Goal: Answer question/provide support: Share knowledge or assist other users

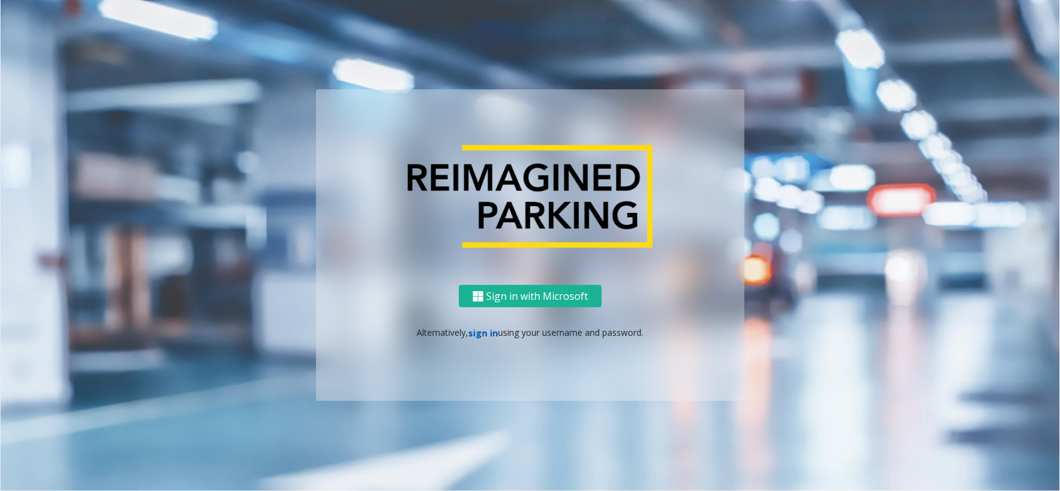
click at [492, 332] on link "sign in" at bounding box center [484, 333] width 30 height 12
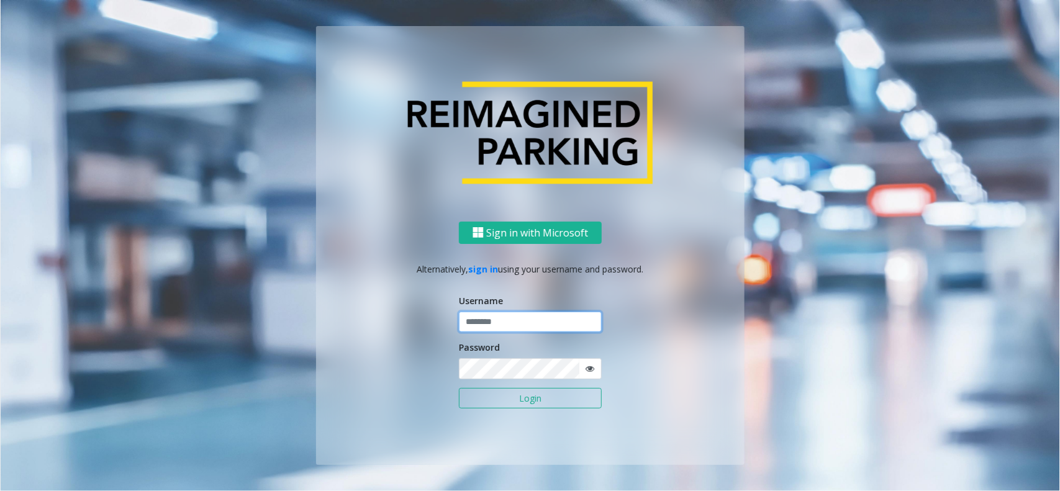
click at [497, 326] on input "text" at bounding box center [530, 322] width 143 height 21
type input "*********"
click at [459, 388] on button "Login" at bounding box center [530, 398] width 143 height 21
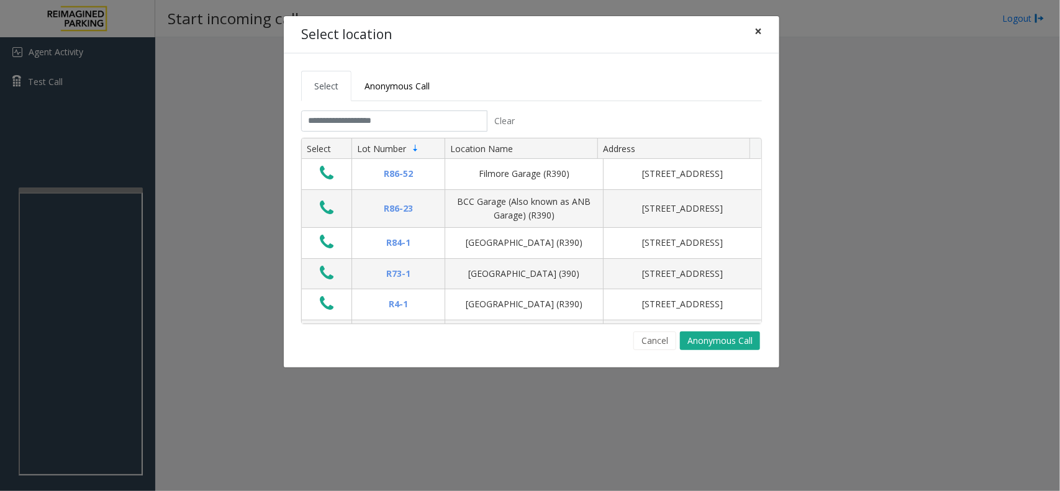
click at [761, 23] on span "×" at bounding box center [757, 30] width 7 height 17
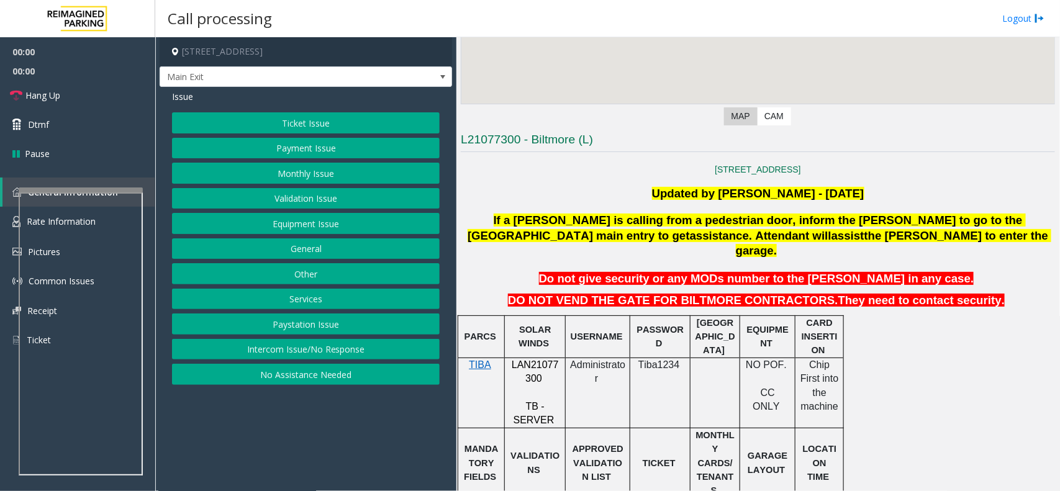
scroll to position [466, 0]
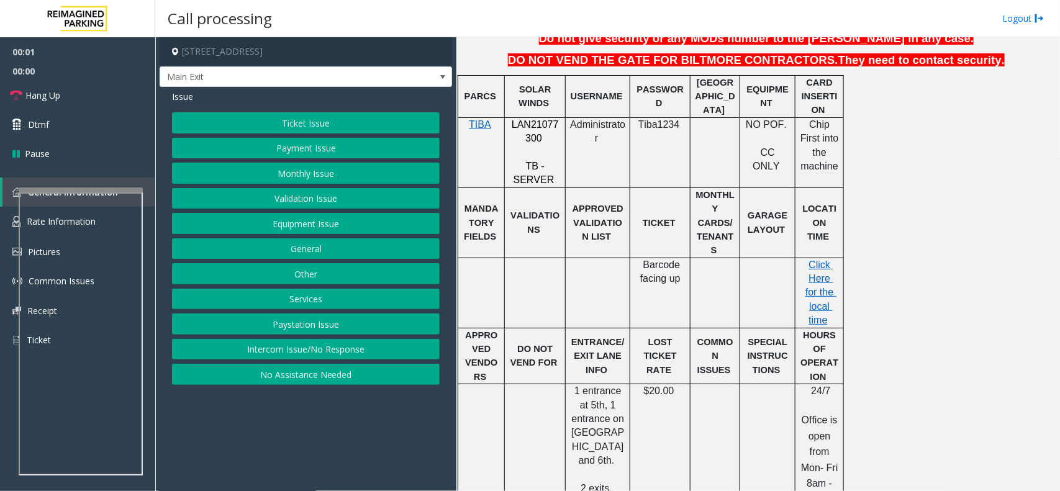
click at [540, 118] on p "LAN21077300" at bounding box center [535, 132] width 52 height 28
copy p "LAN21077300"
click at [287, 160] on div "Ticket Issue Payment Issue Monthly Issue Validation Issue Equipment Issue Gener…" at bounding box center [306, 248] width 268 height 273
click at [284, 145] on button "Payment Issue" at bounding box center [306, 148] width 268 height 21
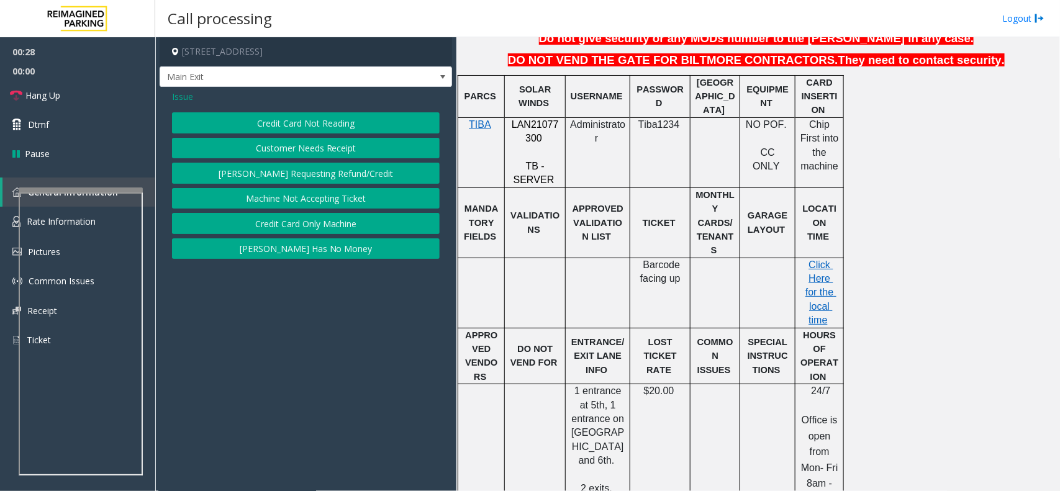
click at [299, 125] on button "Credit Card Not Reading" at bounding box center [306, 122] width 268 height 21
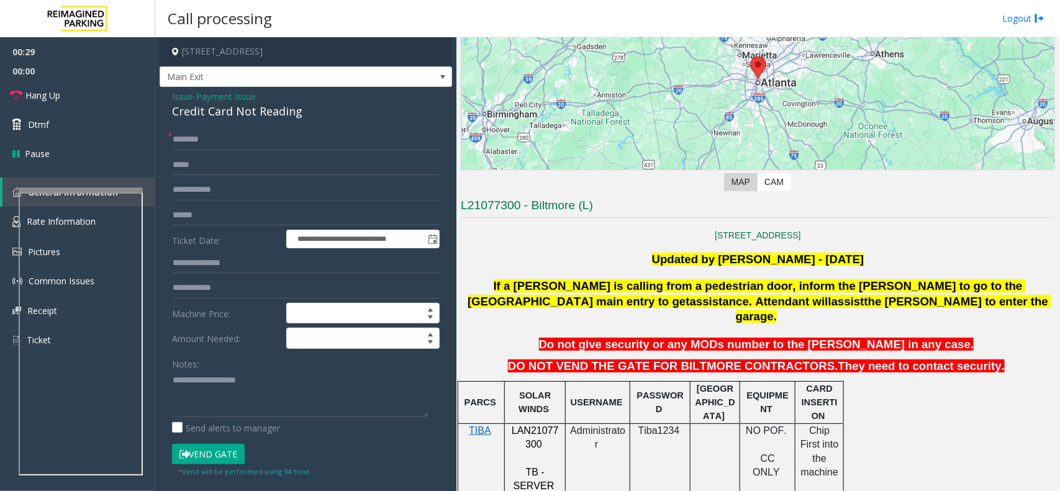
scroll to position [233, 0]
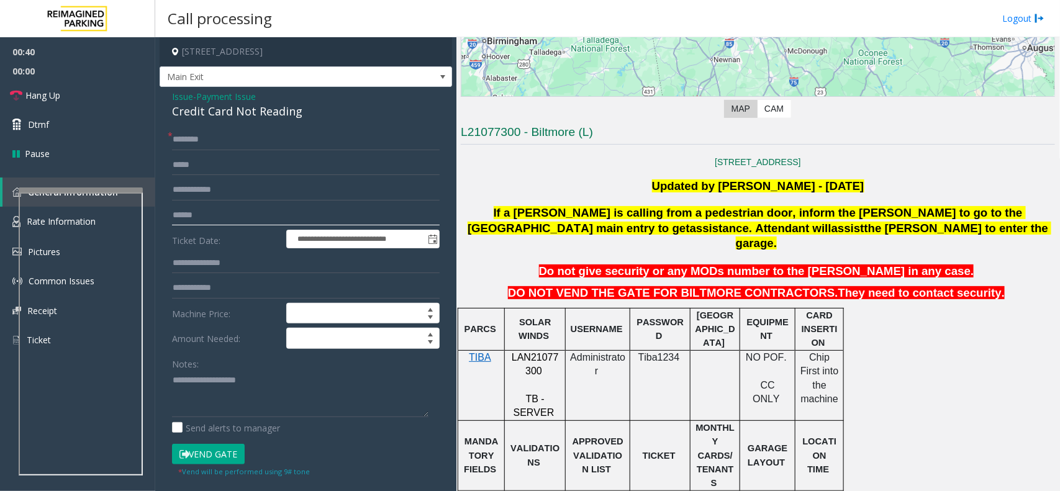
click at [199, 218] on input "text" at bounding box center [306, 215] width 268 height 21
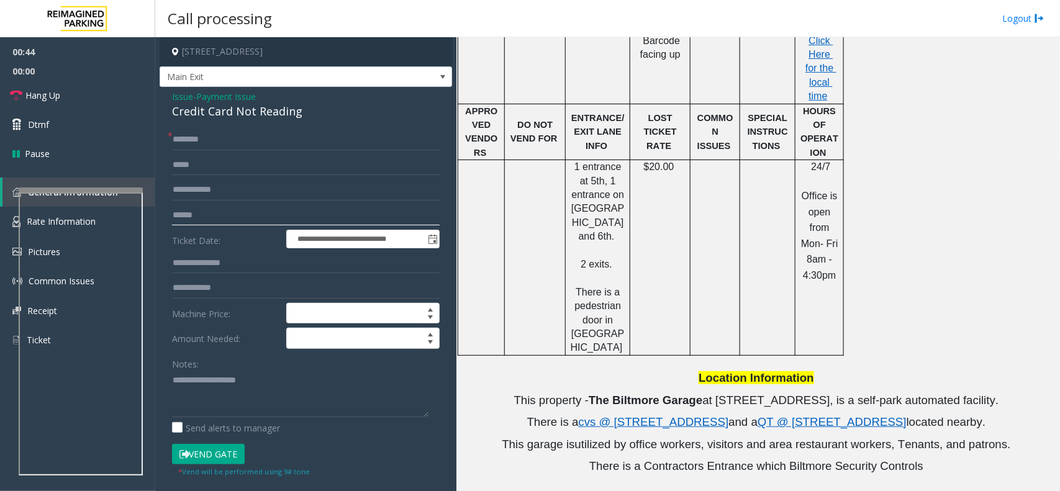
scroll to position [698, 0]
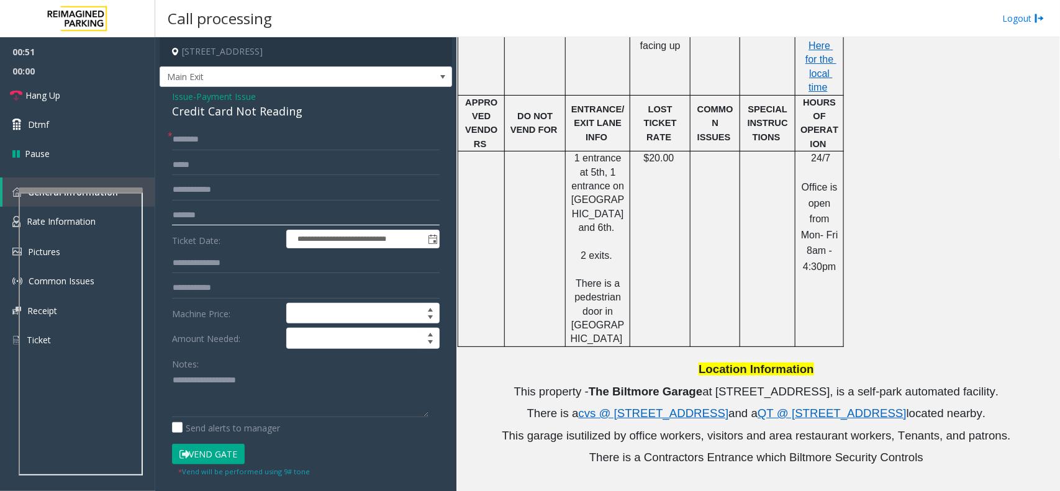
type input "*******"
click at [251, 131] on input "text" at bounding box center [306, 139] width 268 height 21
type textarea "**********"
click at [215, 140] on input "text" at bounding box center [306, 139] width 268 height 21
click at [219, 453] on button "Vend Gate" at bounding box center [208, 454] width 73 height 21
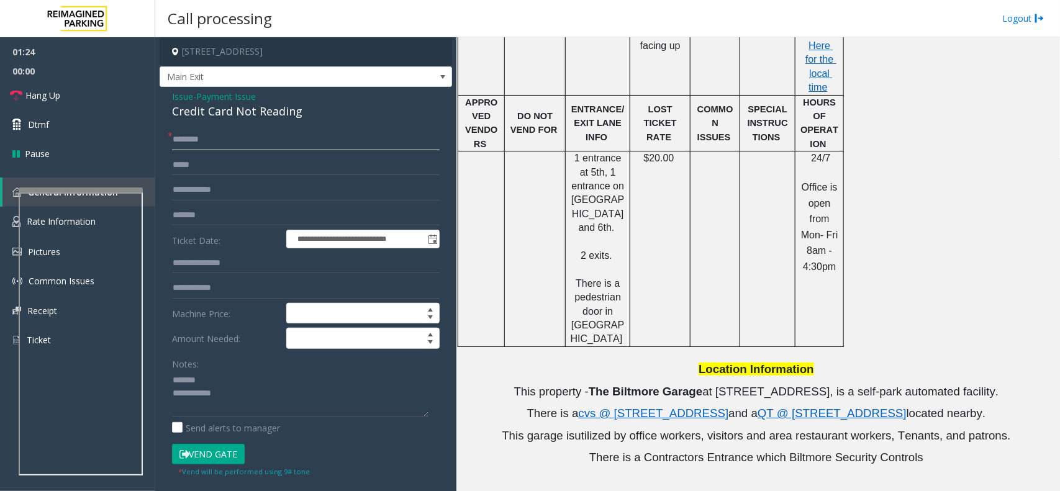
click at [172, 143] on input "*******" at bounding box center [306, 139] width 268 height 21
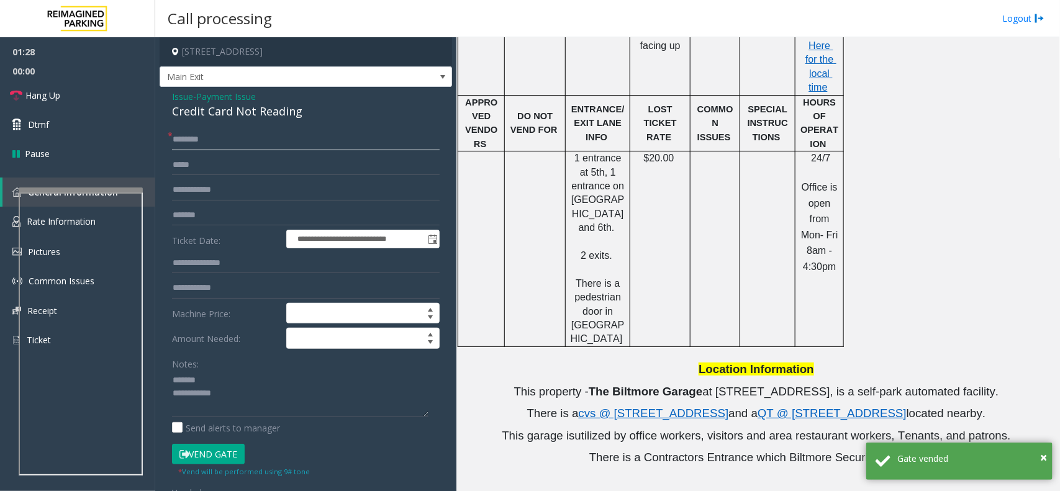
type input "*******"
click at [234, 116] on div "Credit Card Not Reading" at bounding box center [306, 111] width 268 height 17
drag, startPoint x: 234, startPoint y: 116, endPoint x: 251, endPoint y: 112, distance: 17.8
click at [234, 115] on div "Credit Card Not Reading" at bounding box center [306, 111] width 268 height 17
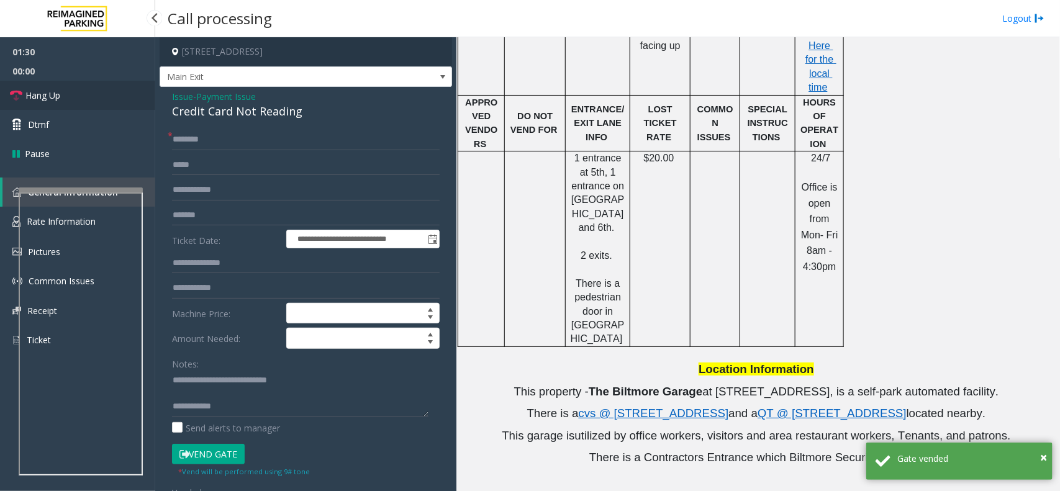
drag, startPoint x: 42, startPoint y: 97, endPoint x: 51, endPoint y: 102, distance: 10.3
click at [42, 97] on span "Hang Up" at bounding box center [42, 95] width 35 height 13
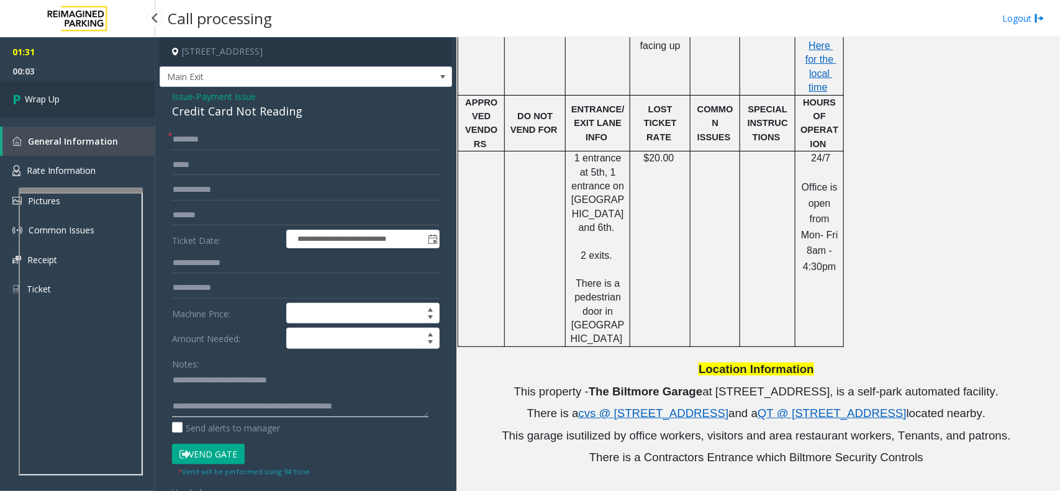
type textarea "**********"
click at [81, 100] on link "Wrap Up" at bounding box center [77, 99] width 155 height 37
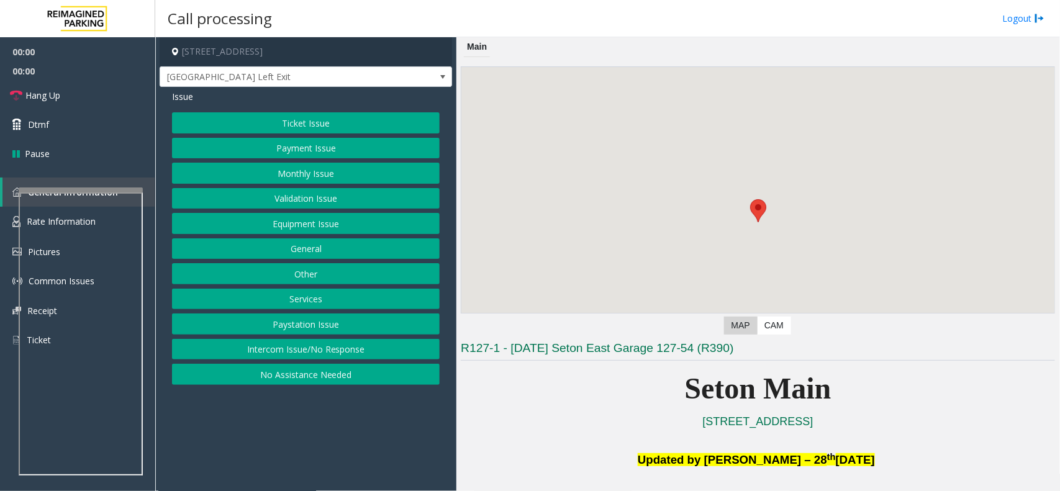
click at [333, 228] on button "Equipment Issue" at bounding box center [306, 223] width 268 height 21
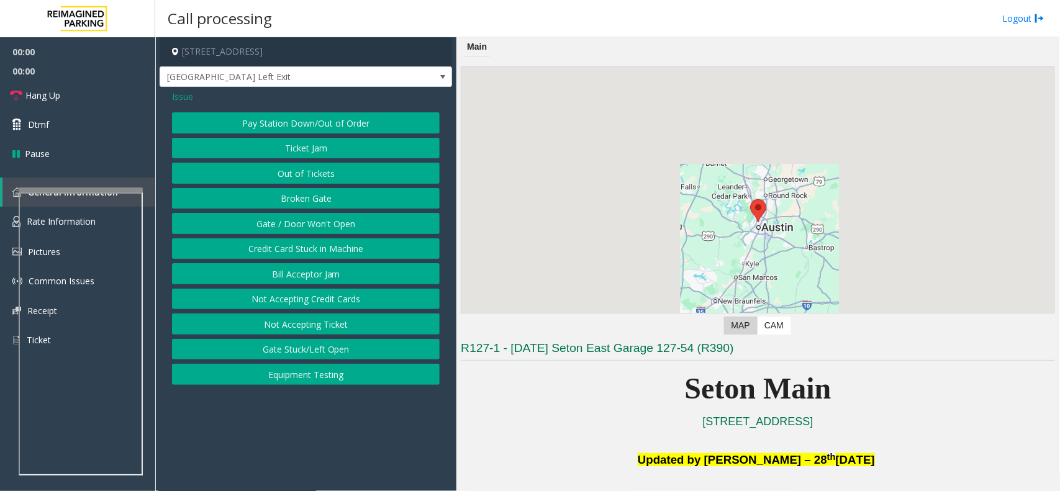
click at [333, 228] on button "Gate / Door Won't Open" at bounding box center [306, 223] width 268 height 21
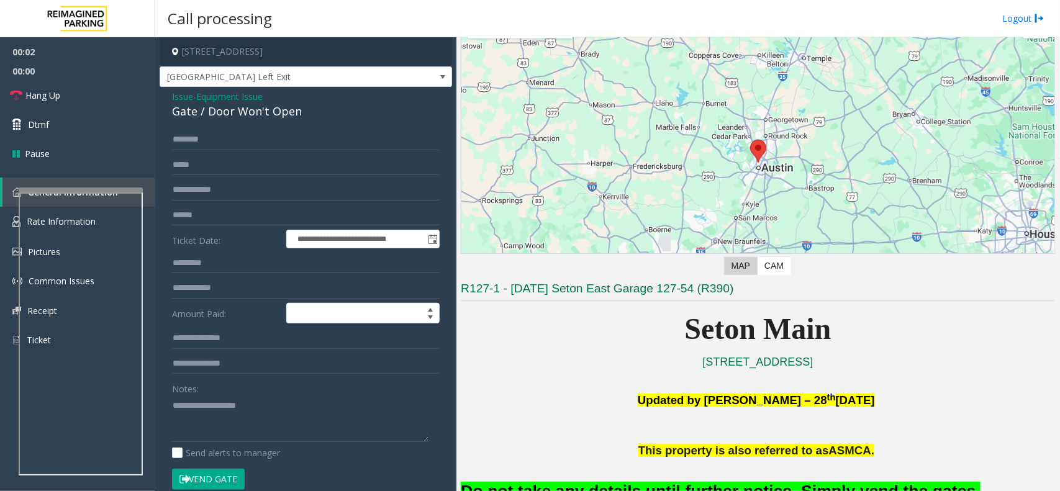
scroll to position [78, 0]
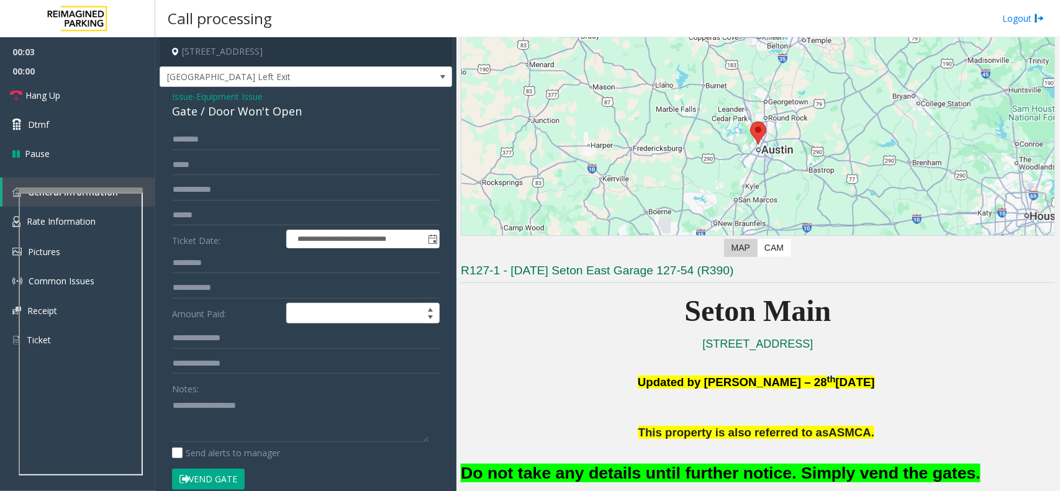
click at [236, 476] on button "Vend Gate" at bounding box center [208, 479] width 73 height 21
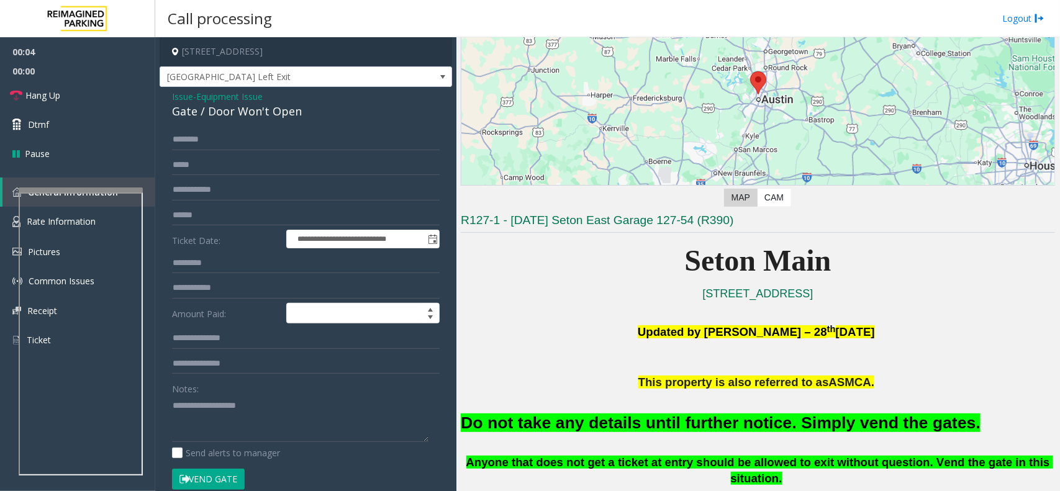
scroll to position [155, 0]
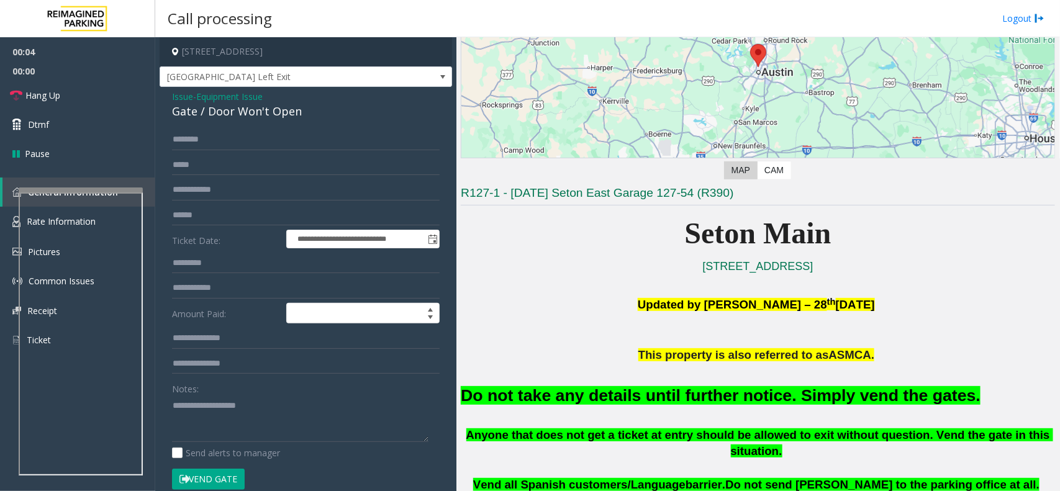
click at [647, 397] on font "Do not take any details until further notice. Simply vend the gates." at bounding box center [721, 395] width 520 height 19
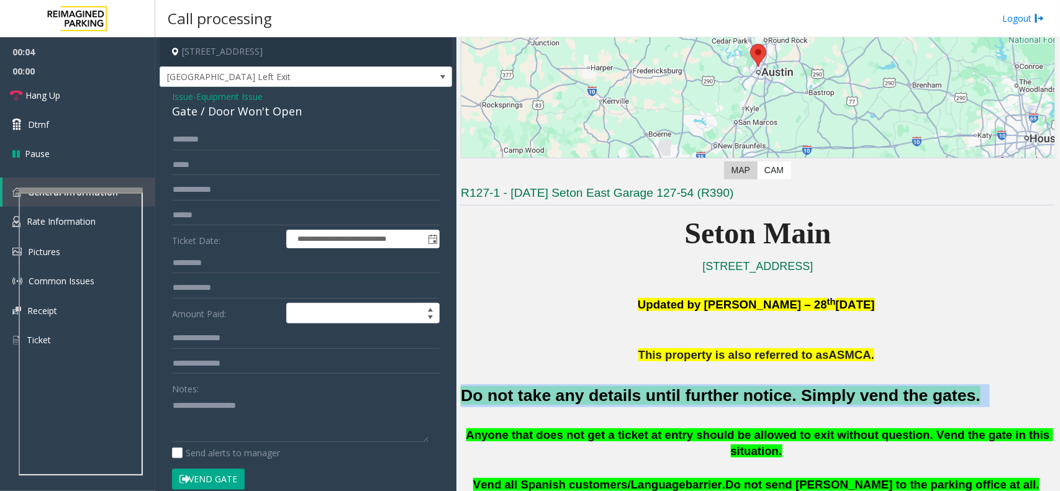
click at [647, 397] on font "Do not take any details until further notice. Simply vend the gates." at bounding box center [721, 395] width 520 height 19
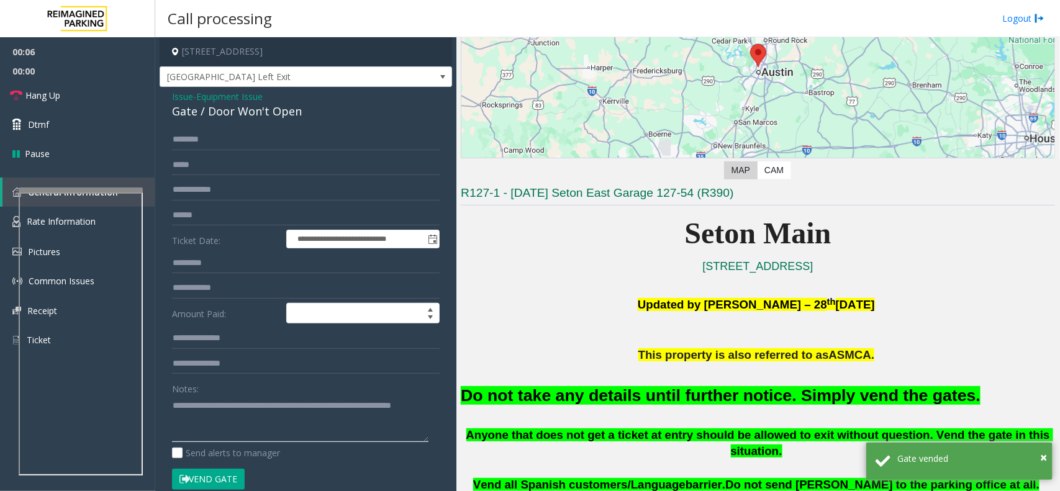
type textarea "**********"
click at [232, 100] on span "Equipment Issue" at bounding box center [229, 96] width 66 height 13
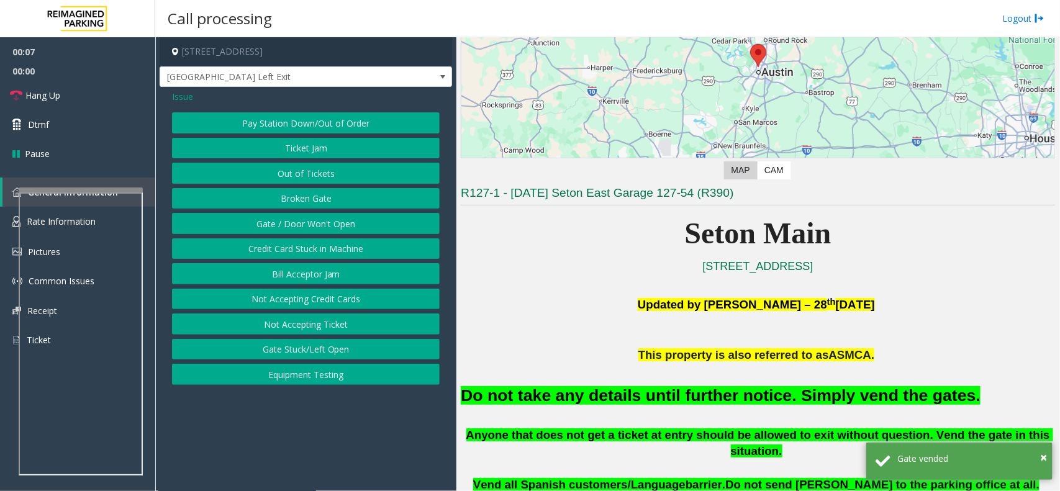
click at [187, 100] on span "Issue" at bounding box center [182, 96] width 21 height 13
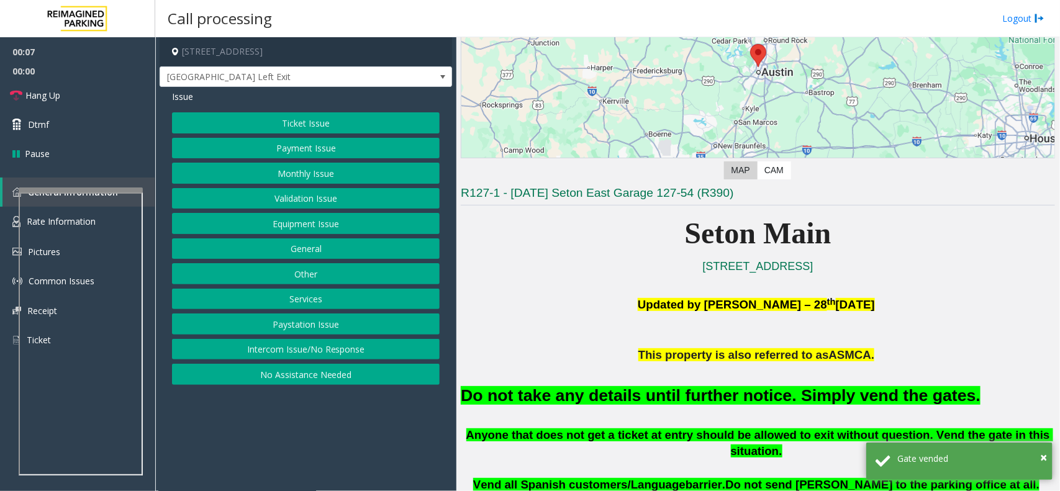
click at [317, 119] on button "Ticket Issue" at bounding box center [306, 122] width 268 height 21
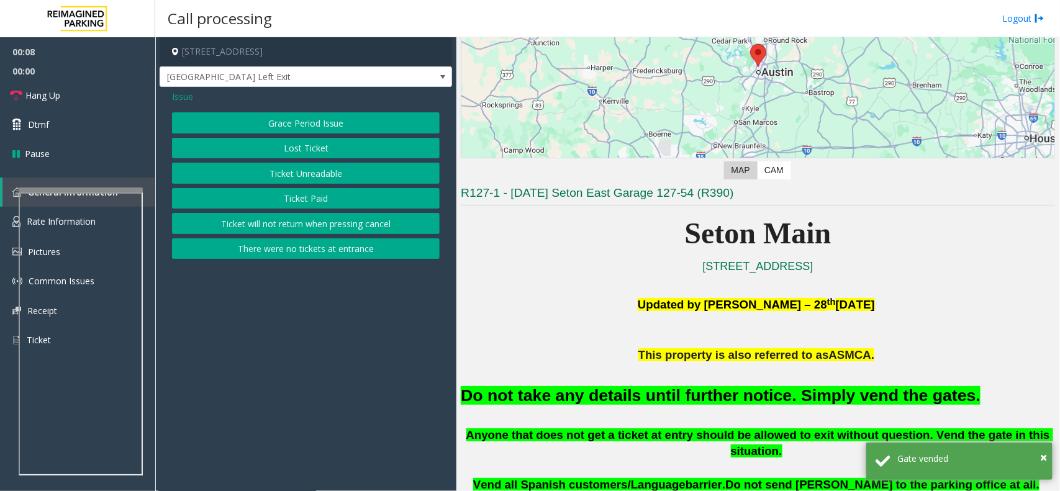
click at [325, 173] on button "Ticket Unreadable" at bounding box center [306, 173] width 268 height 21
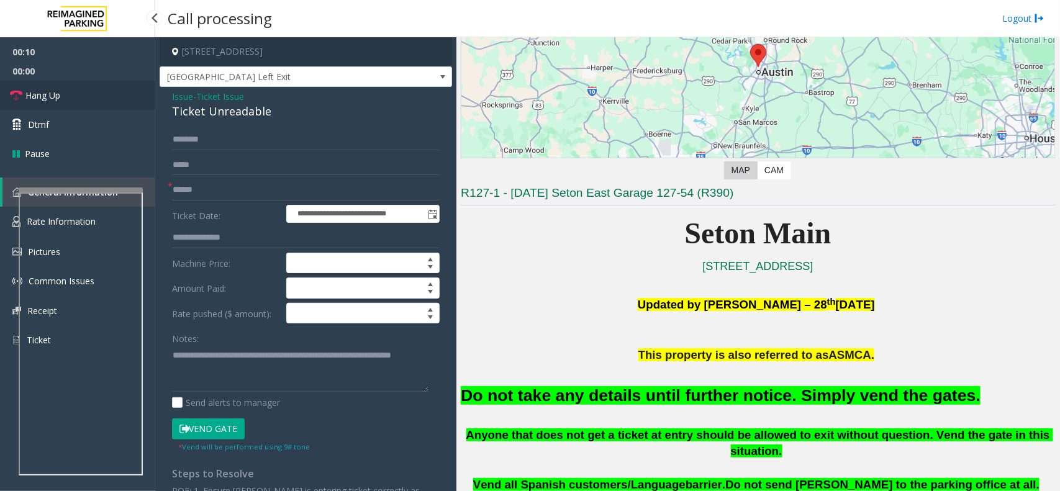
click at [67, 91] on link "Hang Up" at bounding box center [77, 95] width 155 height 29
drag, startPoint x: 67, startPoint y: 91, endPoint x: 70, endPoint y: 99, distance: 8.4
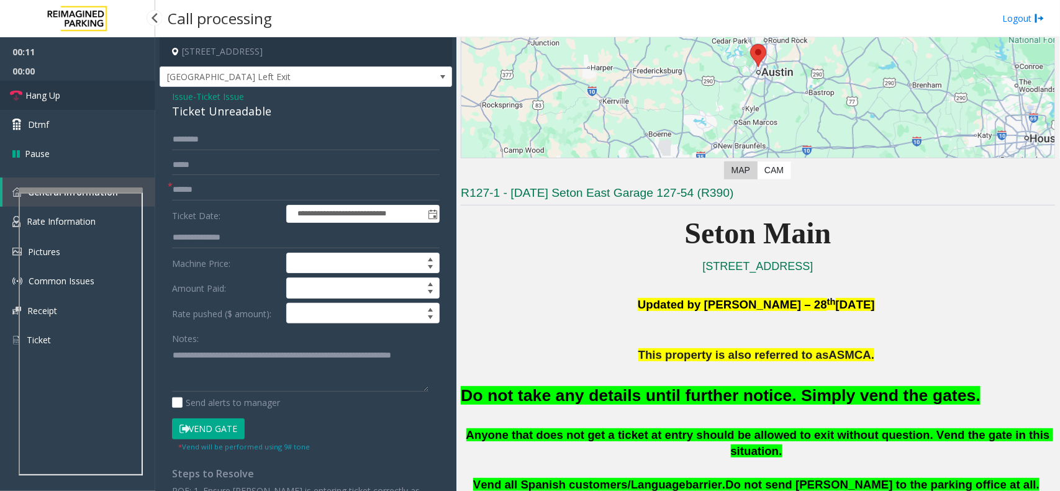
click at [70, 99] on link "Hang Up" at bounding box center [77, 95] width 155 height 29
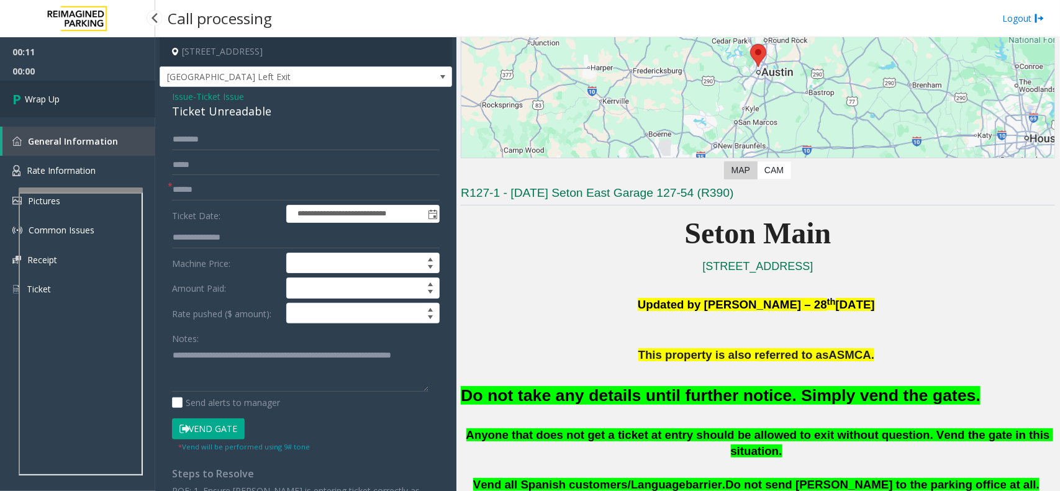
click at [70, 100] on link "Wrap Up" at bounding box center [77, 99] width 155 height 37
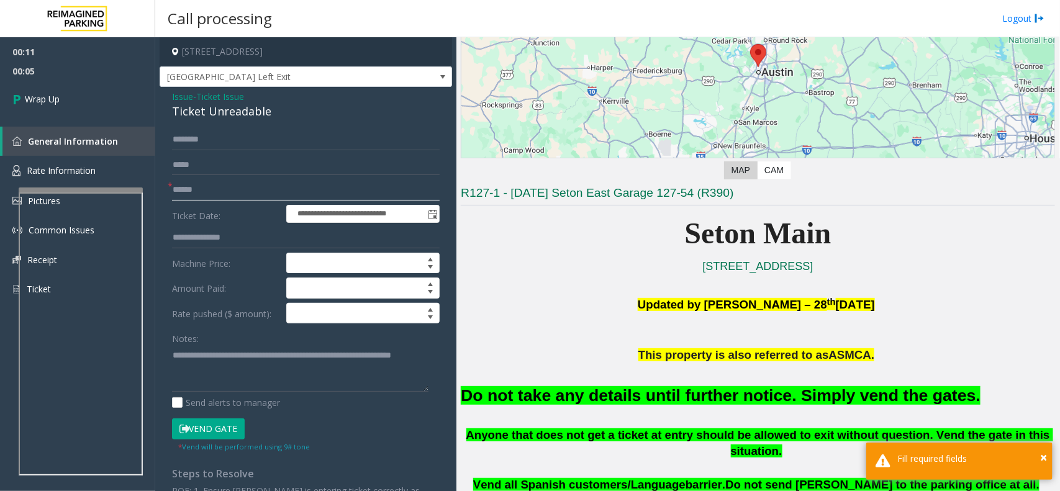
click at [212, 188] on input "text" at bounding box center [306, 189] width 268 height 21
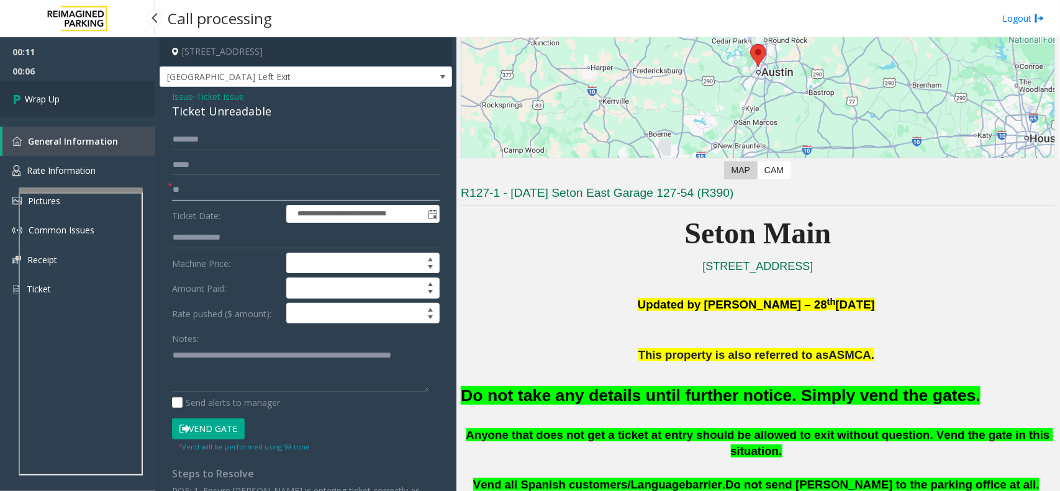
type input "**"
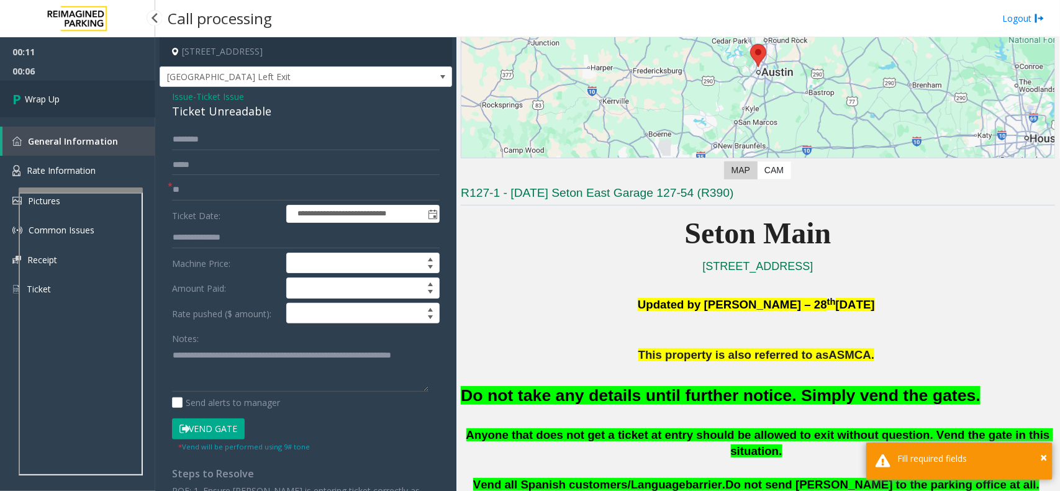
click at [65, 113] on link "Wrap Up" at bounding box center [77, 99] width 155 height 37
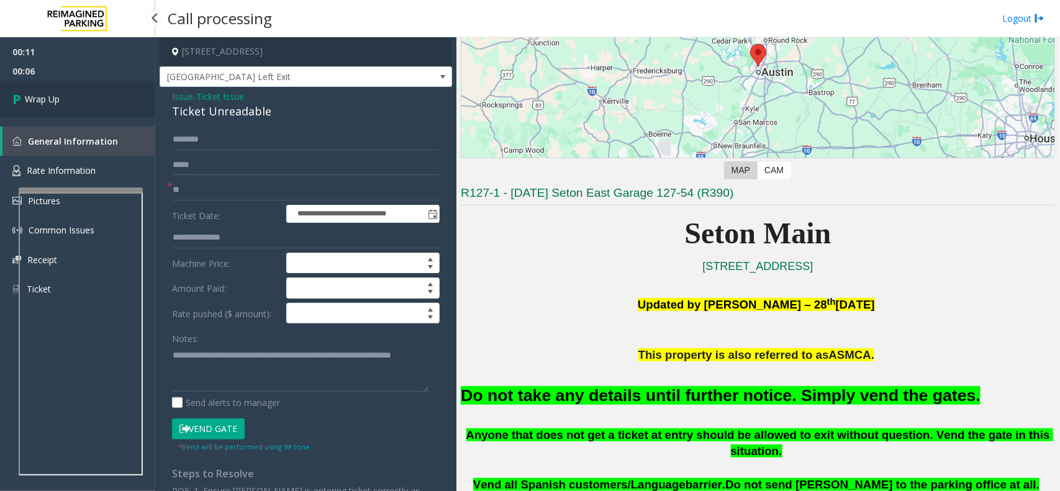
click at [65, 113] on link "Wrap Up" at bounding box center [77, 99] width 155 height 37
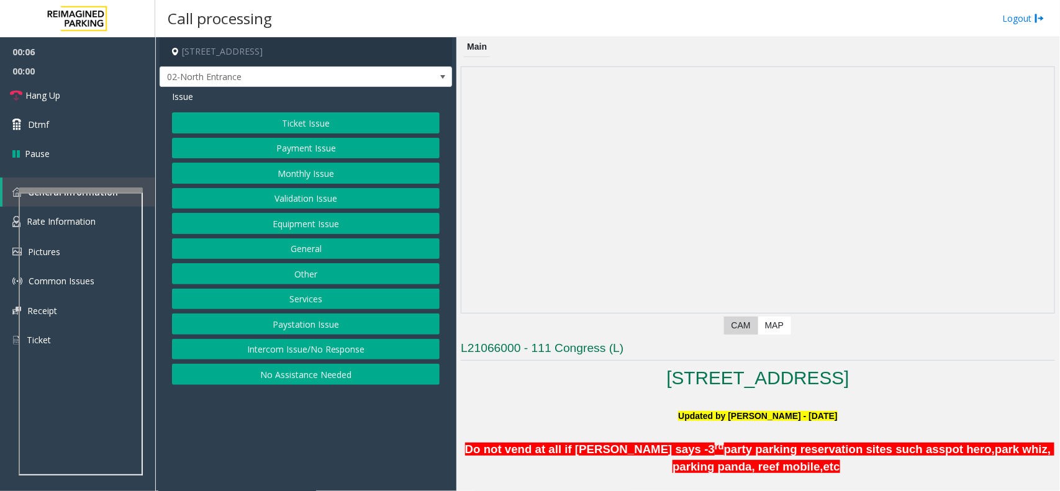
click at [324, 349] on button "Intercom Issue/No Response" at bounding box center [306, 349] width 268 height 21
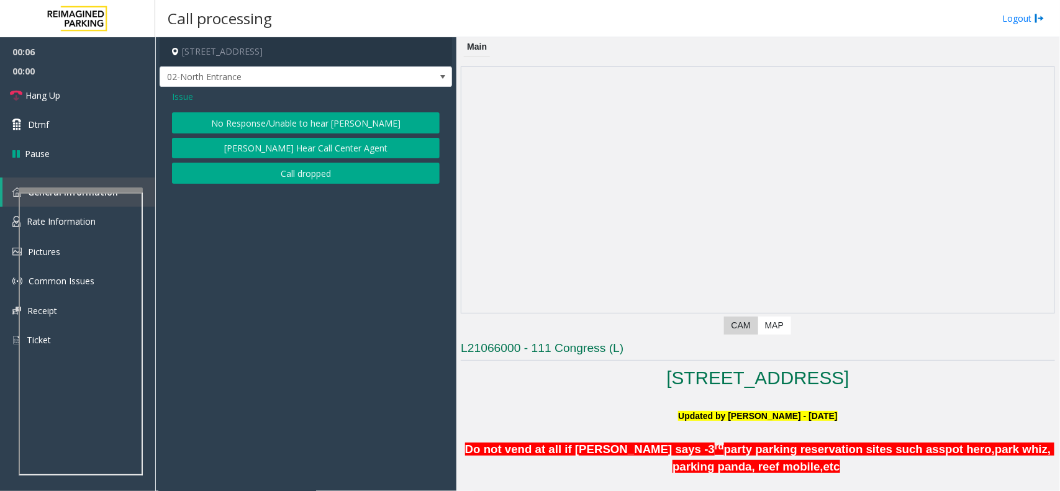
click at [329, 124] on button "No Response/Unable to hear [PERSON_NAME]" at bounding box center [306, 122] width 268 height 21
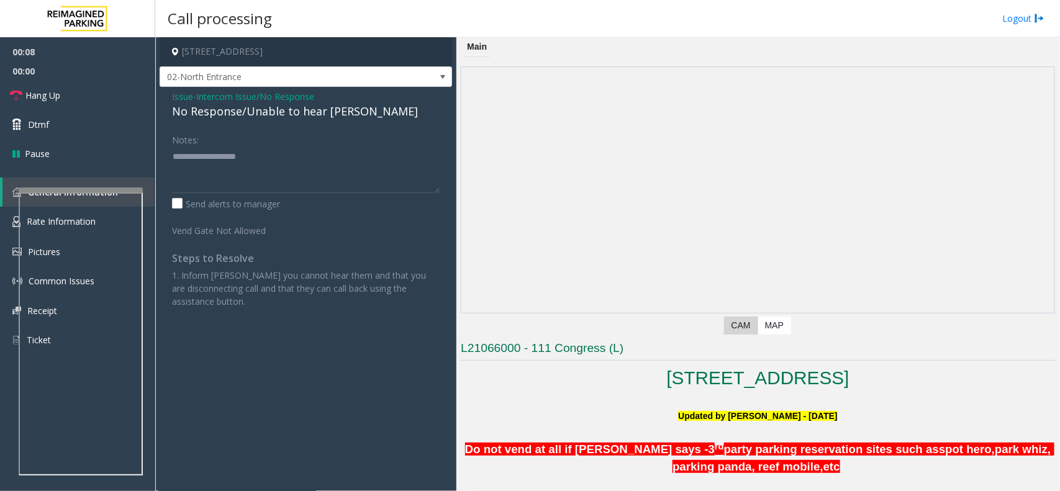
click at [253, 113] on div "No Response/Unable to hear [PERSON_NAME]" at bounding box center [306, 111] width 268 height 17
type textarea "**********"
drag, startPoint x: 106, startPoint y: 94, endPoint x: 156, endPoint y: 95, distance: 50.3
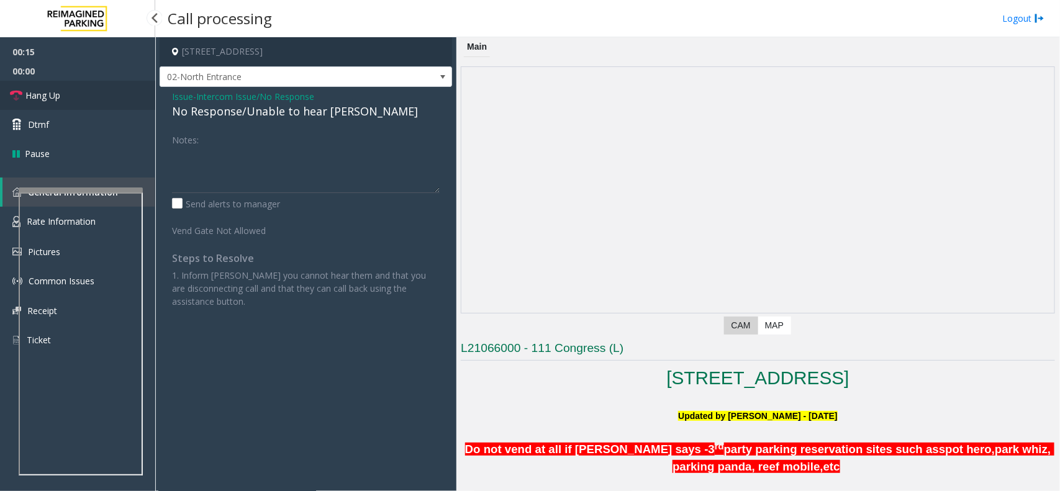
click at [106, 94] on link "Hang Up" at bounding box center [77, 95] width 155 height 29
click at [227, 95] on span "Intercom Issue/No Response" at bounding box center [255, 96] width 118 height 13
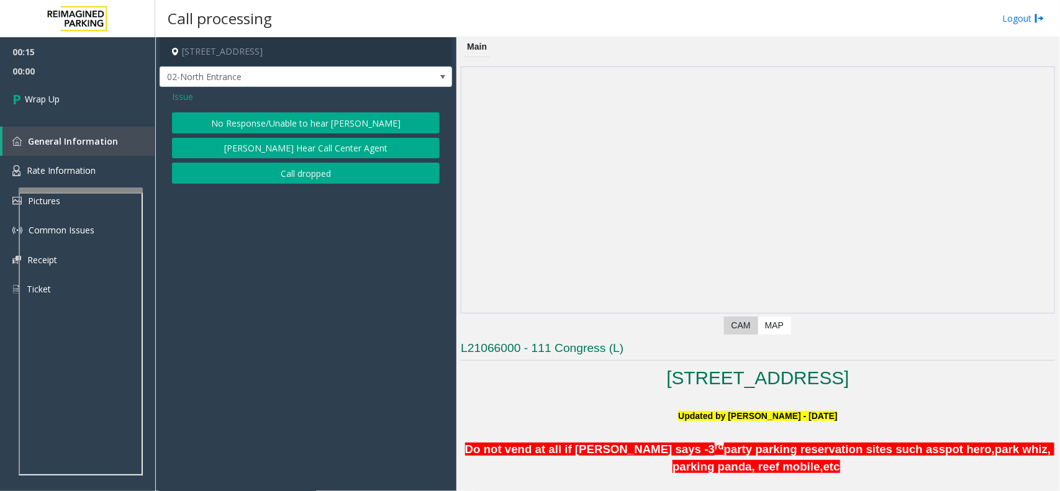
click at [181, 89] on div "Issue No Response/Unable to hear [PERSON_NAME] Cannot Hear Call Center Agent Ca…" at bounding box center [306, 138] width 292 height 103
drag, startPoint x: 184, startPoint y: 99, endPoint x: 189, endPoint y: 104, distance: 7.0
click at [184, 96] on span "Issue" at bounding box center [182, 96] width 21 height 13
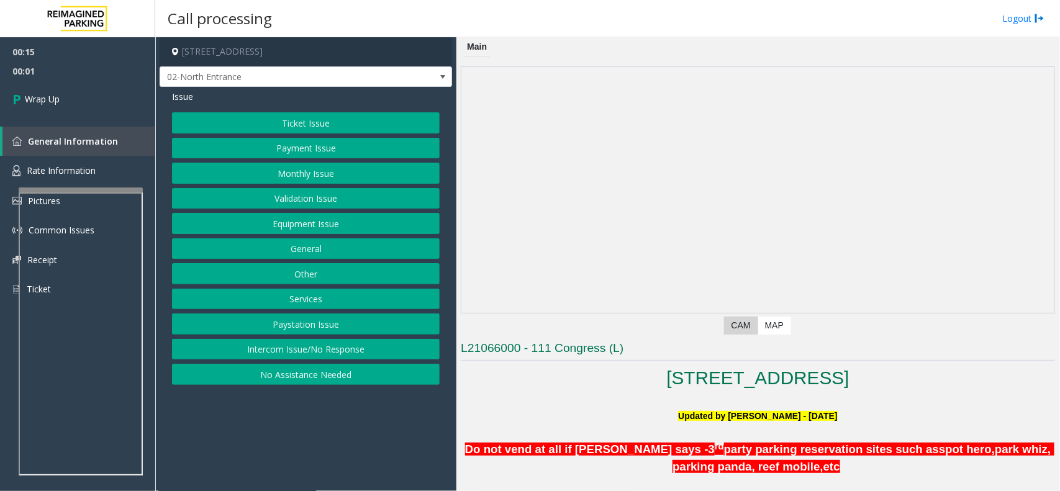
click at [338, 382] on button "No Assistance Needed" at bounding box center [306, 374] width 268 height 21
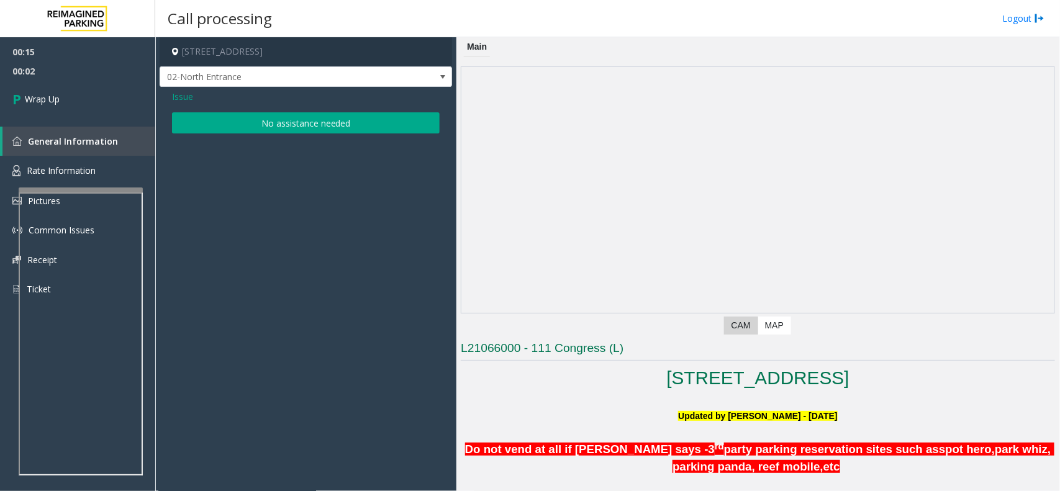
click at [295, 128] on button "No assistance needed" at bounding box center [306, 122] width 268 height 21
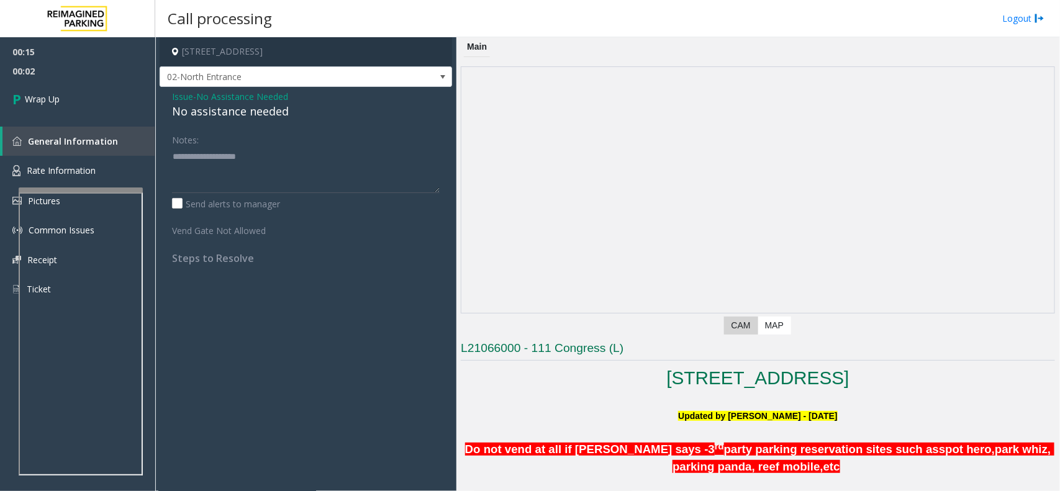
click at [247, 112] on div "No assistance needed" at bounding box center [306, 111] width 268 height 17
type textarea "**********"
click at [119, 106] on link "Wrap Up" at bounding box center [77, 99] width 155 height 37
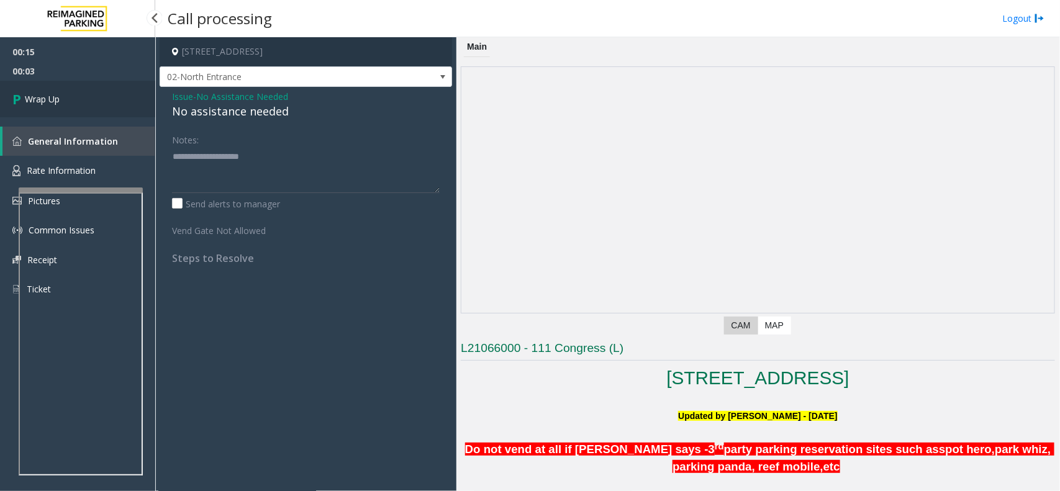
click at [119, 106] on link "Wrap Up" at bounding box center [77, 99] width 155 height 37
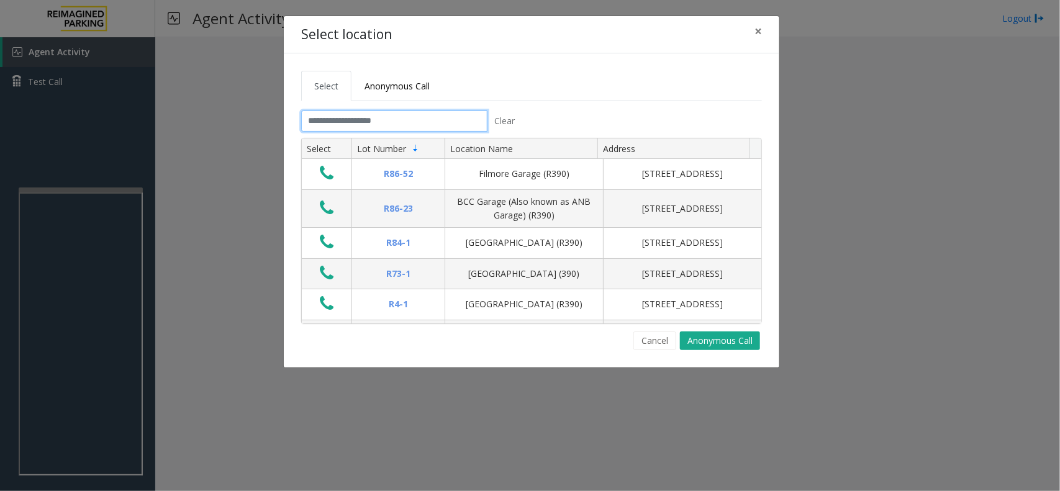
click at [382, 125] on input "text" at bounding box center [394, 120] width 186 height 21
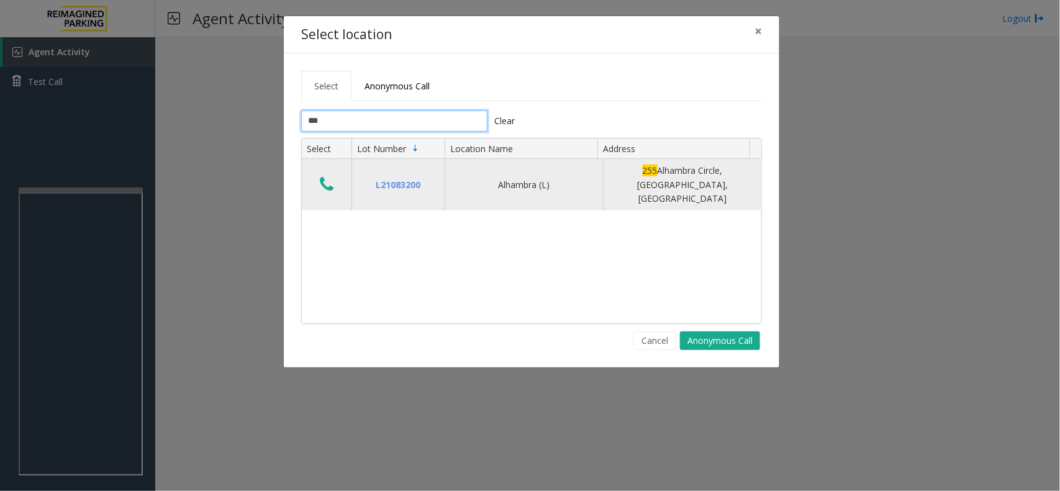
type input "***"
click at [324, 178] on icon "Data table" at bounding box center [327, 184] width 14 height 17
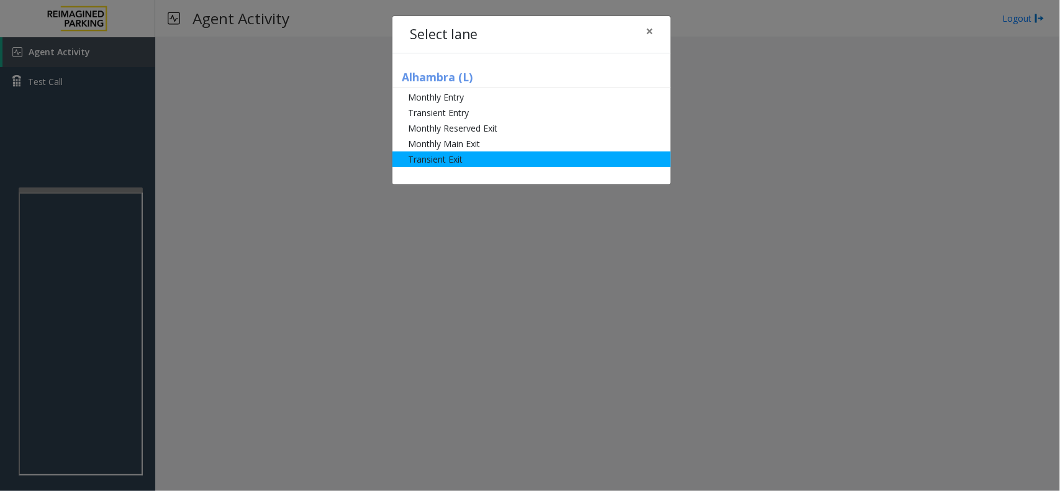
click at [479, 156] on li "Transient Exit" at bounding box center [531, 159] width 278 height 16
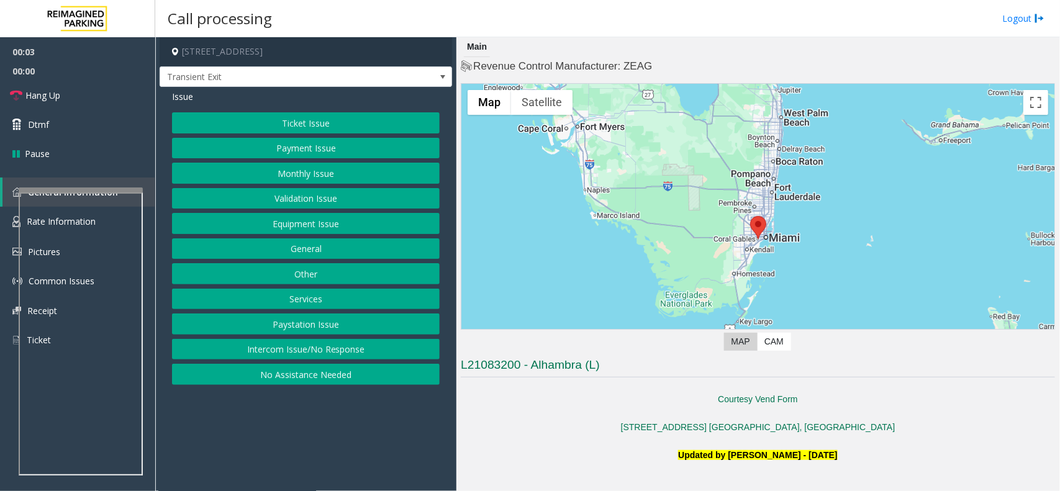
click at [315, 228] on button "Equipment Issue" at bounding box center [306, 223] width 268 height 21
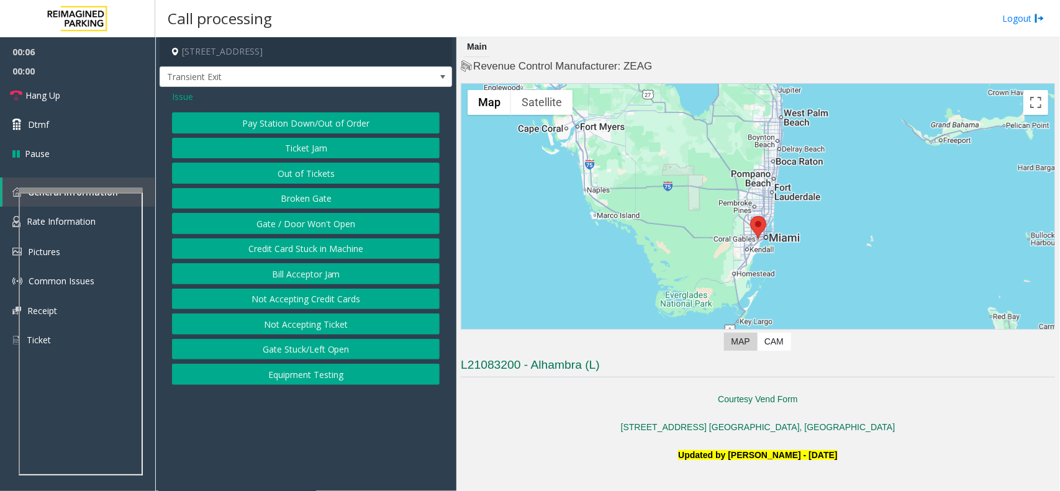
click at [315, 374] on button "Equipment Testing" at bounding box center [306, 374] width 268 height 21
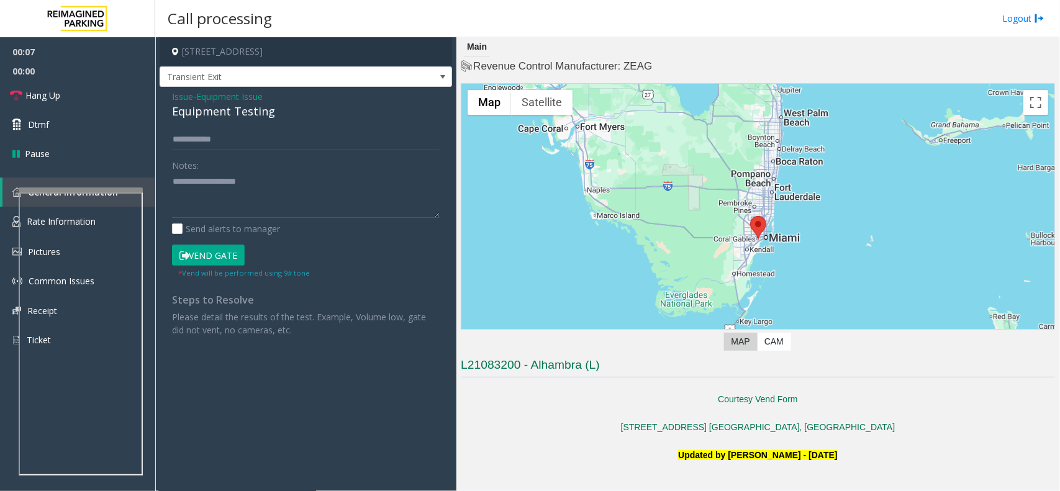
click at [227, 255] on button "Vend Gate" at bounding box center [208, 255] width 73 height 21
click at [230, 109] on div "Equipment Testing" at bounding box center [306, 111] width 268 height 17
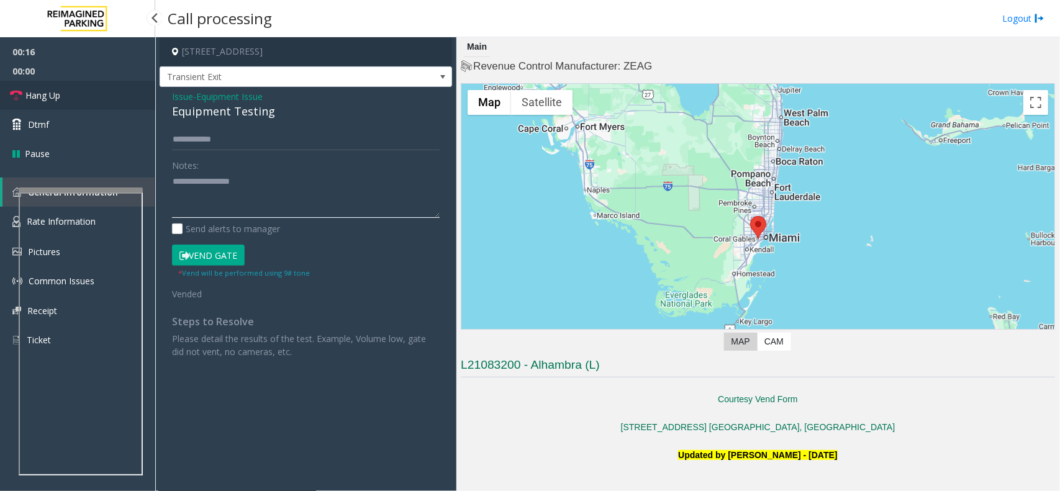
type textarea "**********"
click at [103, 91] on link "Hang Up" at bounding box center [77, 95] width 155 height 29
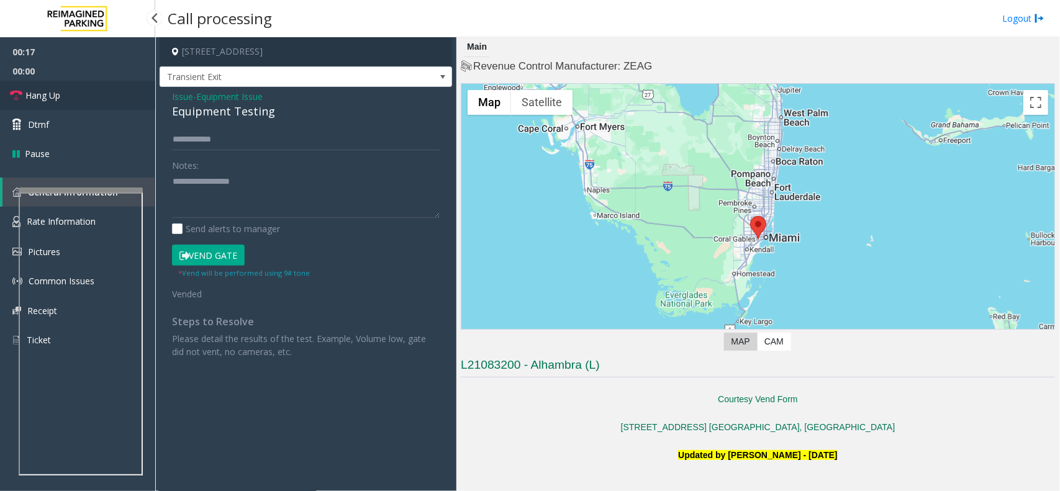
click at [103, 91] on link "Hang Up" at bounding box center [77, 95] width 155 height 29
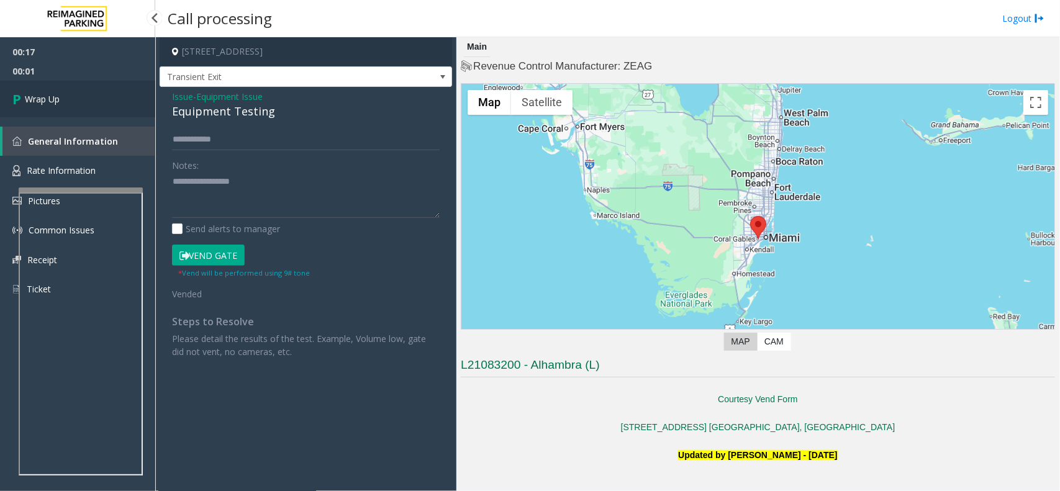
click at [97, 114] on link "Wrap Up" at bounding box center [77, 99] width 155 height 37
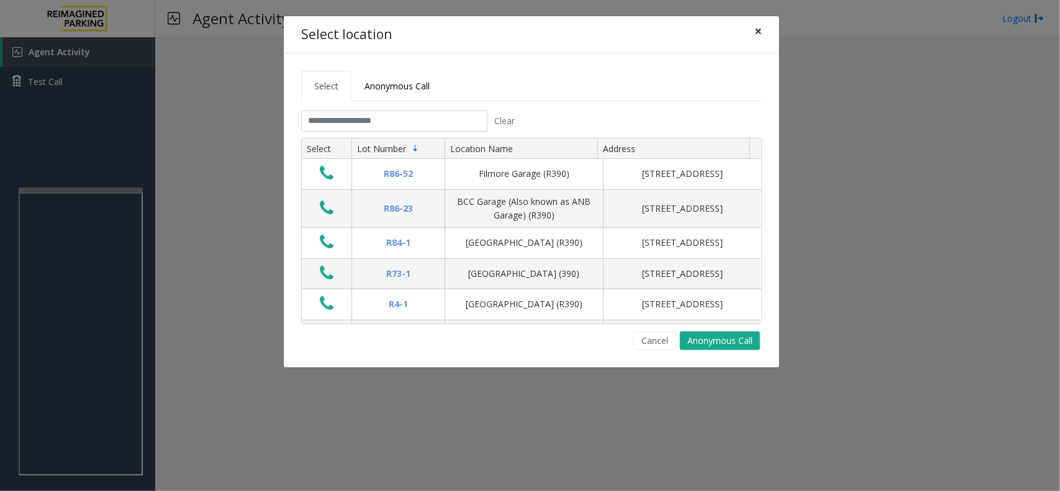
click at [757, 30] on span "×" at bounding box center [757, 30] width 7 height 17
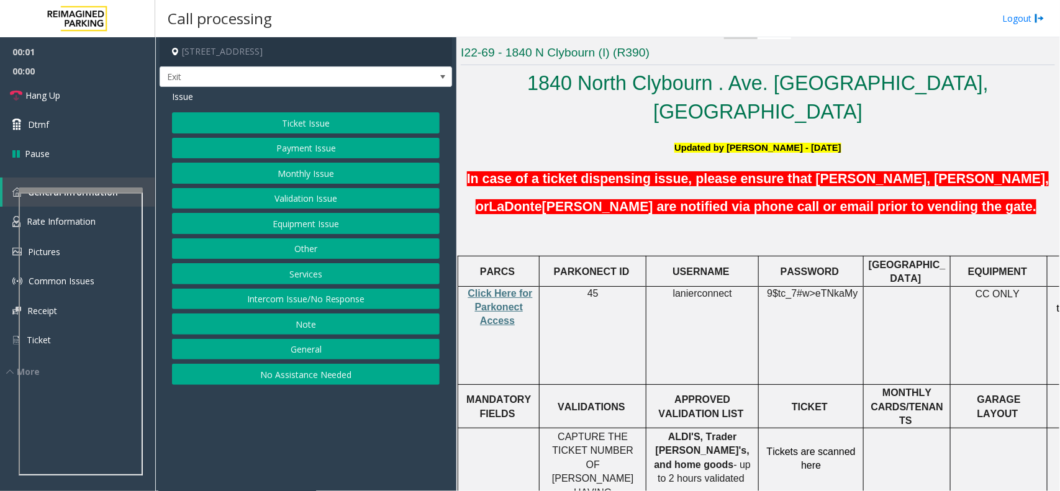
scroll to position [310, 0]
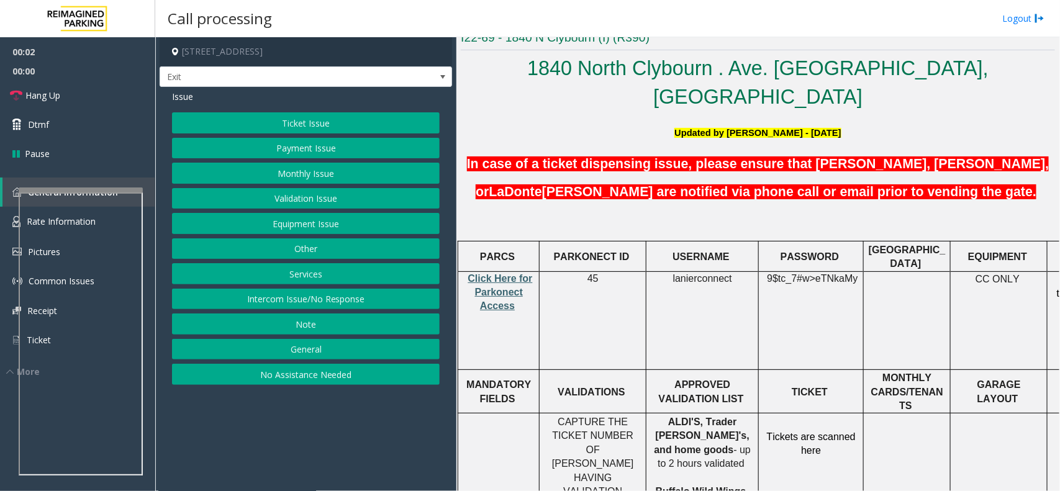
click at [502, 273] on span "Click Here for Parkonect Access" at bounding box center [500, 292] width 65 height 38
click at [689, 273] on span "lanierconnect" at bounding box center [702, 278] width 59 height 11
drag, startPoint x: 770, startPoint y: 244, endPoint x: 851, endPoint y: 255, distance: 81.5
click at [851, 271] on td "9$tc_7#w> eTNkaMy" at bounding box center [811, 320] width 105 height 98
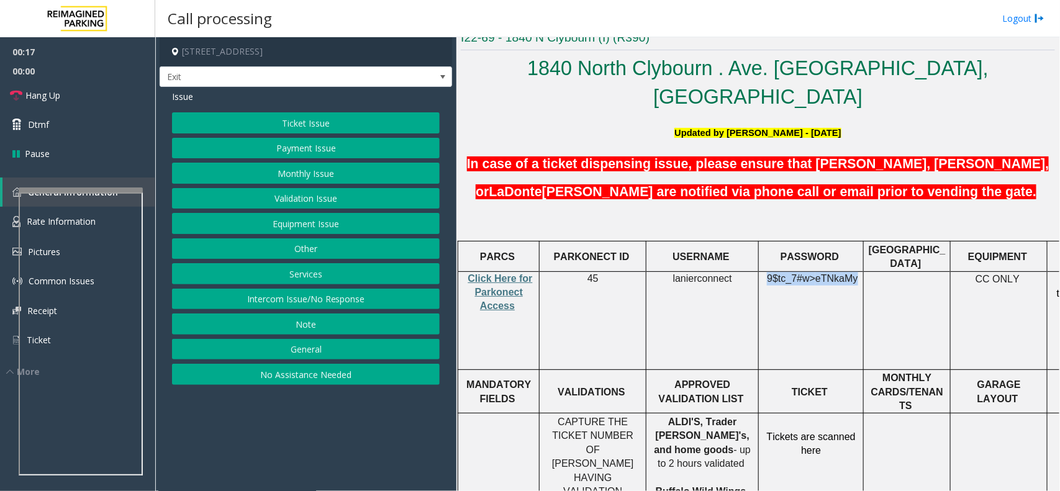
click at [315, 197] on button "Validation Issue" at bounding box center [306, 198] width 268 height 21
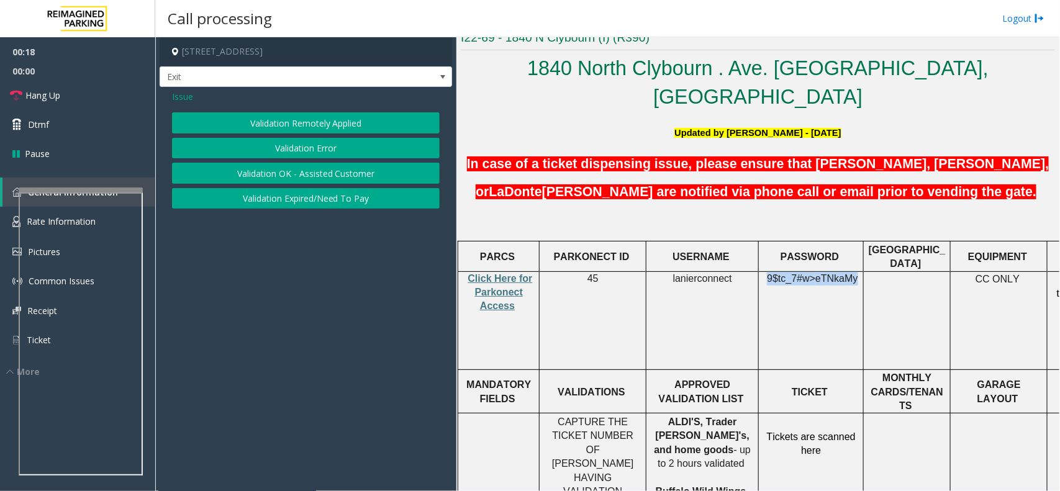
click at [315, 147] on button "Validation Error" at bounding box center [306, 148] width 268 height 21
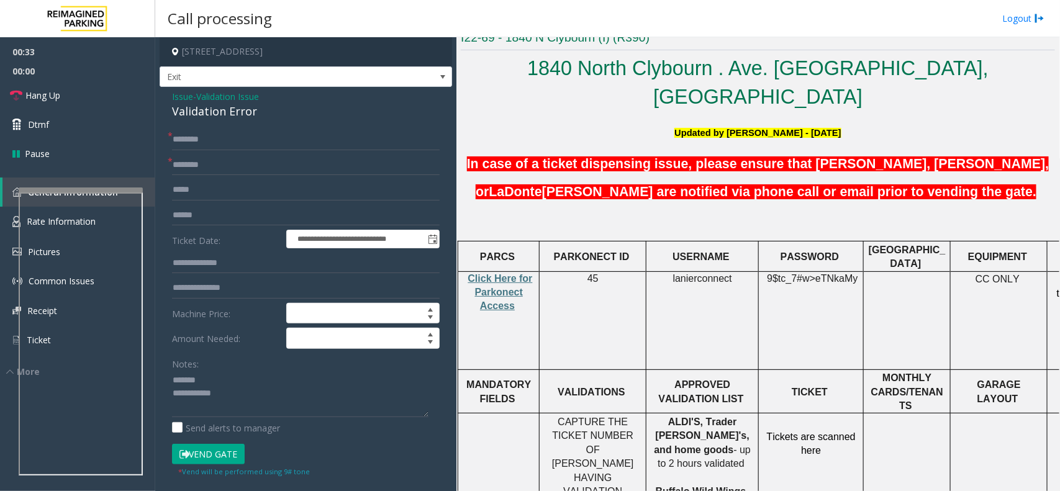
click at [184, 112] on div "Validation Error" at bounding box center [306, 111] width 268 height 17
drag, startPoint x: 184, startPoint y: 112, endPoint x: 215, endPoint y: 110, distance: 31.7
click at [189, 112] on div "Validation Error" at bounding box center [306, 111] width 268 height 17
click at [191, 394] on textarea at bounding box center [300, 394] width 256 height 47
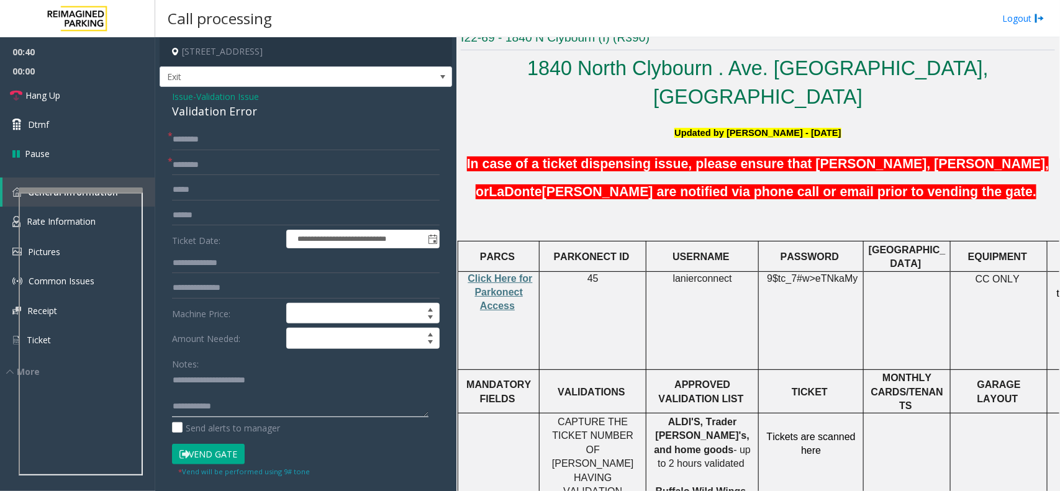
type textarea "**********"
click at [207, 163] on input "text" at bounding box center [306, 165] width 268 height 21
click at [210, 135] on input "text" at bounding box center [306, 139] width 268 height 21
click at [88, 97] on link "Hang Up" at bounding box center [77, 95] width 155 height 29
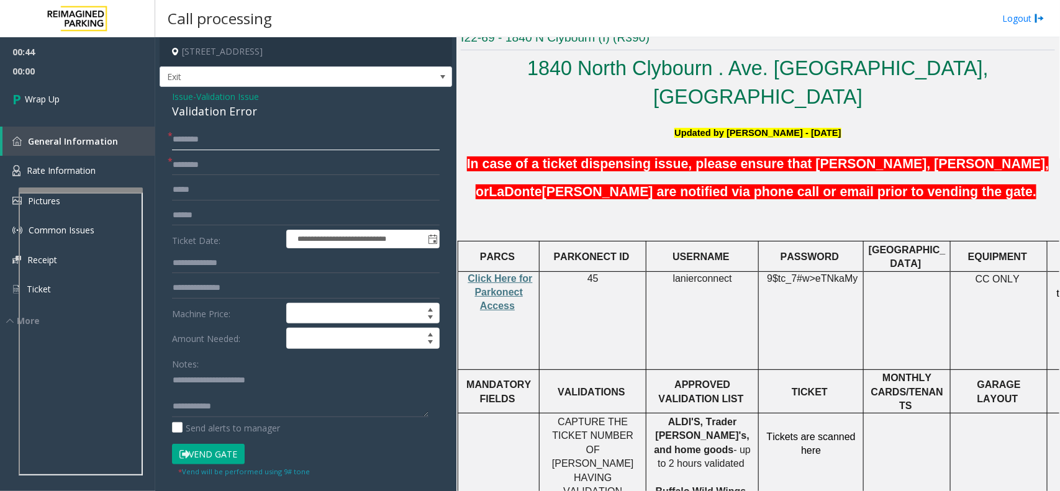
drag, startPoint x: 202, startPoint y: 137, endPoint x: 225, endPoint y: 118, distance: 30.0
click at [207, 132] on input "text" at bounding box center [306, 139] width 268 height 21
type input "**"
click at [273, 407] on textarea at bounding box center [300, 394] width 256 height 47
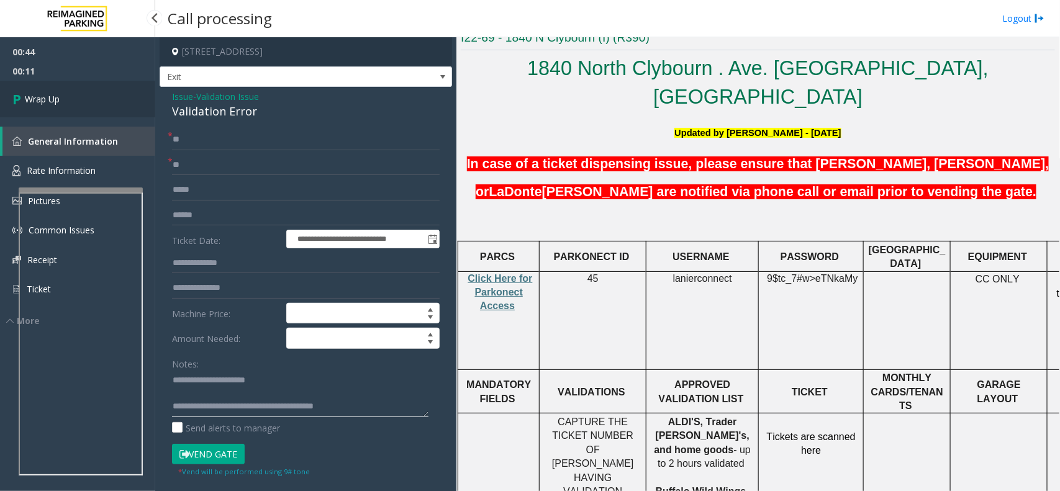
type textarea "**********"
click at [112, 84] on link "Wrap Up" at bounding box center [77, 99] width 155 height 37
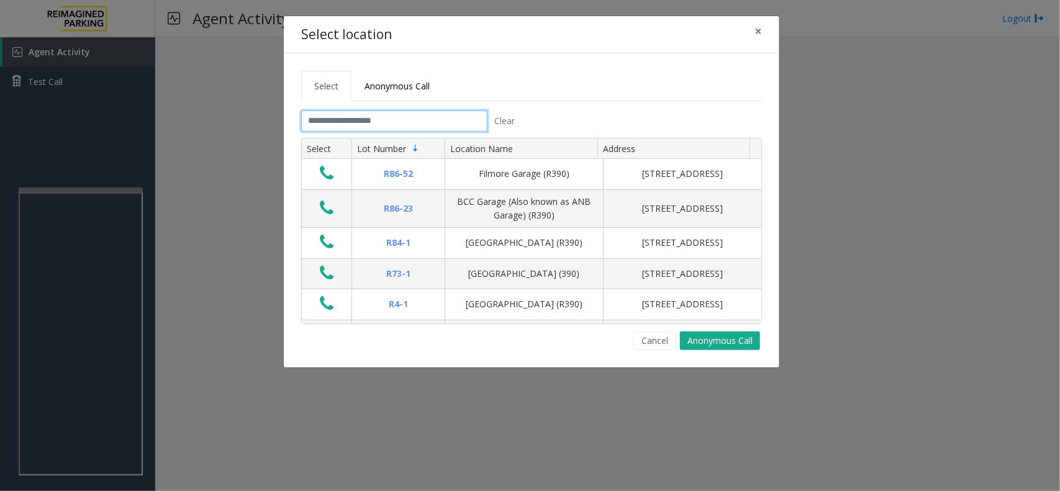
click at [320, 120] on input "text" at bounding box center [394, 120] width 186 height 21
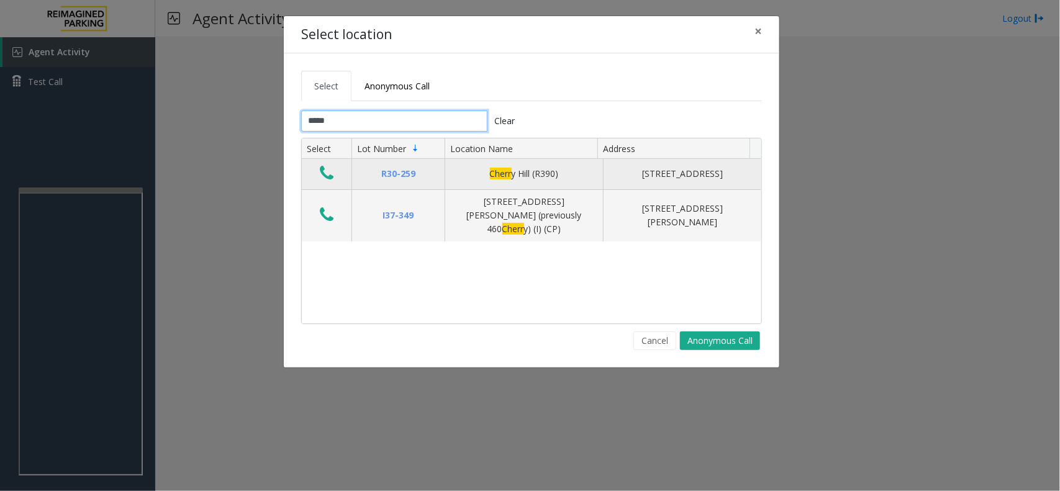
type input "*****"
click at [329, 177] on icon "Data table" at bounding box center [327, 172] width 14 height 17
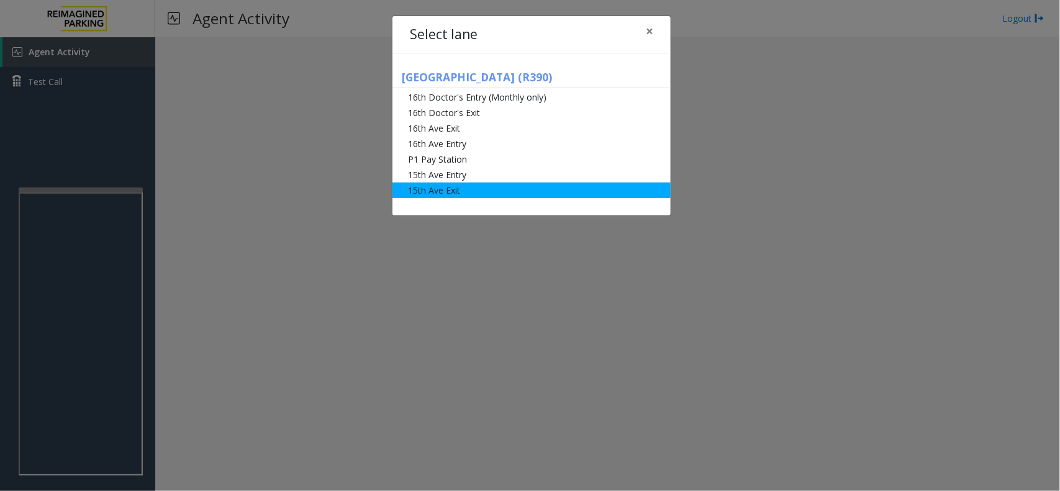
click at [456, 192] on li "15th Ave Exit" at bounding box center [531, 190] width 278 height 16
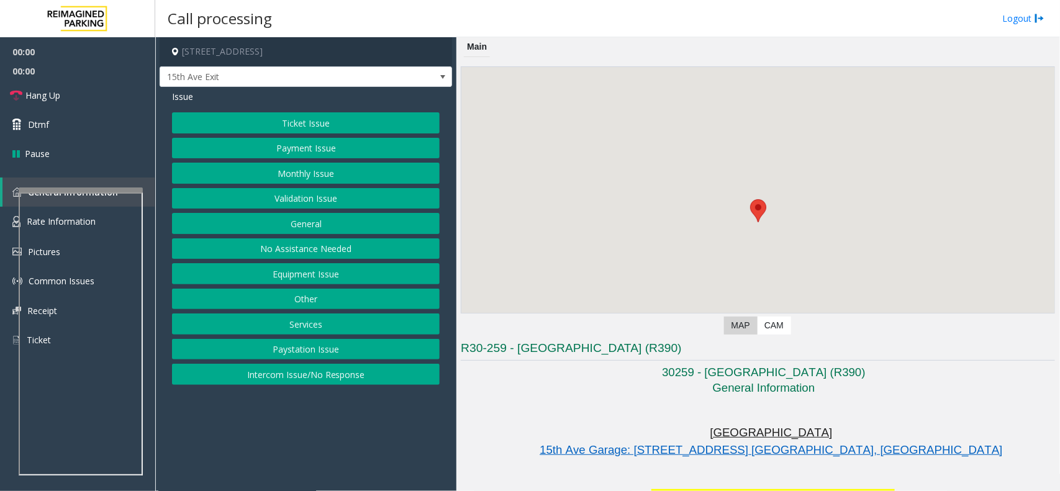
click at [323, 144] on button "Payment Issue" at bounding box center [306, 148] width 268 height 21
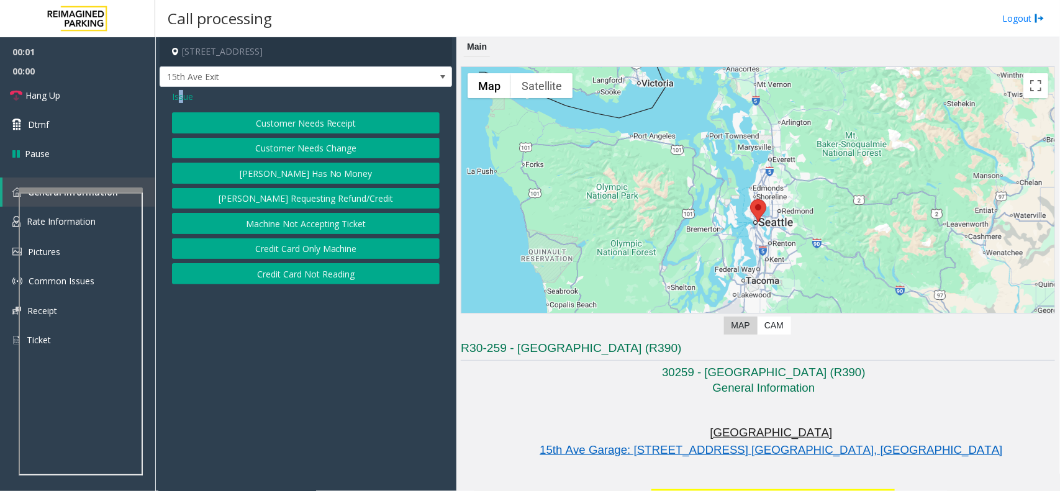
click at [179, 91] on span "Issue" at bounding box center [182, 96] width 21 height 13
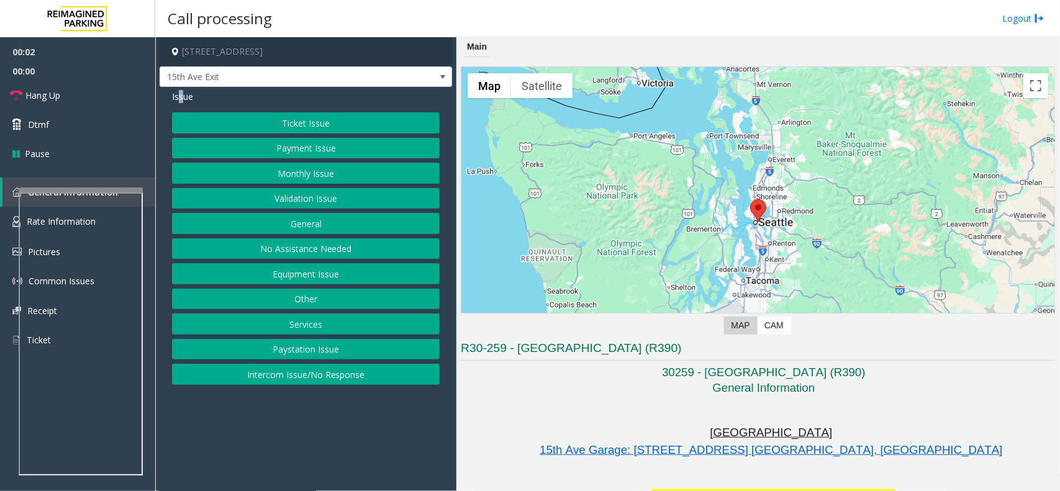
click at [338, 168] on button "Monthly Issue" at bounding box center [306, 173] width 268 height 21
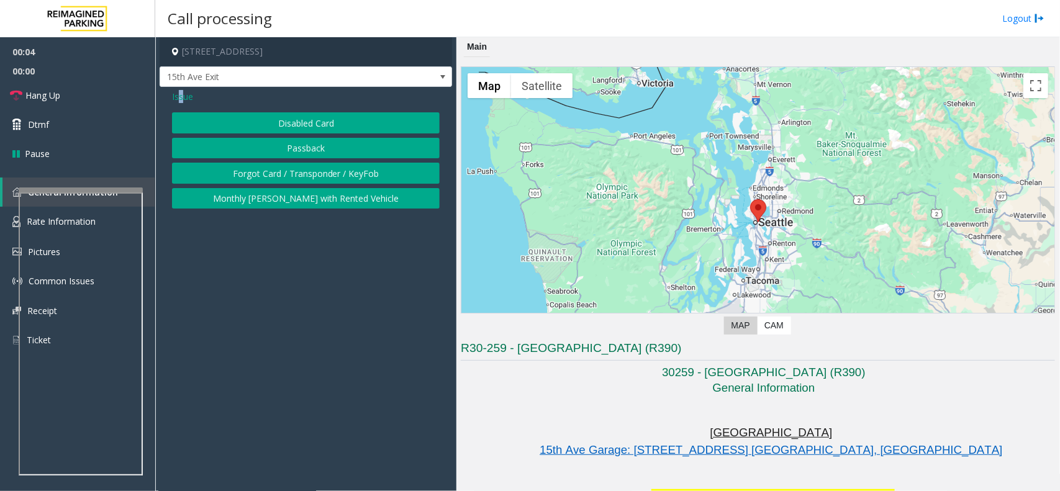
click at [302, 124] on button "Disabled Card" at bounding box center [306, 122] width 268 height 21
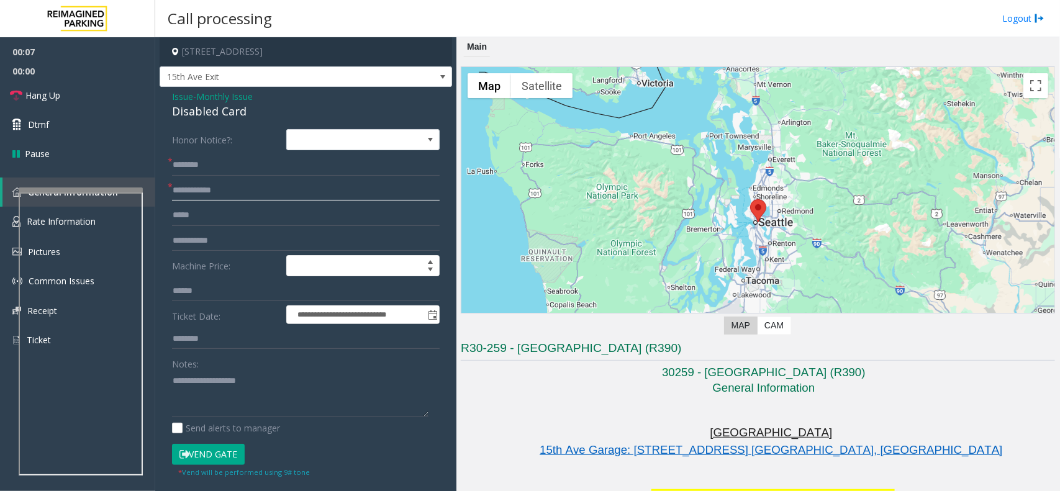
click at [235, 197] on input "text" at bounding box center [306, 190] width 268 height 21
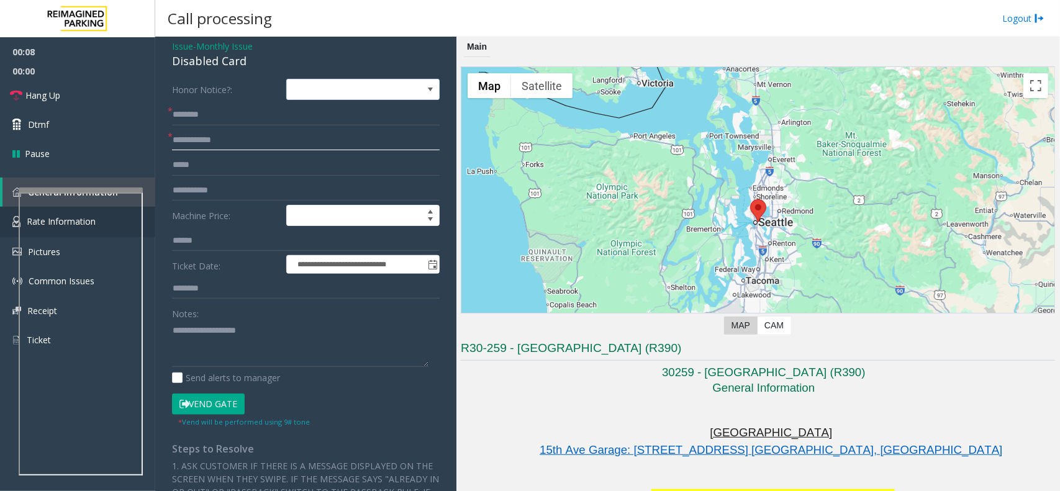
scroll to position [78, 0]
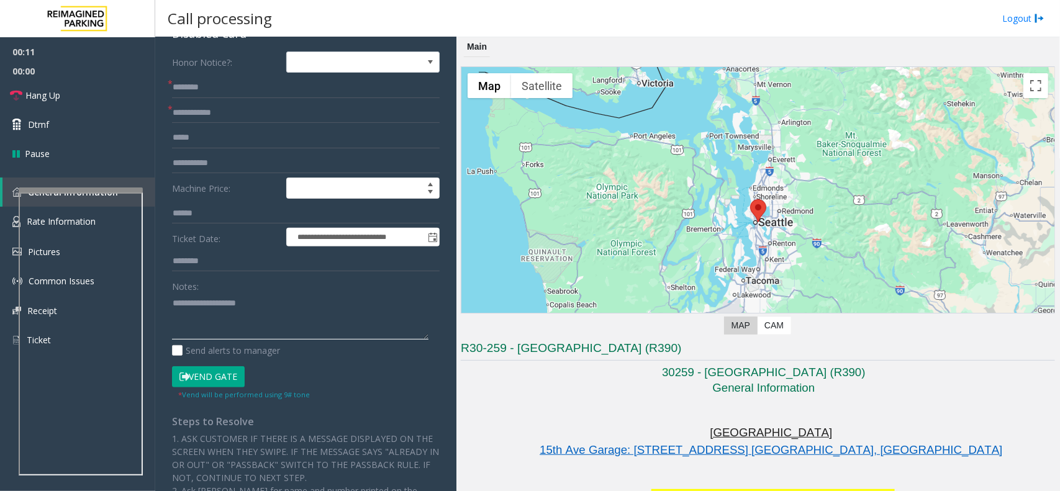
click at [215, 318] on textarea at bounding box center [300, 316] width 256 height 47
paste textarea "**********"
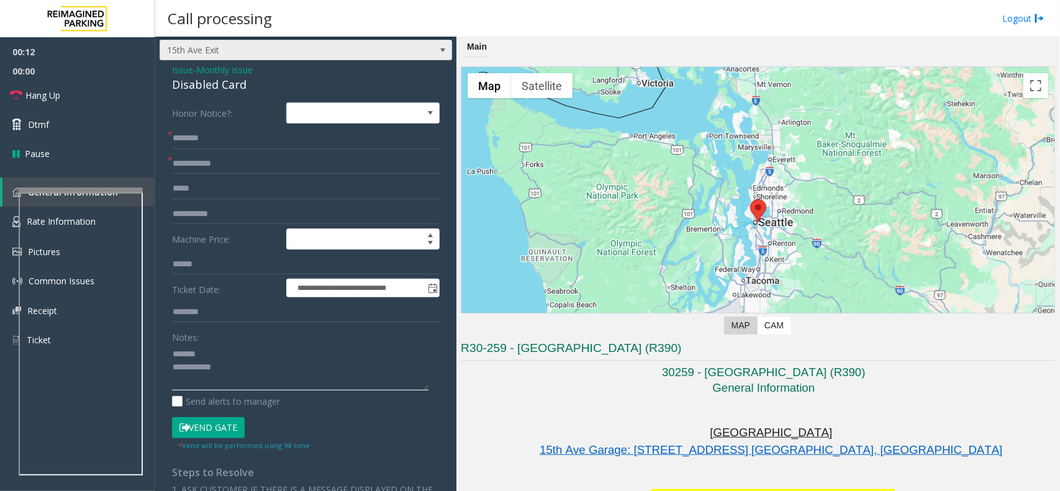
scroll to position [0, 0]
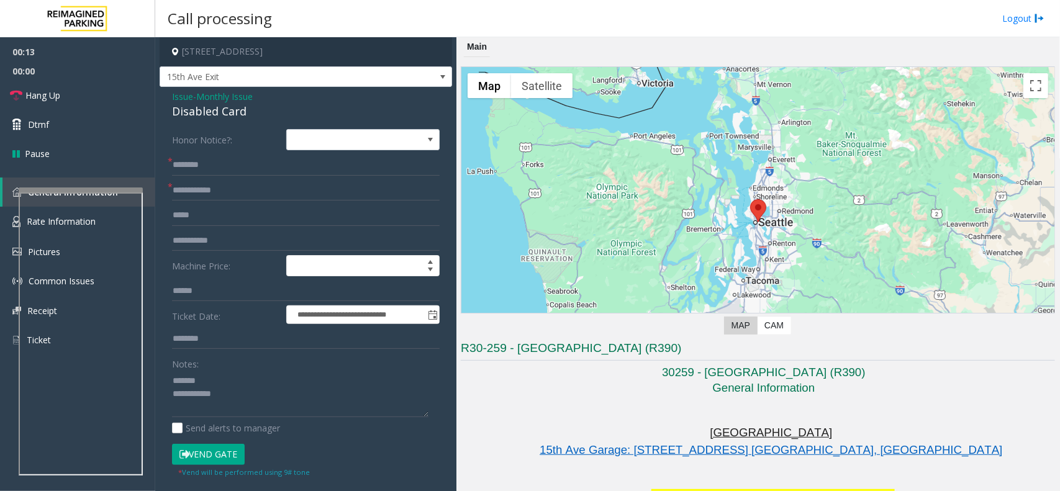
click at [203, 112] on div "Disabled Card" at bounding box center [306, 111] width 268 height 17
copy div "Disabled Card"
click at [205, 374] on textarea at bounding box center [300, 394] width 256 height 47
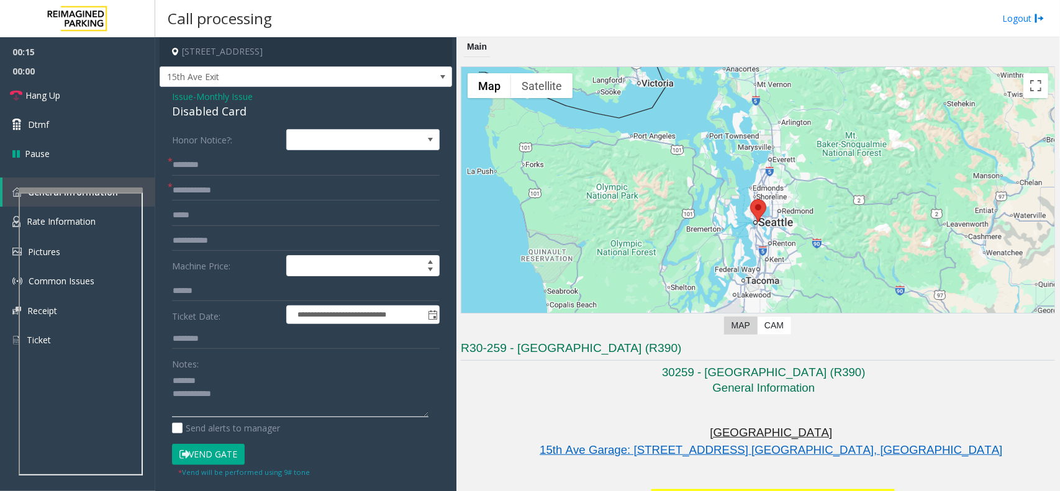
paste textarea "**********"
click at [236, 396] on textarea at bounding box center [300, 394] width 256 height 47
paste textarea "**********"
type textarea "**********"
click at [227, 196] on input "text" at bounding box center [306, 190] width 268 height 21
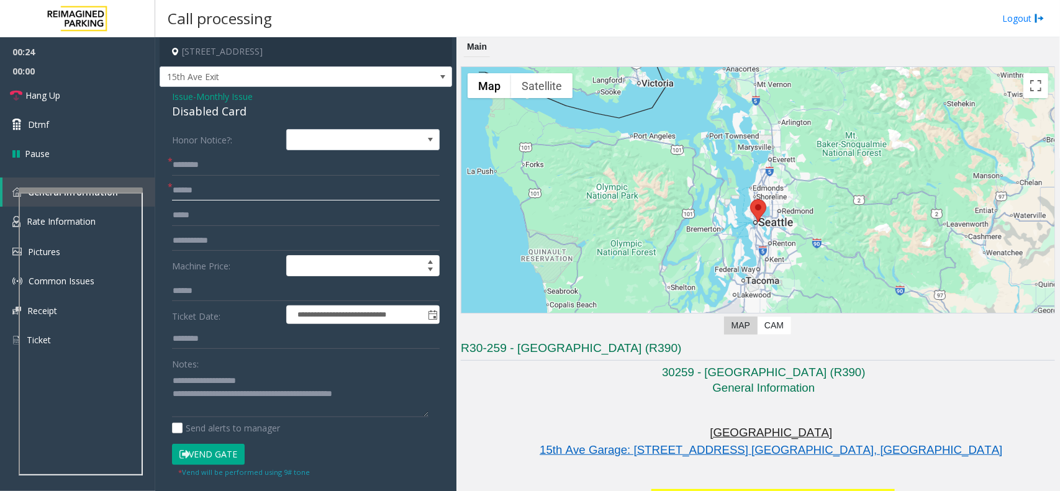
type input "******"
click at [246, 171] on input "text" at bounding box center [306, 165] width 268 height 21
click at [215, 166] on input "text" at bounding box center [306, 165] width 268 height 21
type input "******"
drag, startPoint x: 193, startPoint y: 160, endPoint x: 411, endPoint y: 211, distance: 223.7
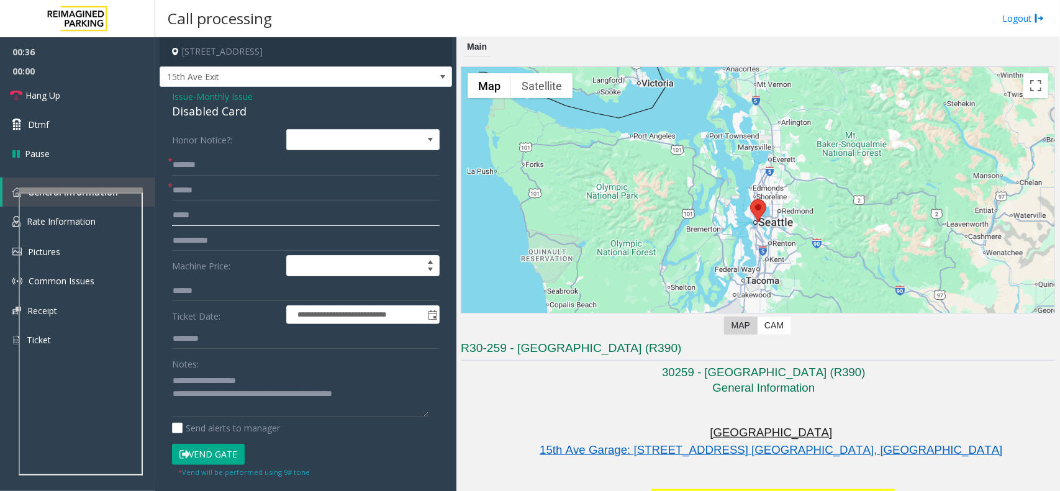
click at [411, 211] on input "text" at bounding box center [306, 215] width 268 height 21
click at [230, 453] on button "Vend Gate" at bounding box center [208, 454] width 73 height 21
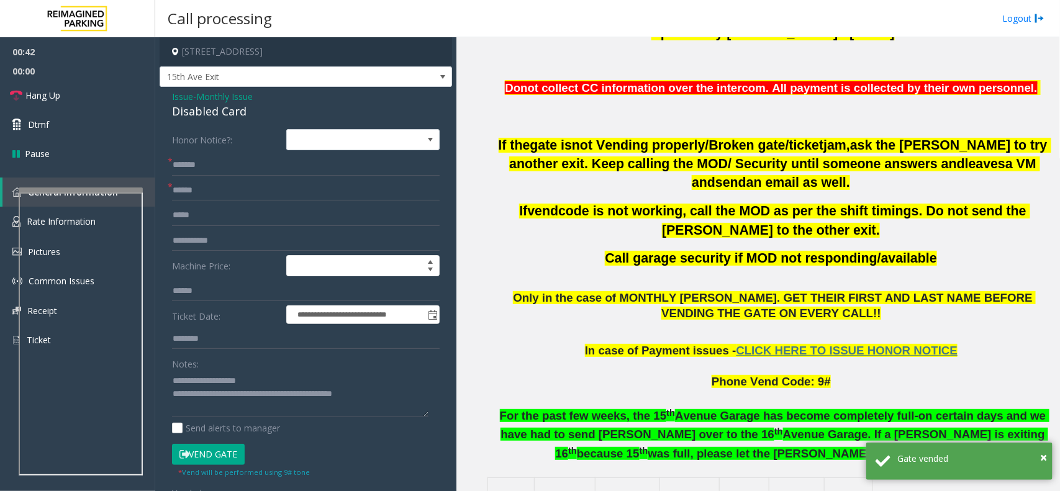
scroll to position [466, 0]
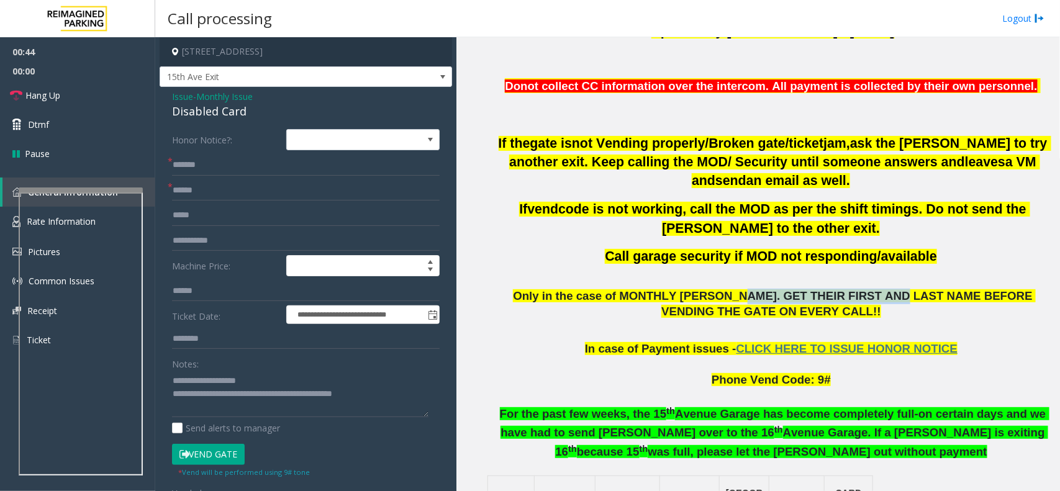
drag, startPoint x: 691, startPoint y: 275, endPoint x: 821, endPoint y: 275, distance: 130.4
click at [821, 289] on span "Only in the case of MONTHLY [PERSON_NAME]. GET THEIR FIRST AND LAST NAME BEFORE…" at bounding box center [774, 303] width 523 height 29
click at [102, 91] on link "Hang Up" at bounding box center [77, 95] width 155 height 29
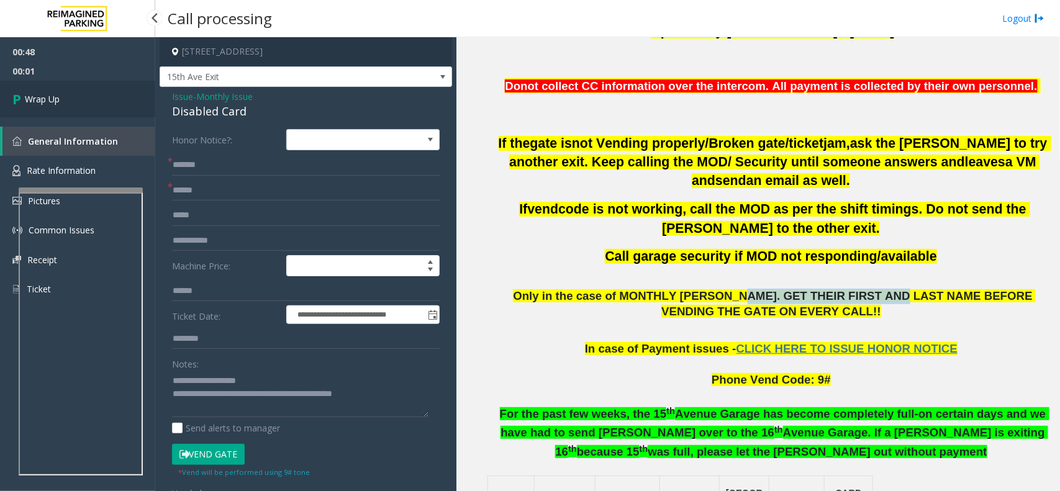
click at [55, 95] on span "Wrap Up" at bounding box center [42, 98] width 35 height 13
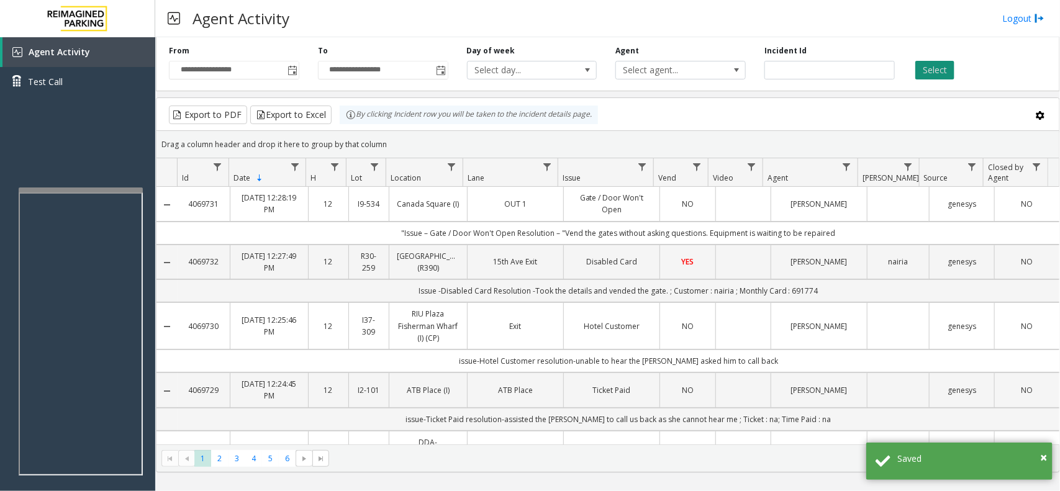
click at [936, 70] on button "Select" at bounding box center [934, 70] width 39 height 19
click at [293, 67] on span "Toggle popup" at bounding box center [292, 71] width 10 height 10
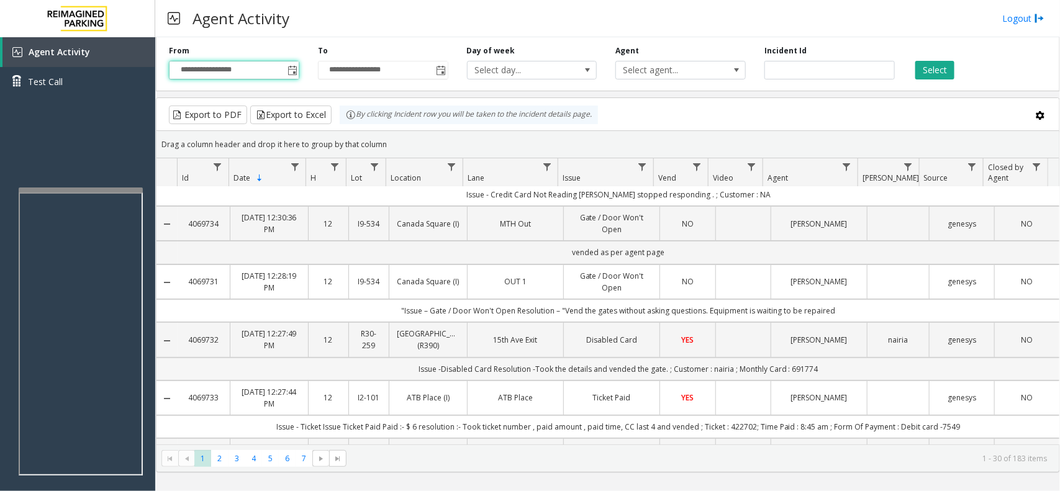
scroll to position [78, 0]
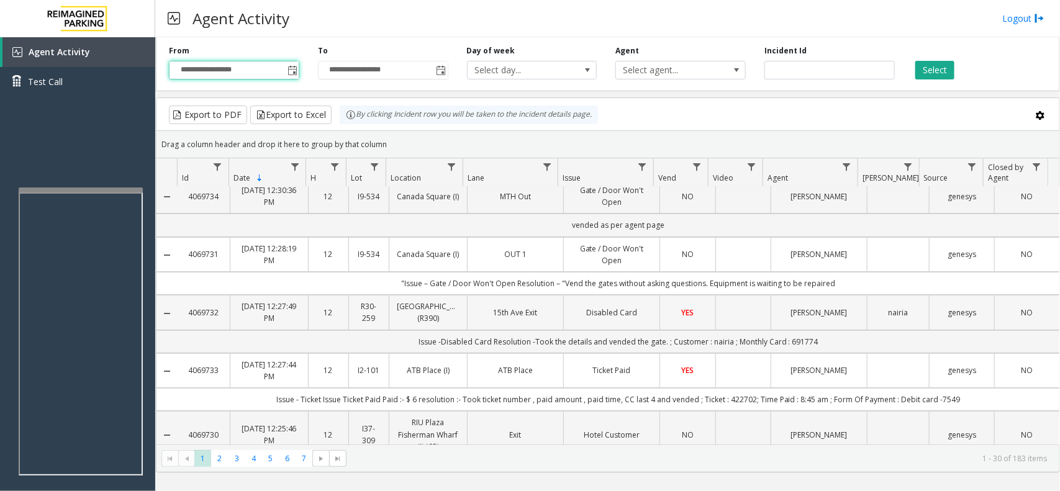
click at [582, 314] on link "Disabled Card" at bounding box center [611, 313] width 81 height 12
drag, startPoint x: 824, startPoint y: 315, endPoint x: 792, endPoint y: 315, distance: 32.3
click at [792, 315] on td "[PERSON_NAME]" at bounding box center [818, 312] width 96 height 35
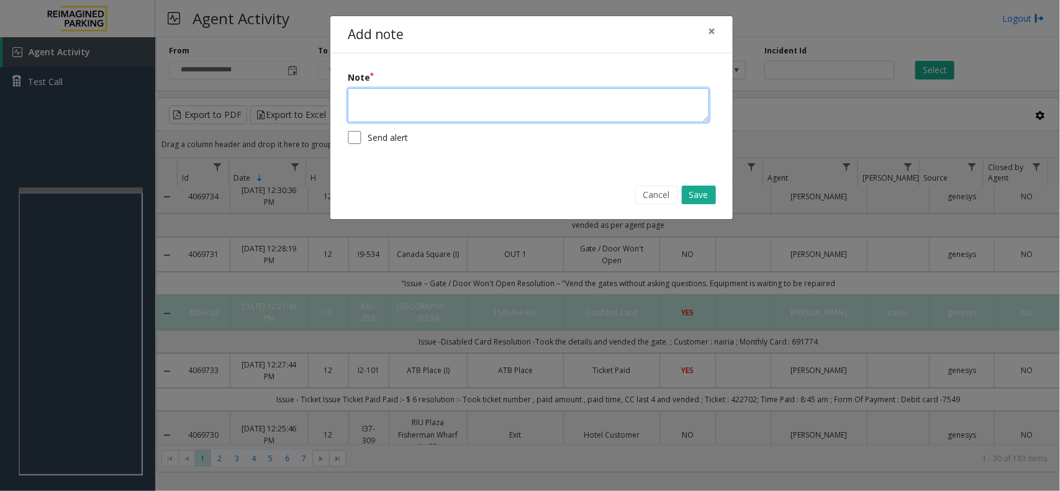
click at [525, 103] on textarea at bounding box center [528, 105] width 361 height 34
paste textarea "**********"
type textarea "**********"
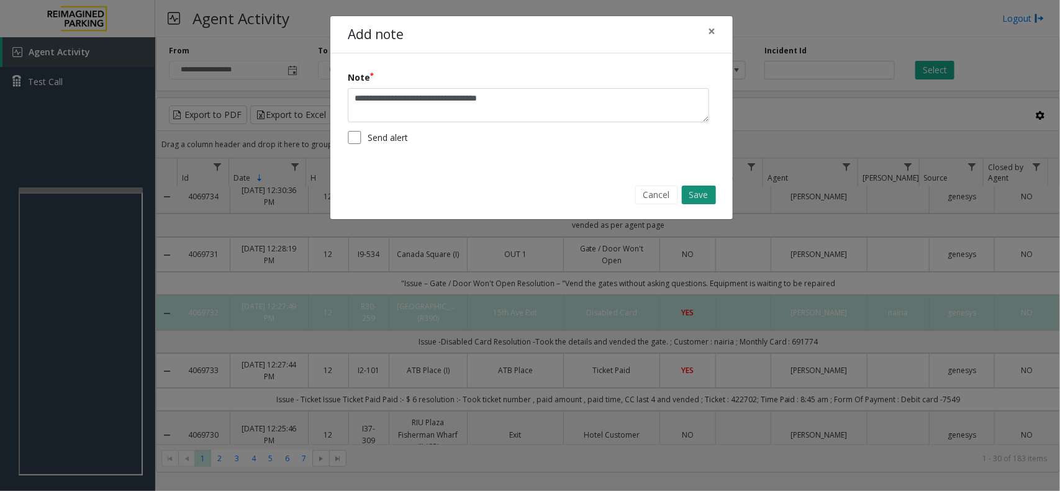
click at [706, 197] on button "Save" at bounding box center [699, 195] width 34 height 19
click at [695, 194] on button "Save" at bounding box center [699, 195] width 34 height 19
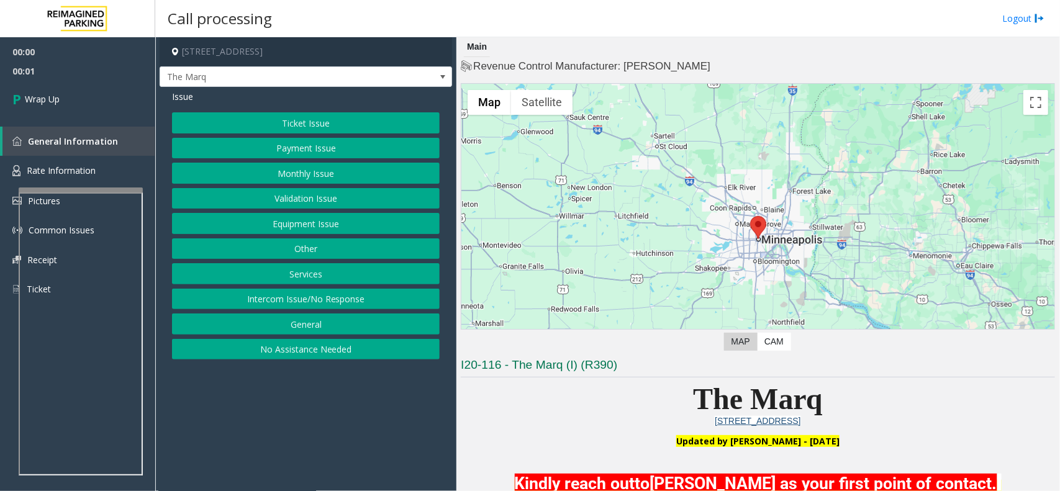
click at [329, 301] on button "Intercom Issue/No Response" at bounding box center [306, 299] width 268 height 21
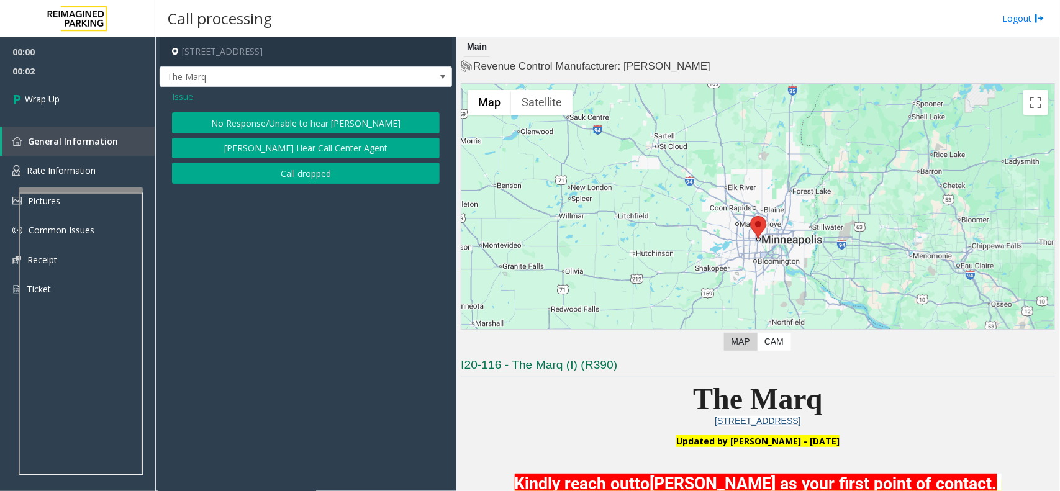
click at [301, 179] on button "Call dropped" at bounding box center [306, 173] width 268 height 21
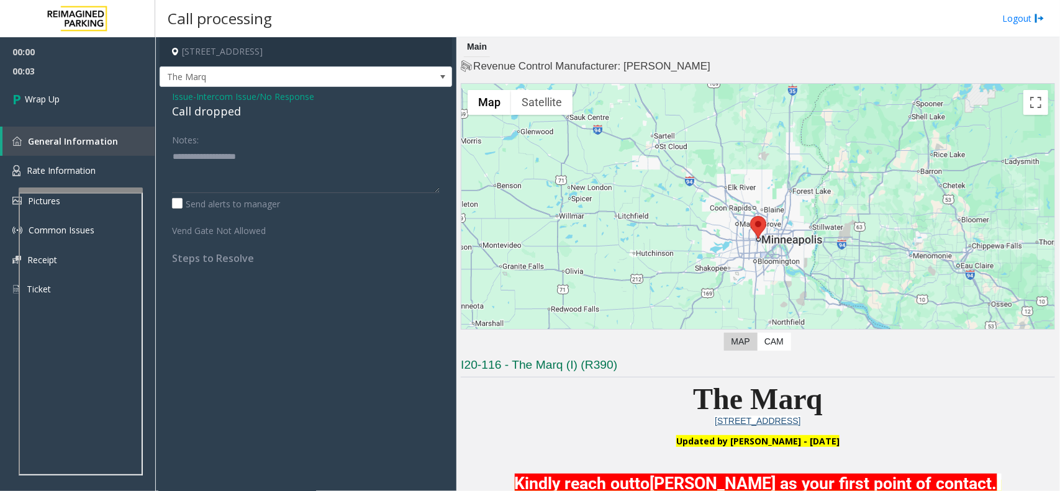
click at [233, 113] on div "Call dropped" at bounding box center [306, 111] width 268 height 17
type textarea "**********"
click at [79, 106] on link "Wrap Up" at bounding box center [77, 99] width 155 height 37
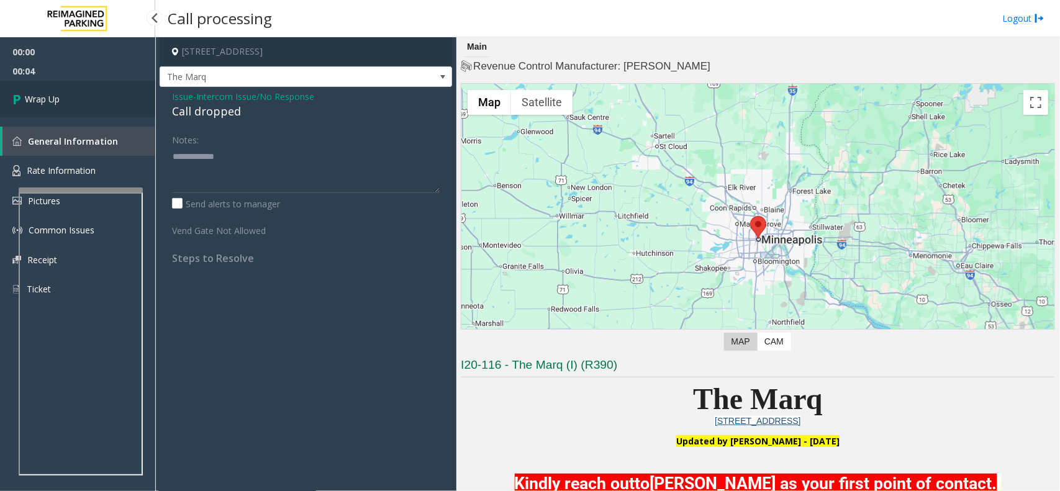
click at [79, 106] on link "Wrap Up" at bounding box center [77, 99] width 155 height 37
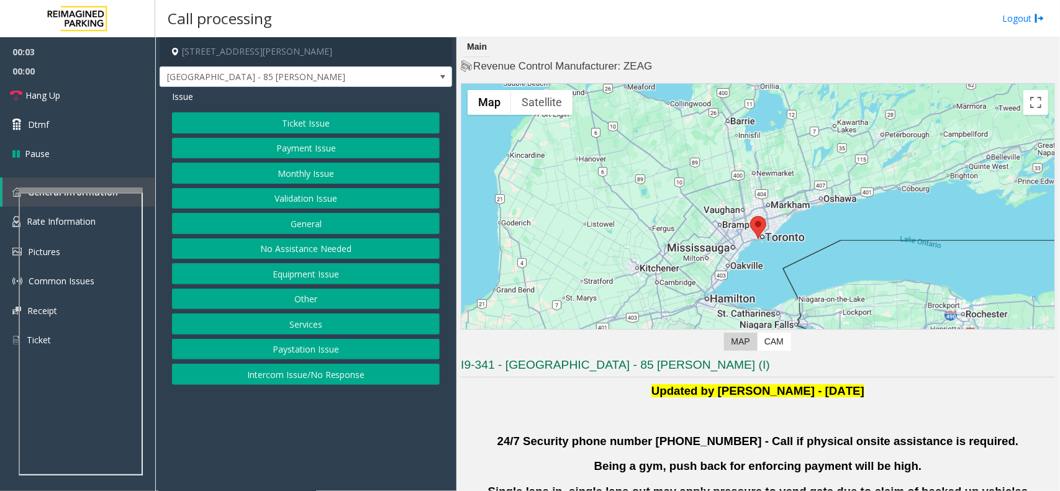
click at [303, 199] on button "Validation Issue" at bounding box center [306, 198] width 268 height 21
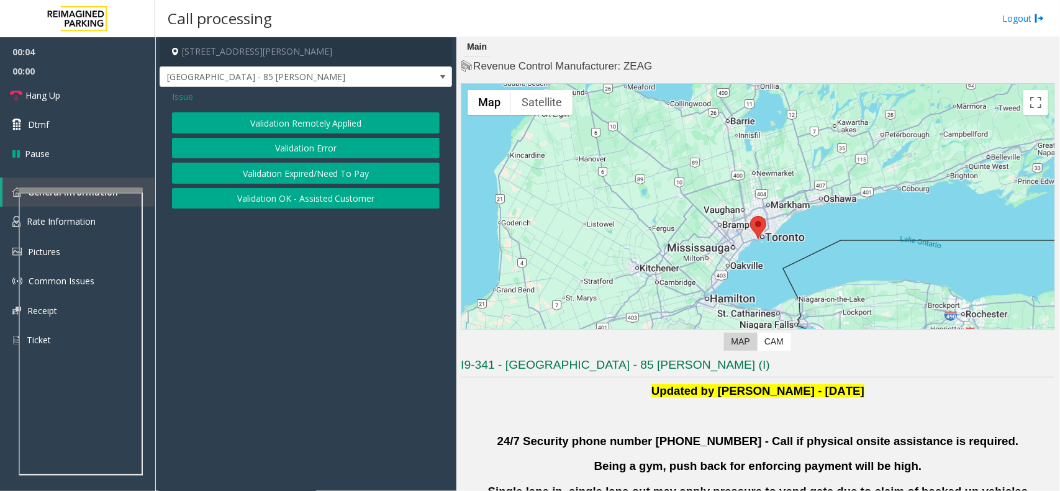
click at [313, 150] on button "Validation Error" at bounding box center [306, 148] width 268 height 21
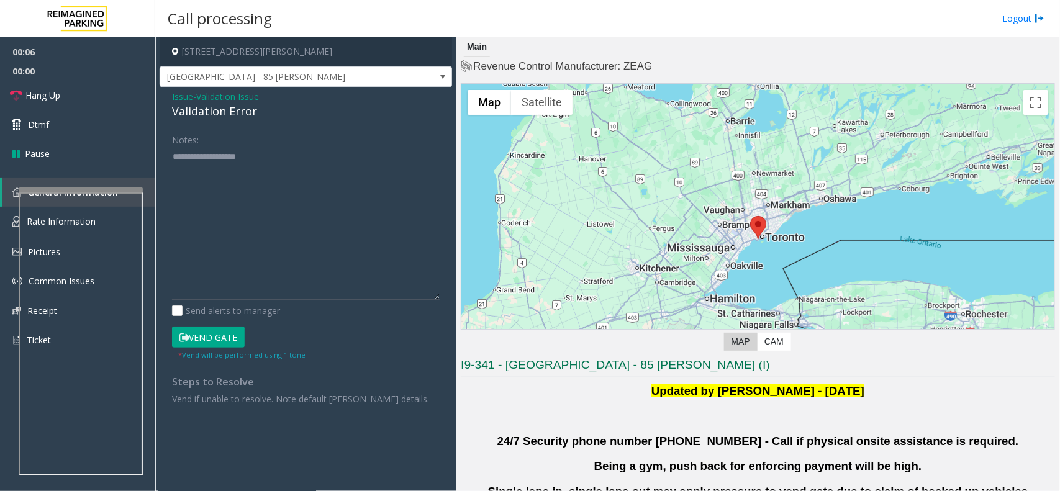
drag, startPoint x: 435, startPoint y: 187, endPoint x: 435, endPoint y: 428, distance: 241.5
click at [435, 405] on div "Notes: Send alerts to manager Vend Gate * Vend will be performed using 1 tone S…" at bounding box center [306, 267] width 286 height 276
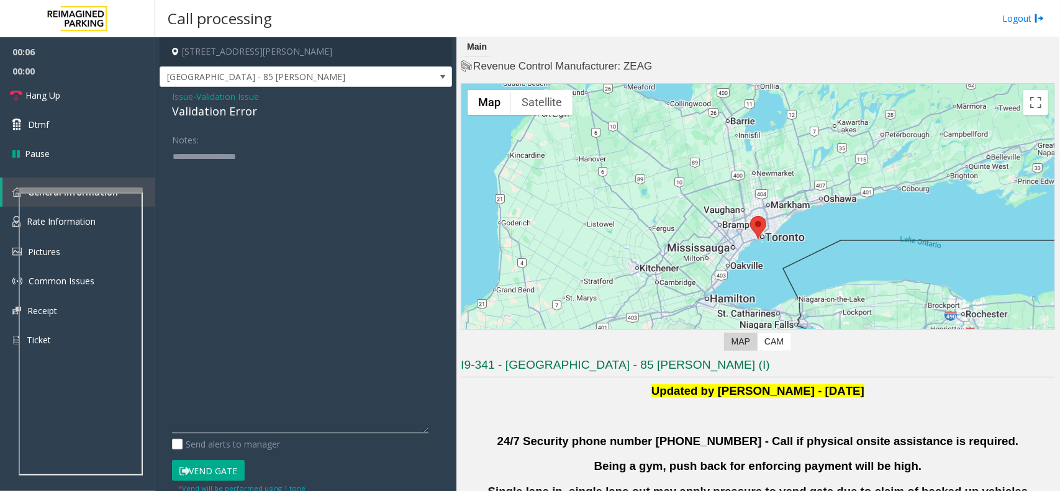
click at [258, 245] on textarea at bounding box center [300, 289] width 256 height 287
click at [236, 193] on textarea at bounding box center [300, 289] width 256 height 287
drag, startPoint x: 211, startPoint y: 182, endPoint x: 171, endPoint y: 178, distance: 40.6
click at [171, 178] on div "Notes: Send alerts to manager Vend Gate * Vend will be performed using 1 tone S…" at bounding box center [306, 334] width 286 height 410
click at [215, 181] on textarea at bounding box center [300, 289] width 256 height 287
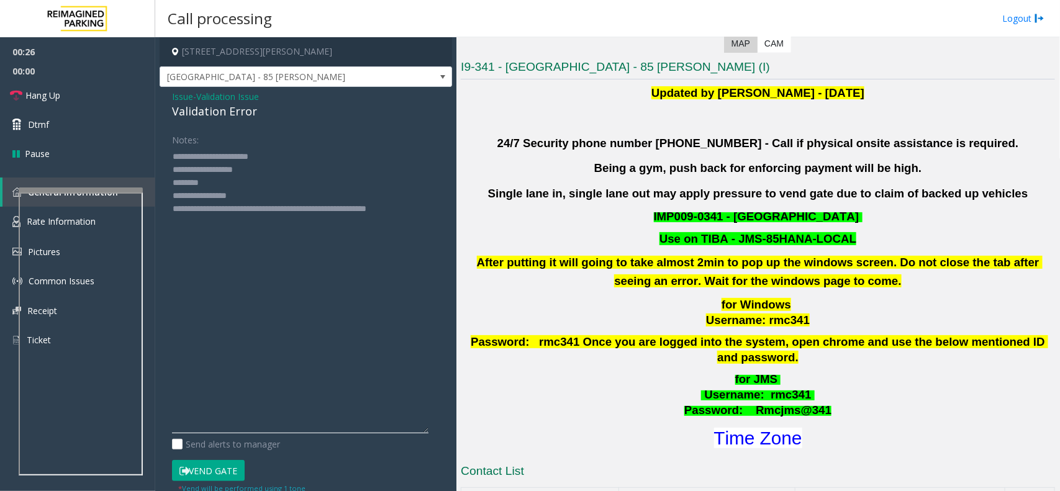
scroll to position [310, 0]
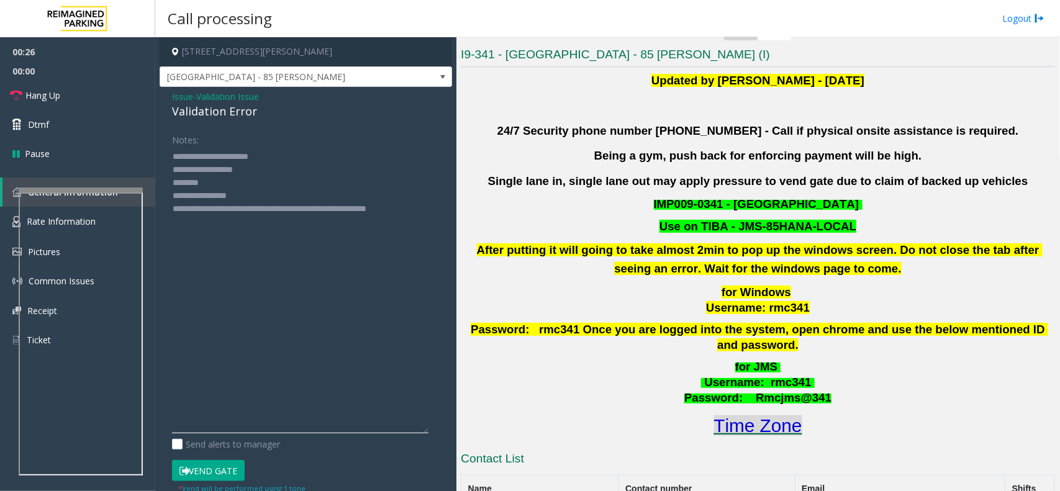
type textarea "**********"
click at [777, 415] on font "Time Zone" at bounding box center [758, 425] width 88 height 20
drag, startPoint x: 253, startPoint y: 197, endPoint x: 223, endPoint y: 191, distance: 29.7
click at [223, 191] on textarea at bounding box center [300, 289] width 256 height 287
click at [209, 184] on textarea at bounding box center [300, 289] width 256 height 287
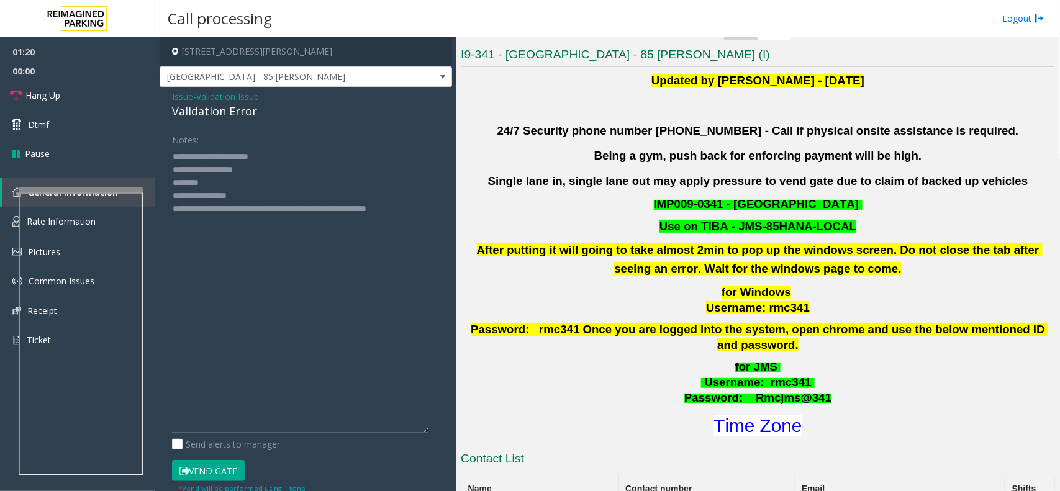
drag, startPoint x: 211, startPoint y: 224, endPoint x: 174, endPoint y: 138, distance: 93.4
click at [174, 138] on div "Notes:" at bounding box center [306, 281] width 268 height 304
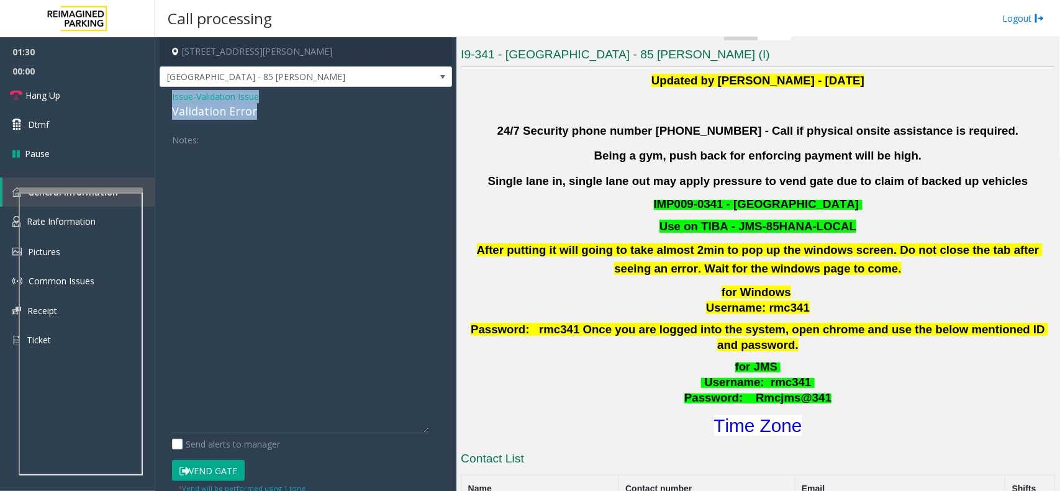
drag, startPoint x: 273, startPoint y: 109, endPoint x: 168, endPoint y: 102, distance: 105.1
click at [168, 102] on div "Issue - Validation Issue Validation Error Notes: Send alerts to manager Vend Ga…" at bounding box center [306, 319] width 292 height 464
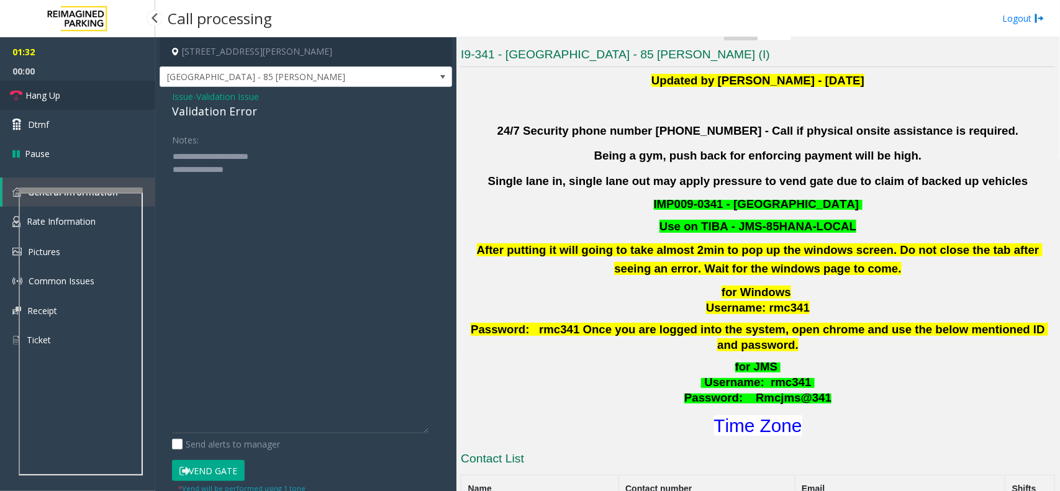
click at [59, 90] on span "Hang Up" at bounding box center [42, 95] width 35 height 13
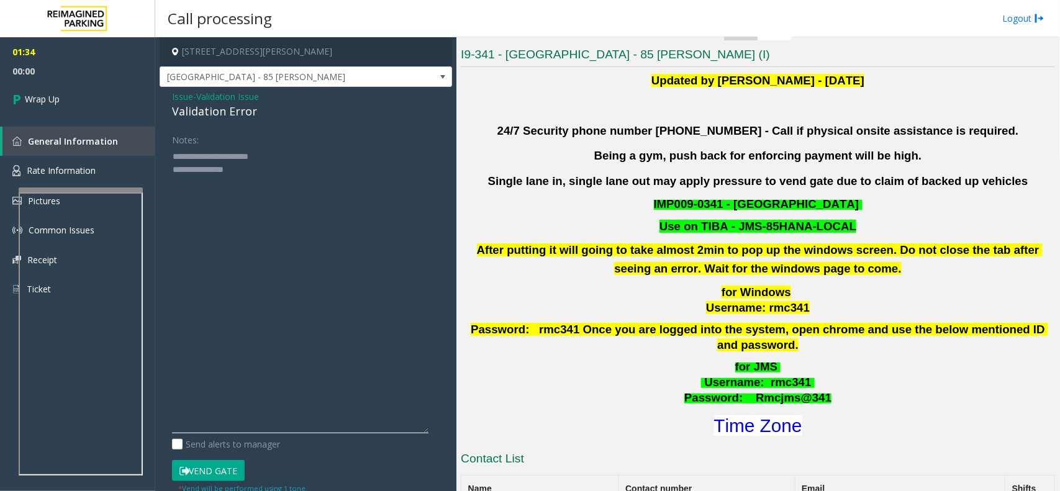
click at [273, 183] on textarea at bounding box center [300, 289] width 256 height 287
type textarea "**********"
click at [72, 106] on link "Wrap Up" at bounding box center [77, 99] width 155 height 37
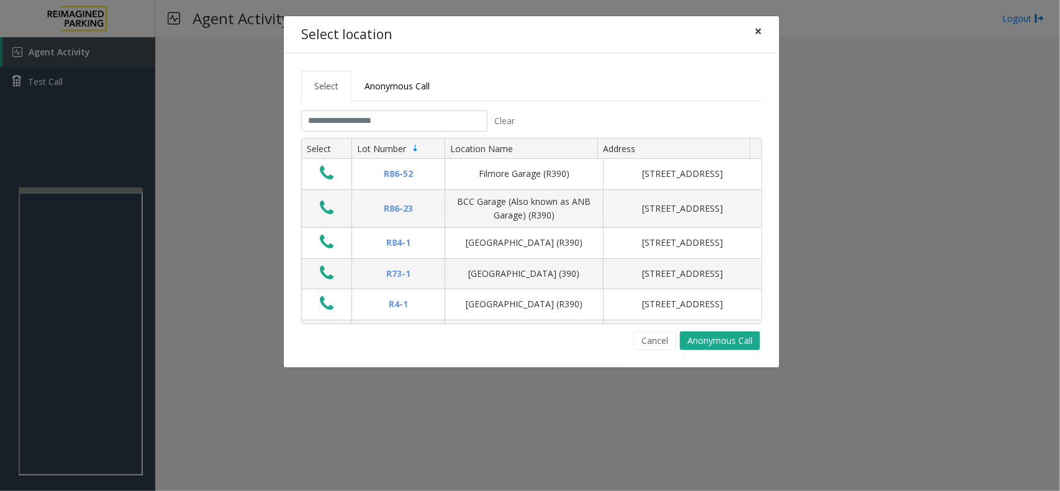
click at [756, 33] on span "×" at bounding box center [757, 30] width 7 height 17
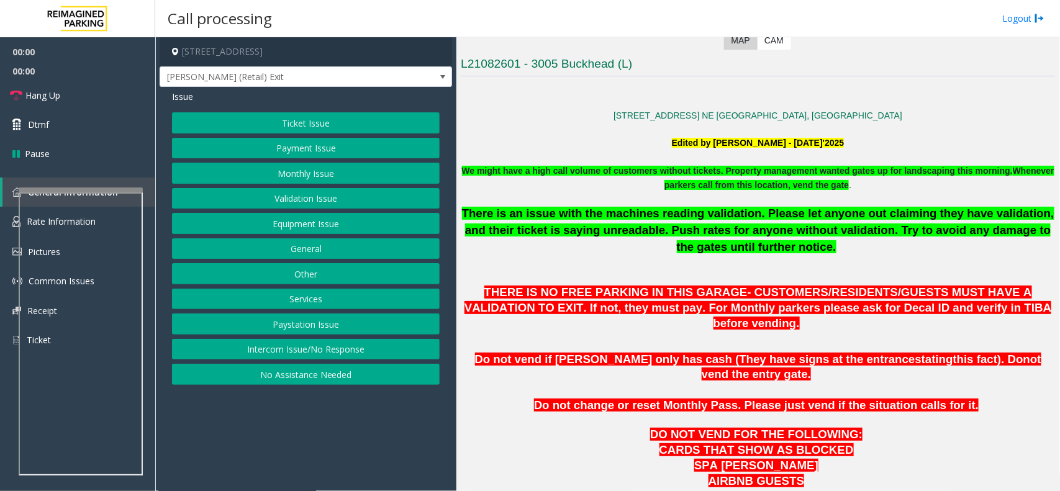
scroll to position [466, 0]
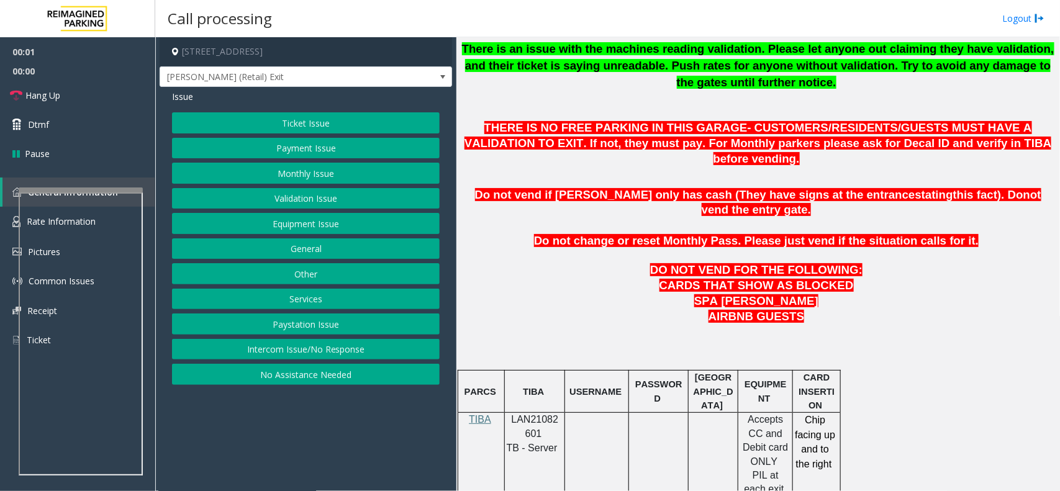
click at [531, 414] on span "LAN21082601" at bounding box center [534, 426] width 47 height 24
copy p "LAN21082601"
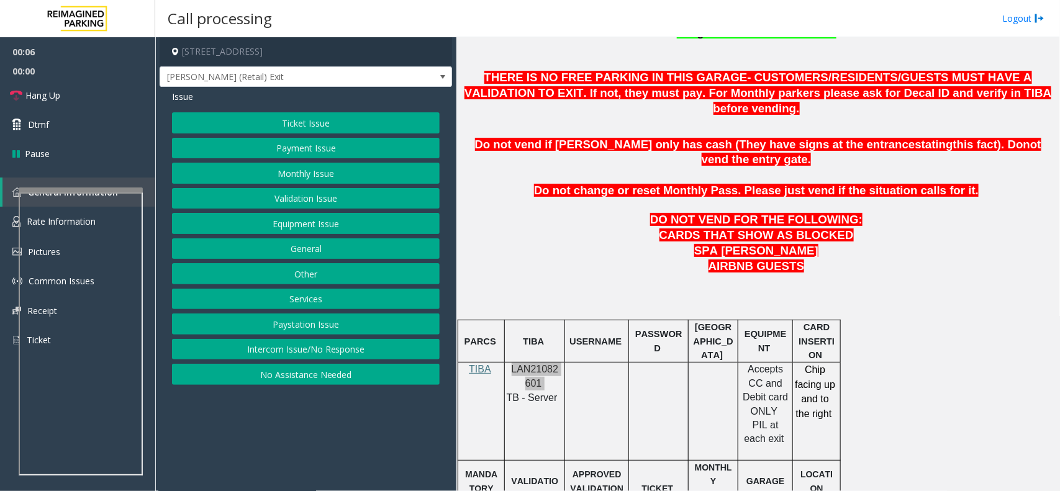
scroll to position [543, 0]
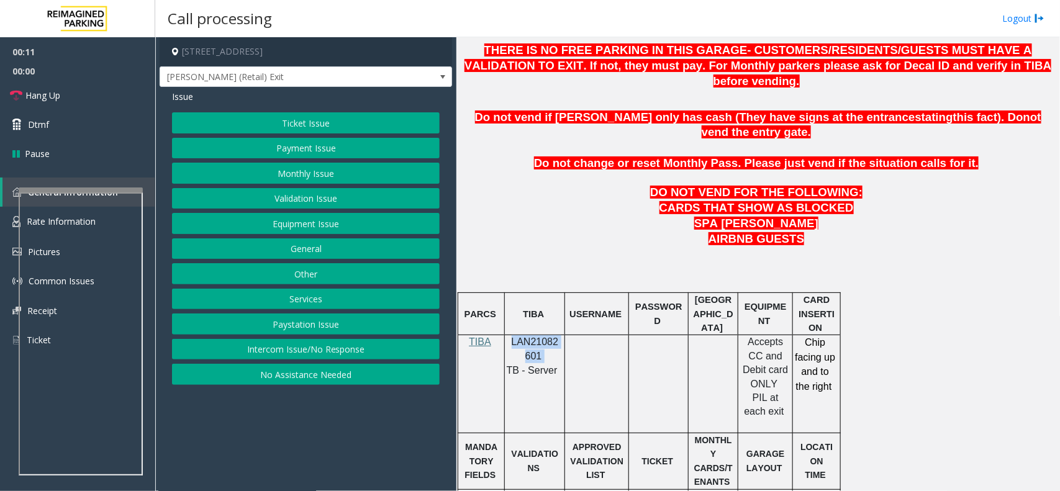
click at [304, 144] on button "Payment Issue" at bounding box center [306, 148] width 268 height 21
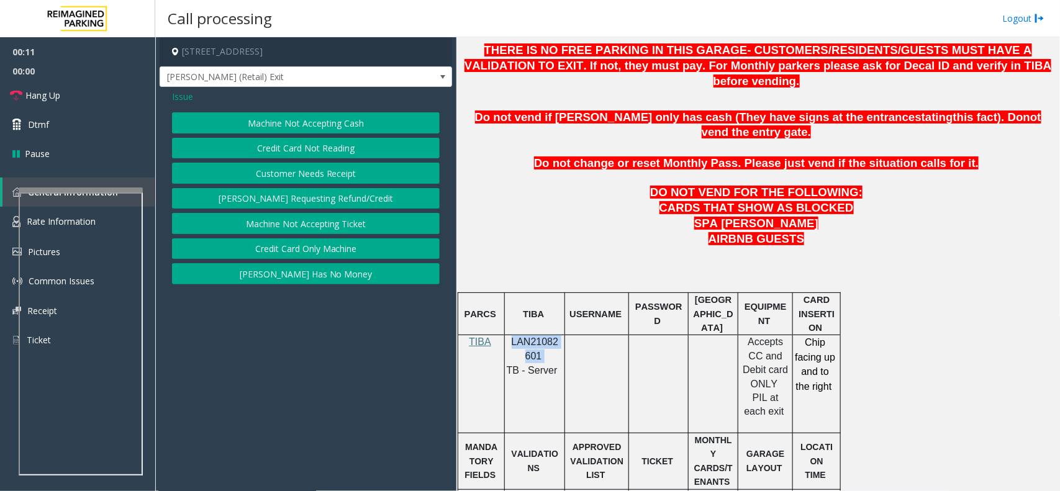
click at [309, 124] on button "Machine Not Accepting Cash" at bounding box center [306, 122] width 268 height 21
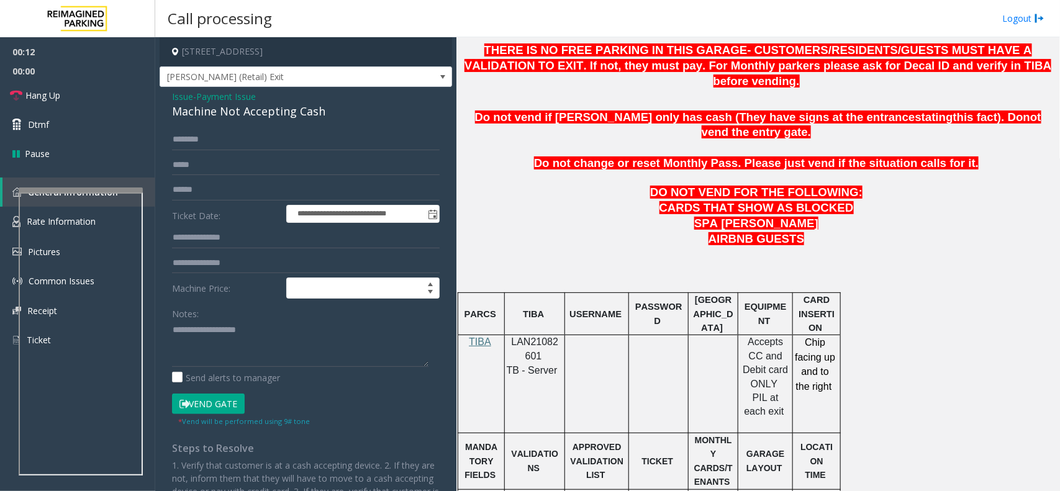
click at [232, 95] on span "Payment Issue" at bounding box center [226, 96] width 60 height 13
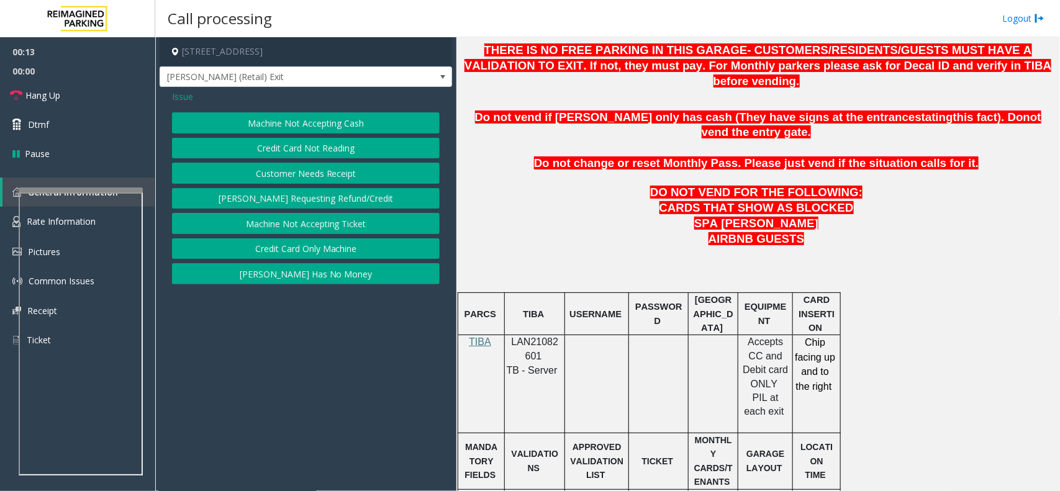
click at [323, 149] on button "Credit Card Not Reading" at bounding box center [306, 148] width 268 height 21
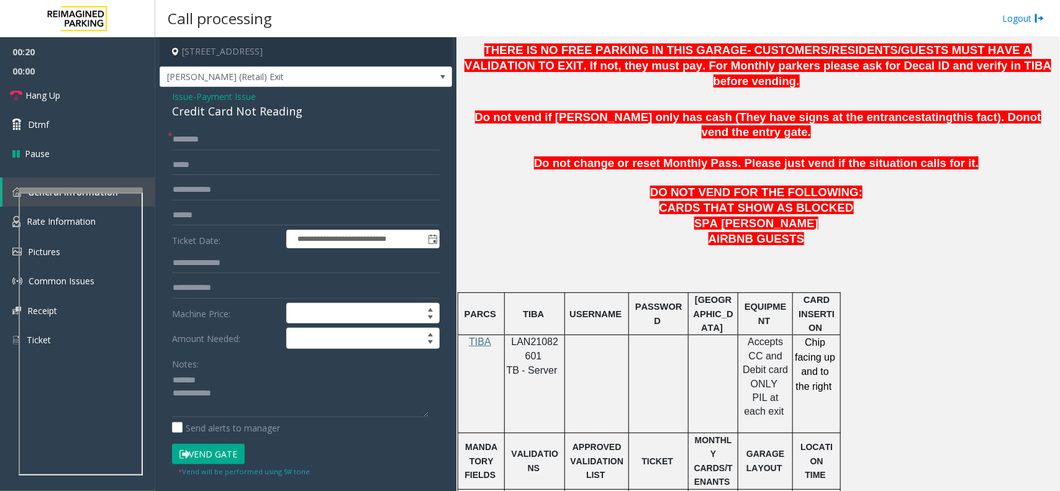
click at [217, 107] on div "Credit Card Not Reading" at bounding box center [306, 111] width 268 height 17
click at [253, 402] on textarea at bounding box center [300, 394] width 256 height 47
click at [215, 394] on textarea at bounding box center [300, 394] width 256 height 47
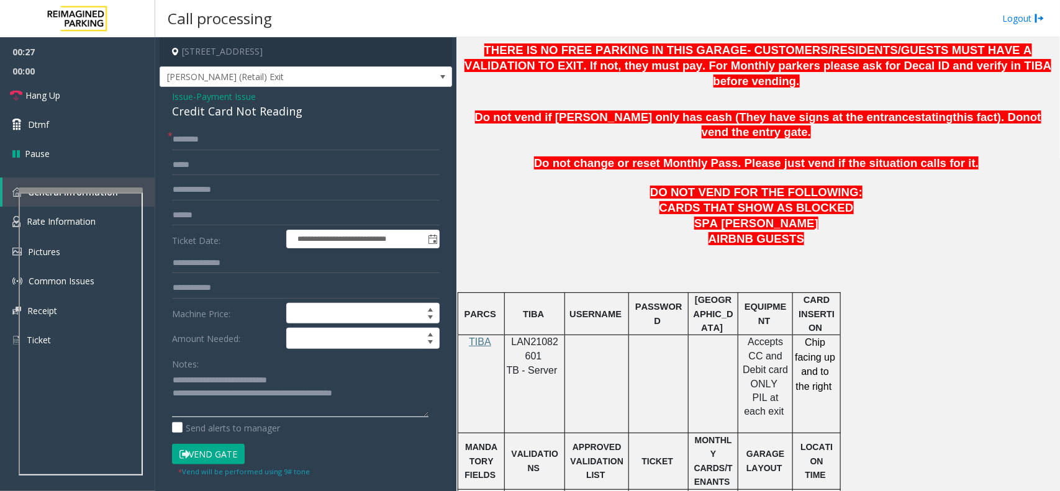
click at [387, 396] on textarea at bounding box center [300, 394] width 256 height 47
type textarea "**********"
click at [228, 143] on input "text" at bounding box center [306, 139] width 268 height 21
type input "**"
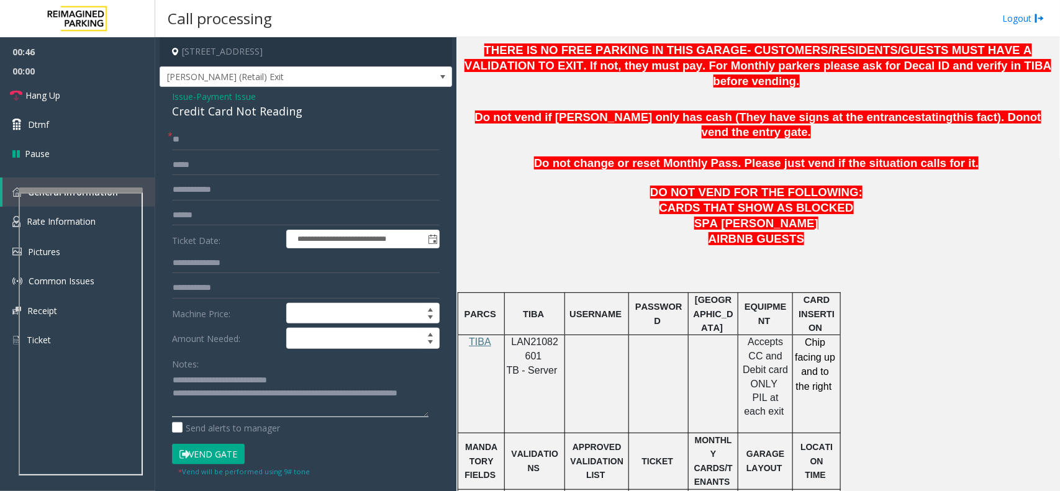
drag, startPoint x: 221, startPoint y: 389, endPoint x: 233, endPoint y: 410, distance: 24.2
click at [233, 410] on textarea at bounding box center [300, 394] width 256 height 47
click at [42, 89] on span "Hang Up" at bounding box center [42, 95] width 35 height 13
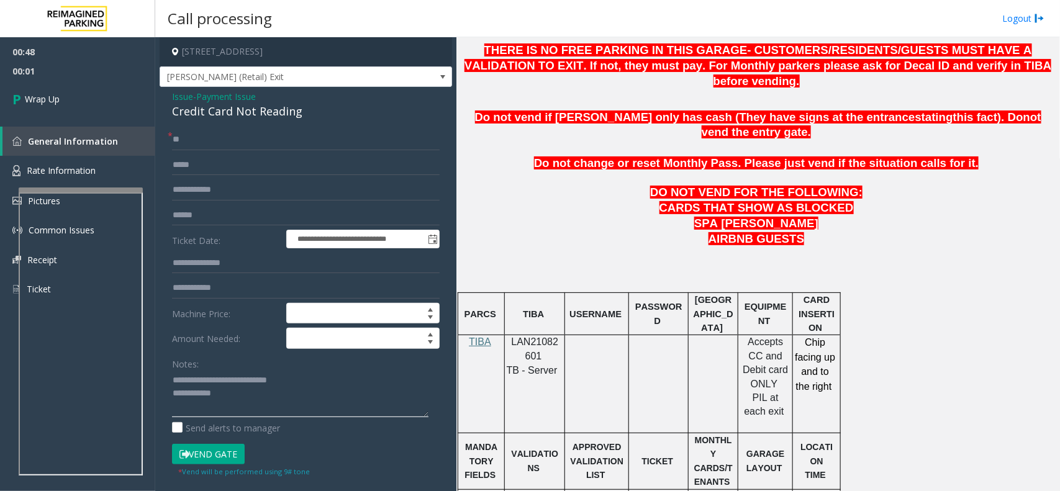
scroll to position [0, 0]
click at [234, 398] on textarea at bounding box center [300, 394] width 256 height 47
paste textarea "**********"
type textarea "**********"
click at [101, 106] on link "Wrap Up" at bounding box center [77, 99] width 155 height 37
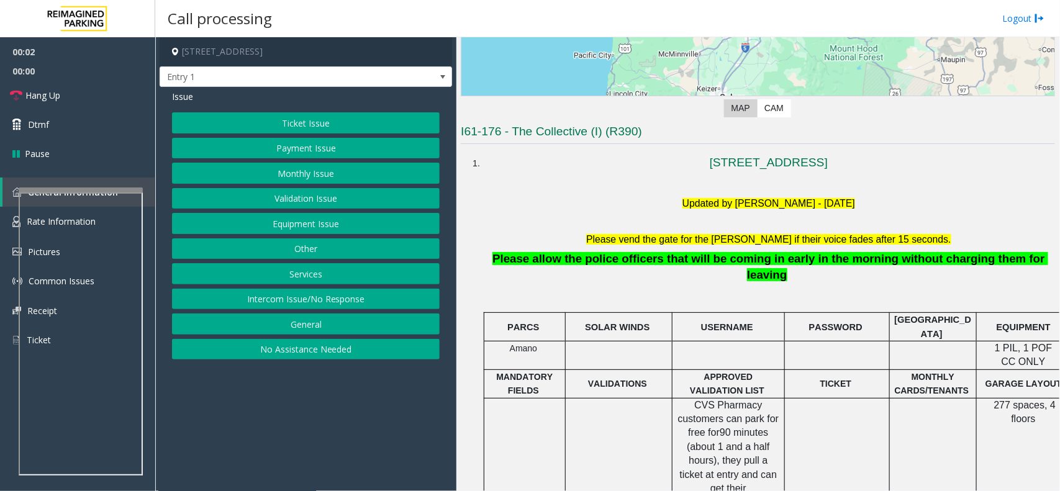
scroll to position [233, 0]
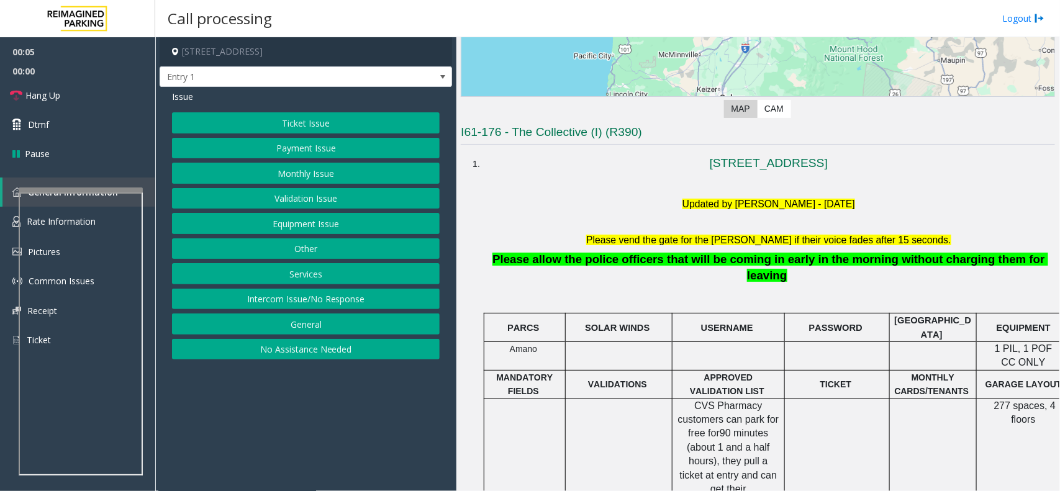
drag, startPoint x: 272, startPoint y: 353, endPoint x: 250, endPoint y: 278, distance: 77.8
click at [272, 352] on button "No Assistance Needed" at bounding box center [306, 349] width 268 height 21
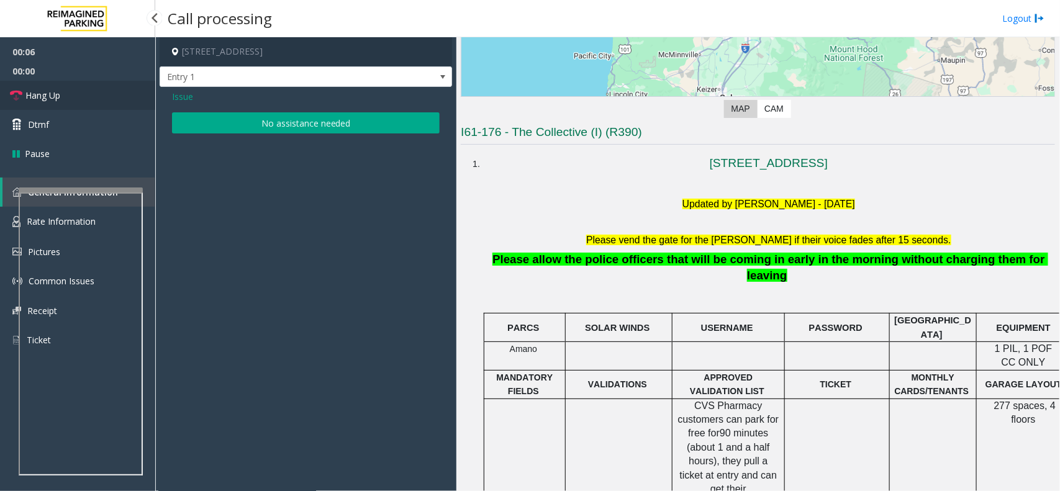
click at [56, 89] on span "Hang Up" at bounding box center [42, 95] width 35 height 13
click at [222, 133] on button "No assistance needed" at bounding box center [306, 122] width 268 height 21
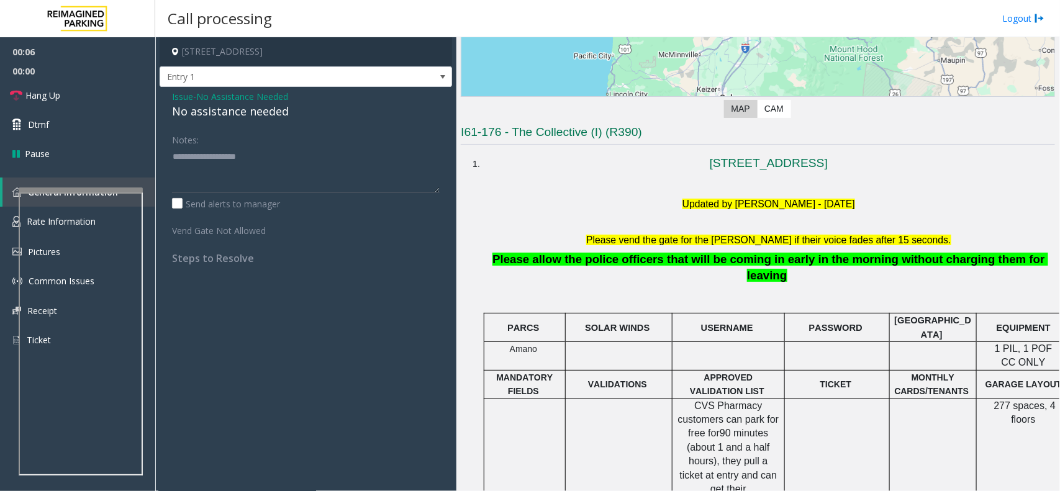
click at [222, 112] on div "No assistance needed" at bounding box center [306, 111] width 268 height 17
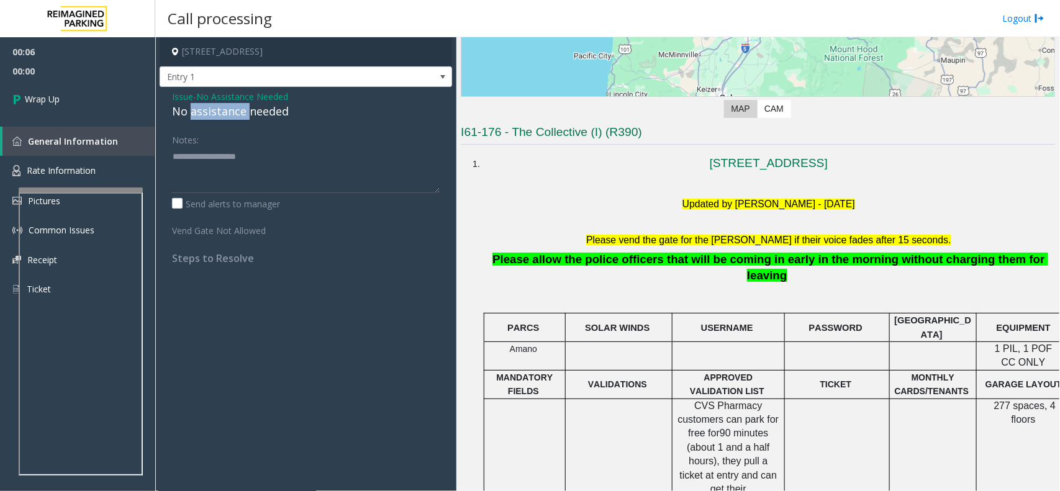
click at [222, 112] on div "No assistance needed" at bounding box center [306, 111] width 268 height 17
type textarea "**********"
click at [91, 86] on link "Wrap Up" at bounding box center [77, 99] width 155 height 37
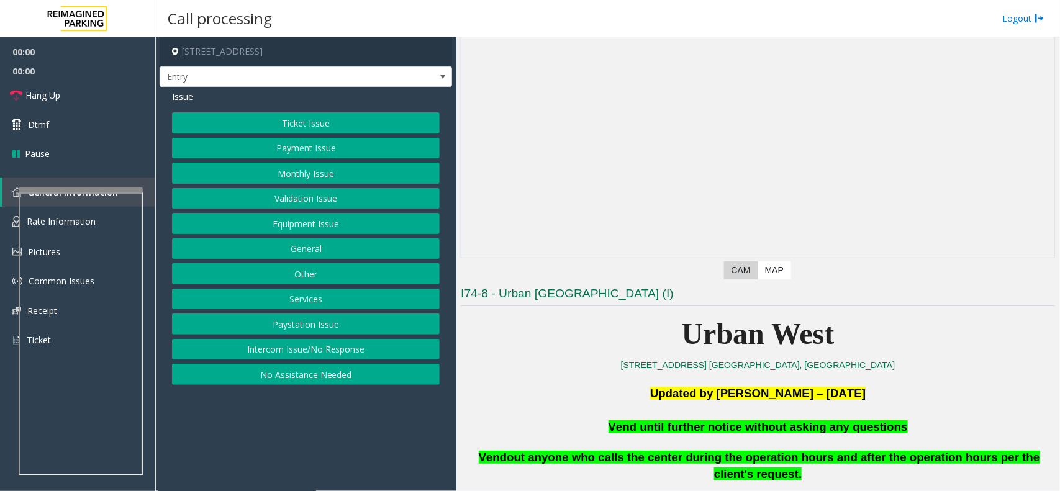
scroll to position [155, 0]
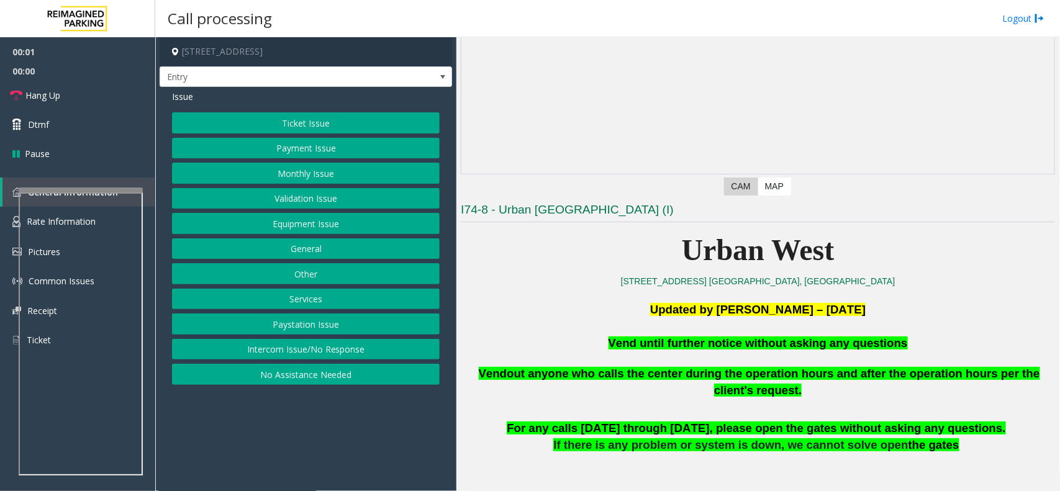
click at [263, 220] on button "Equipment Issue" at bounding box center [306, 223] width 268 height 21
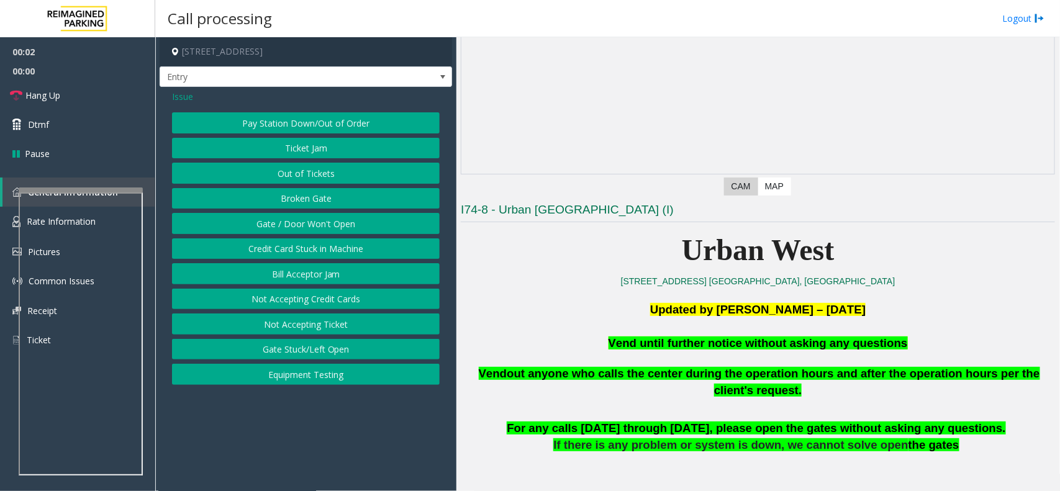
click at [263, 220] on button "Gate / Door Won't Open" at bounding box center [306, 223] width 268 height 21
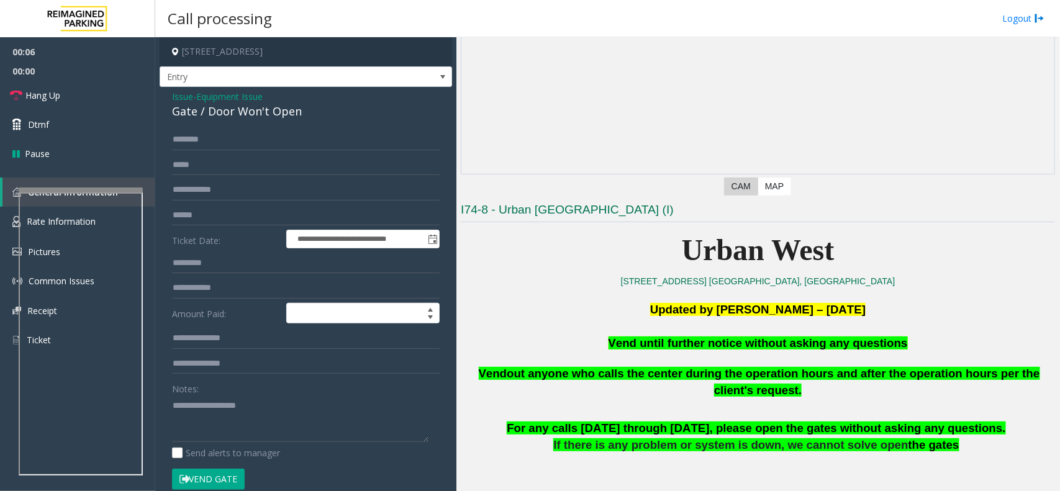
click at [215, 482] on button "Vend Gate" at bounding box center [208, 479] width 73 height 21
click at [681, 349] on span "Vend until further notice without asking any questions" at bounding box center [757, 342] width 299 height 13
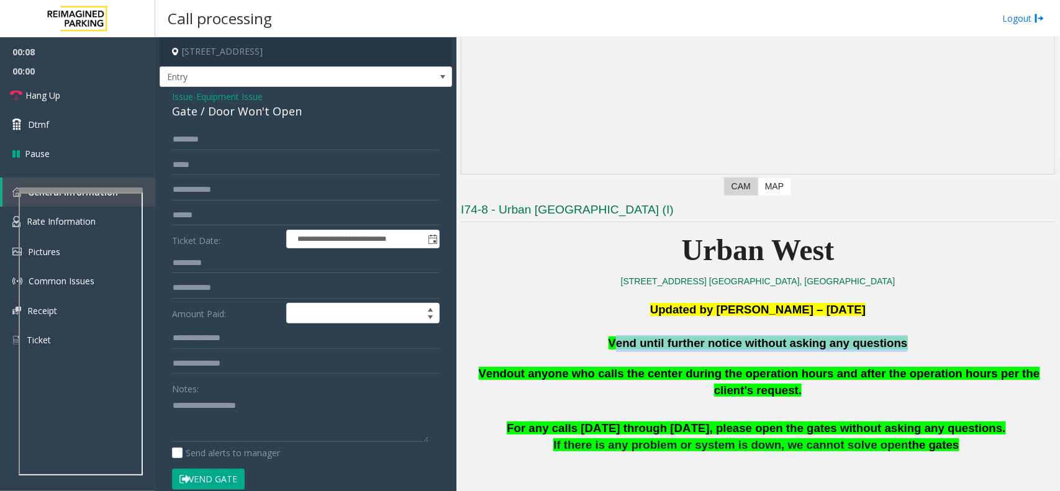
click at [681, 349] on span "Vend until further notice without asking any questions" at bounding box center [757, 342] width 299 height 13
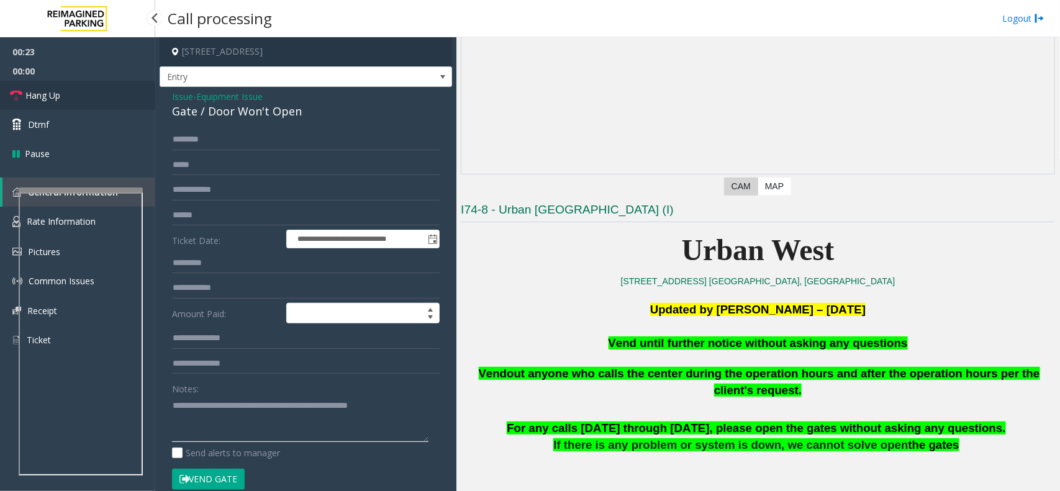
type textarea "**********"
click at [73, 92] on link "Hang Up" at bounding box center [77, 95] width 155 height 29
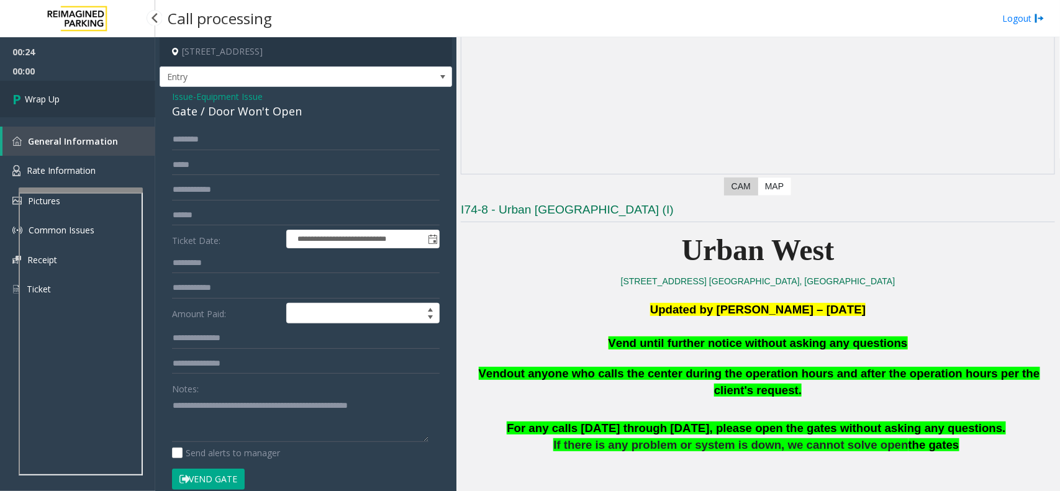
click at [73, 92] on link "Wrap Up" at bounding box center [77, 99] width 155 height 37
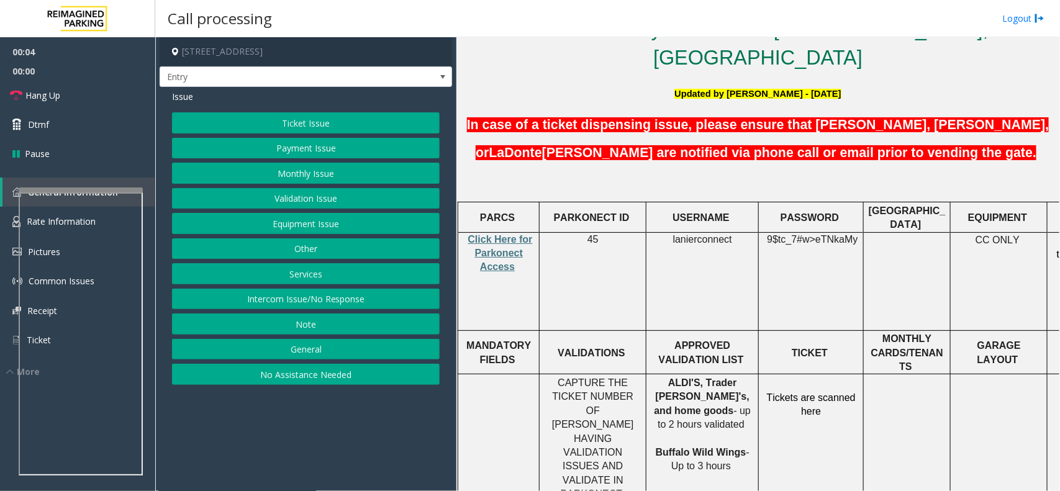
scroll to position [334, 0]
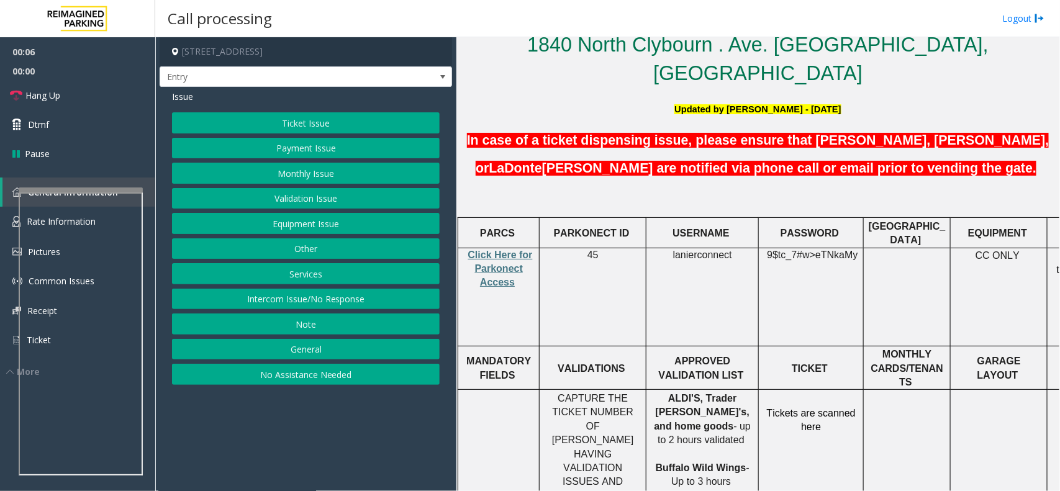
click at [367, 303] on button "Intercom Issue/No Response" at bounding box center [306, 299] width 268 height 21
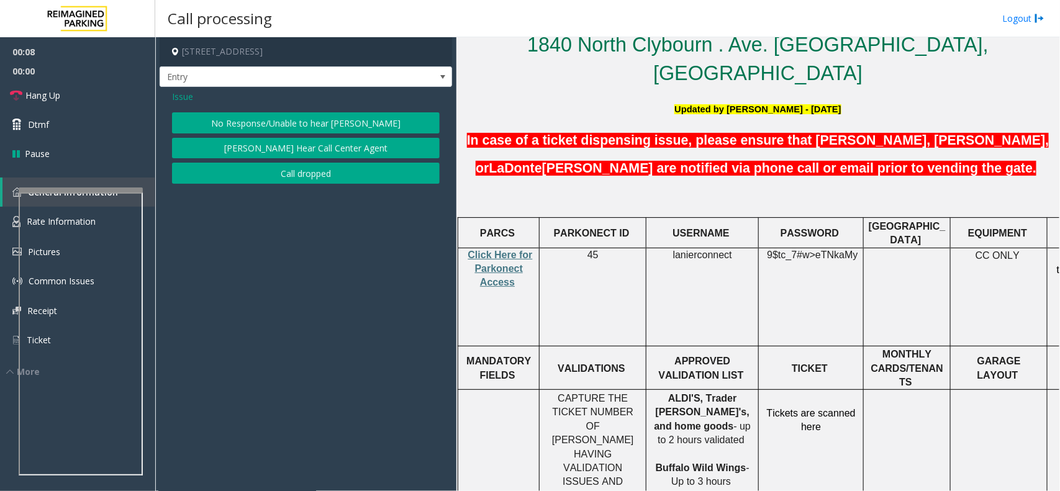
click at [283, 118] on button "No Response/Unable to hear [PERSON_NAME]" at bounding box center [306, 122] width 268 height 21
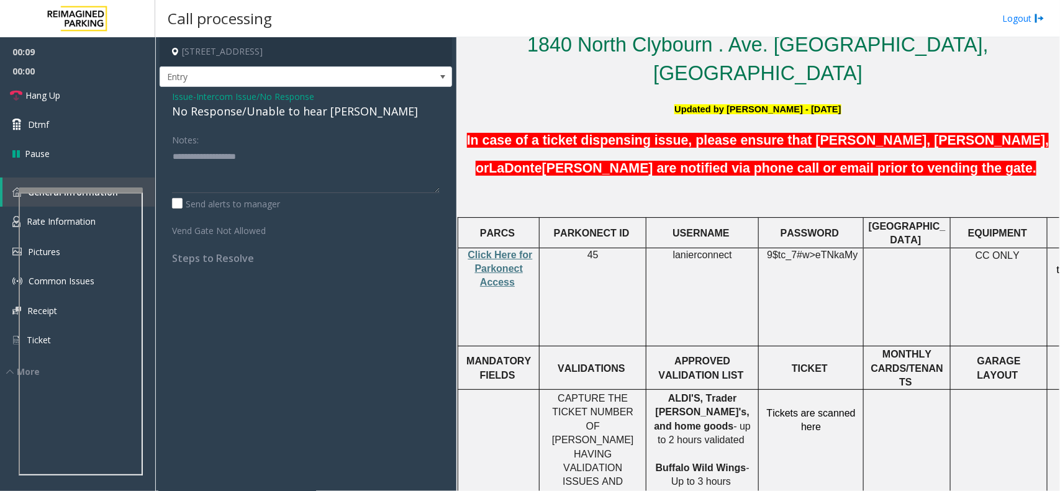
click at [216, 114] on div "No Response/Unable to hear [PERSON_NAME]" at bounding box center [306, 111] width 268 height 17
type textarea "**********"
click at [97, 88] on link "Hang Up" at bounding box center [77, 95] width 155 height 29
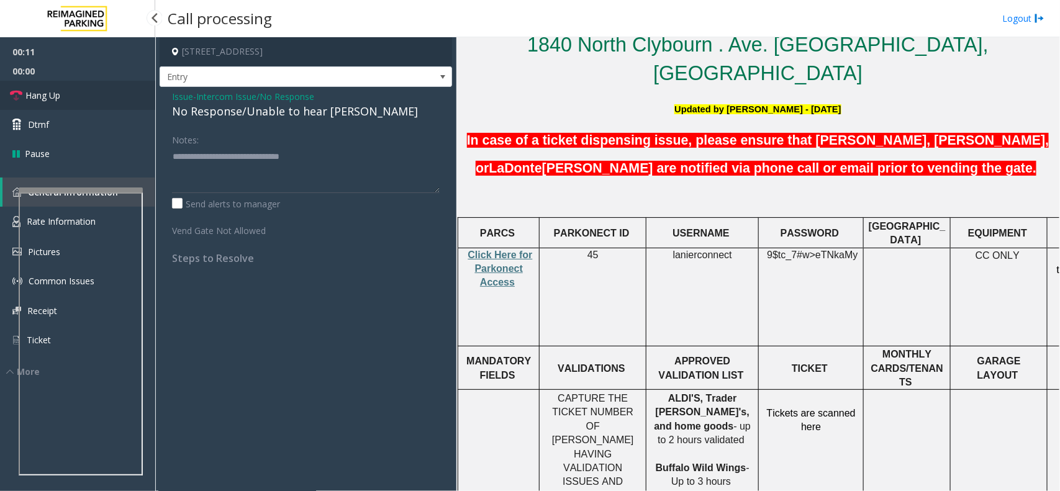
click at [97, 88] on link "Hang Up" at bounding box center [77, 95] width 155 height 29
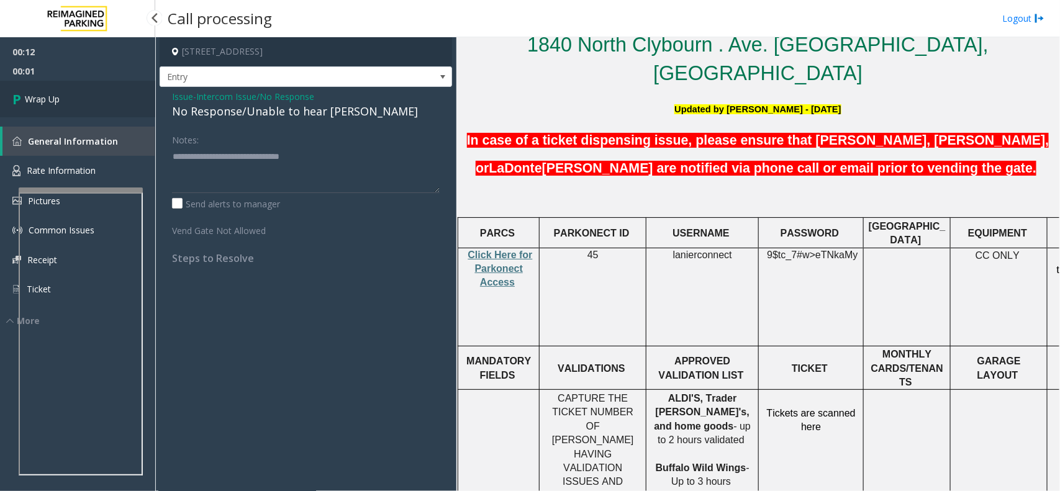
click at [97, 88] on link "Wrap Up" at bounding box center [77, 99] width 155 height 37
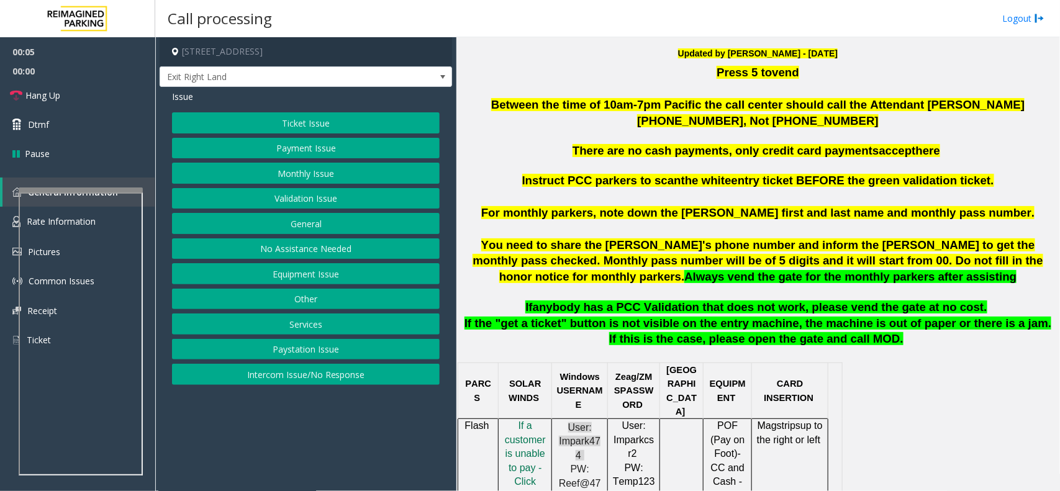
scroll to position [388, 0]
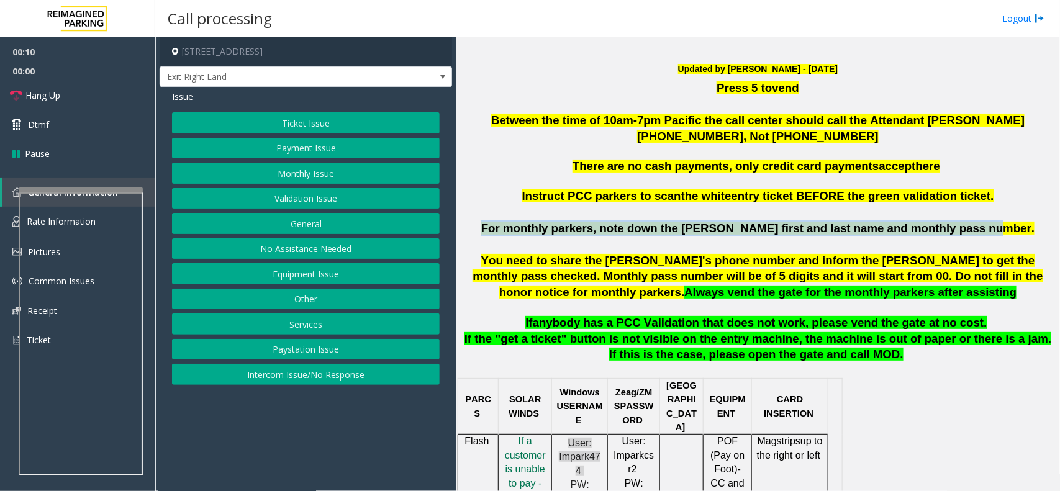
drag, startPoint x: 531, startPoint y: 230, endPoint x: 975, endPoint y: 222, distance: 443.9
click at [975, 222] on p "For monthly parkers, note down the [PERSON_NAME] first and last name and monthl…" at bounding box center [758, 228] width 594 height 16
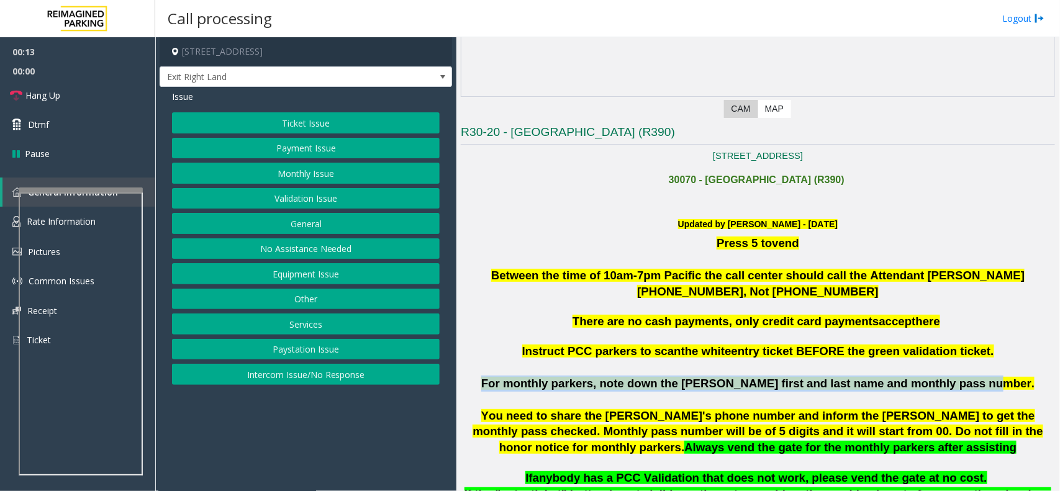
scroll to position [310, 0]
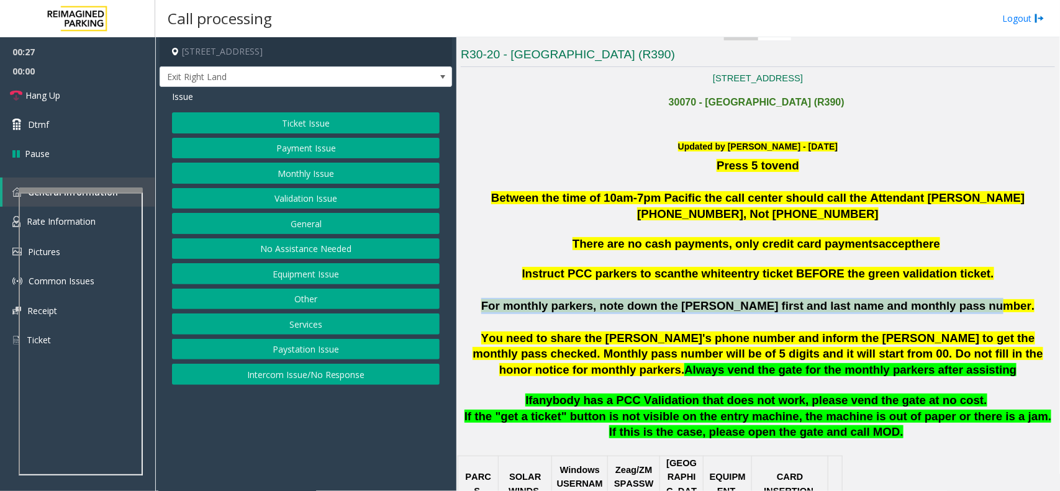
click at [262, 176] on button "Monthly Issue" at bounding box center [306, 173] width 268 height 21
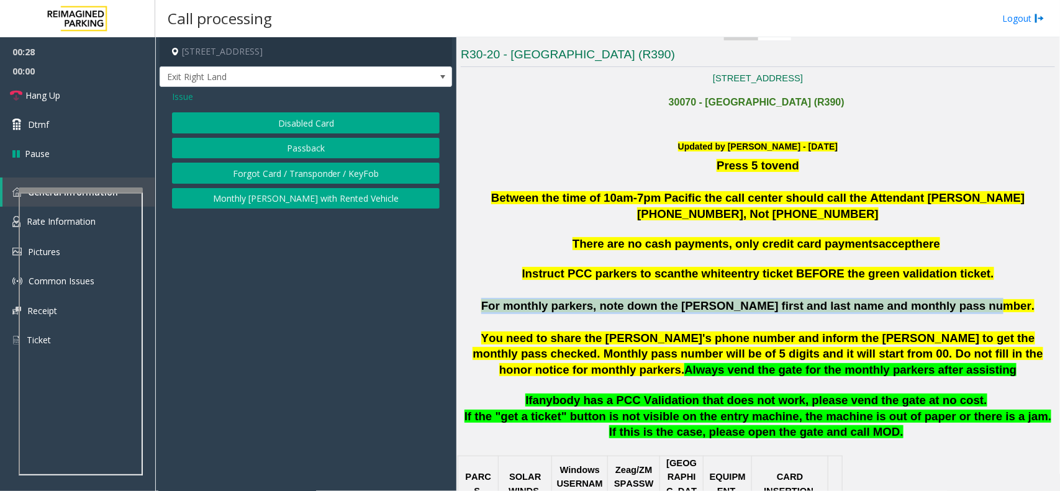
click at [293, 127] on button "Disabled Card" at bounding box center [306, 122] width 268 height 21
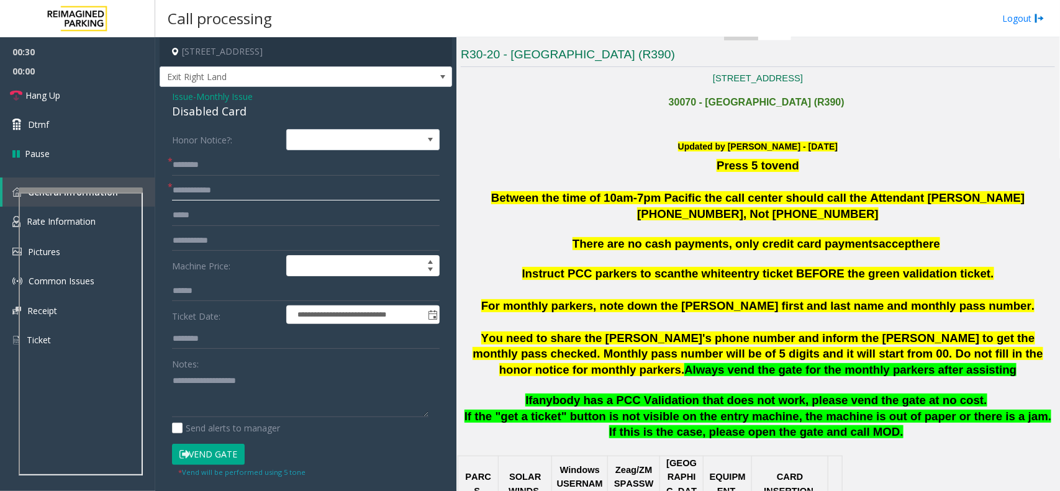
click at [231, 196] on input "text" at bounding box center [306, 190] width 268 height 21
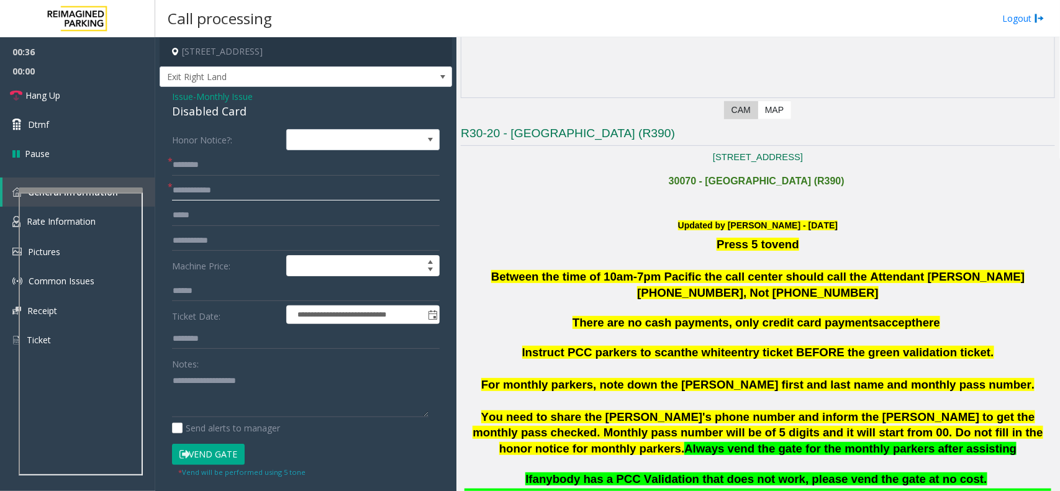
scroll to position [233, 0]
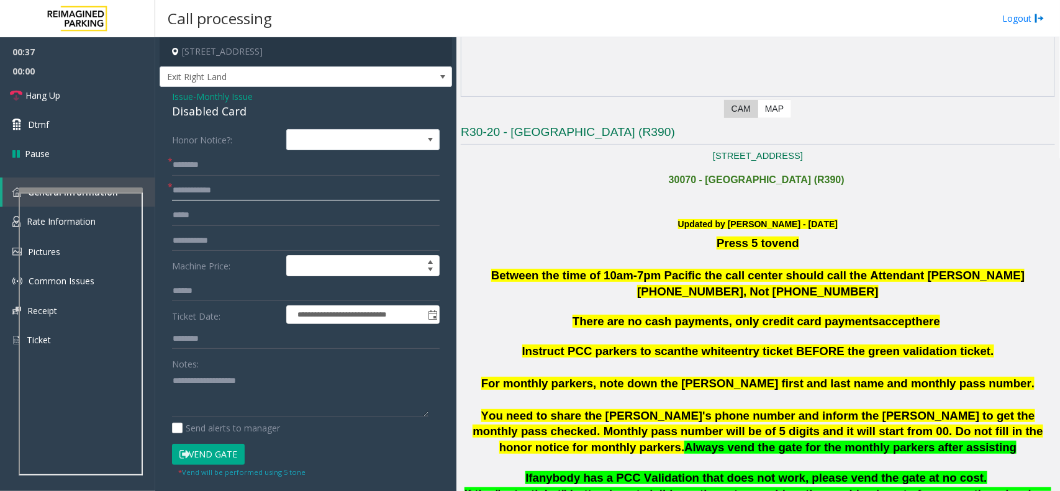
click at [214, 191] on input "text" at bounding box center [306, 190] width 268 height 21
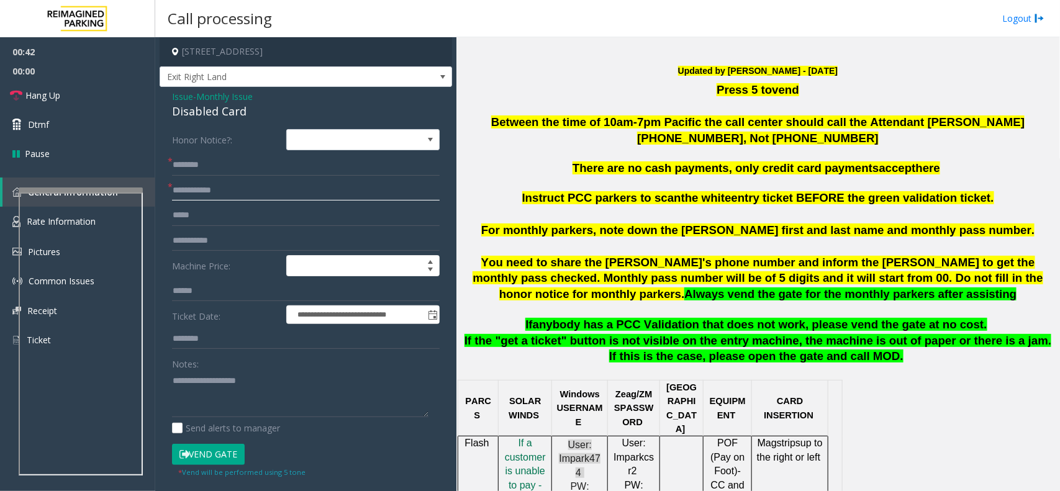
scroll to position [388, 0]
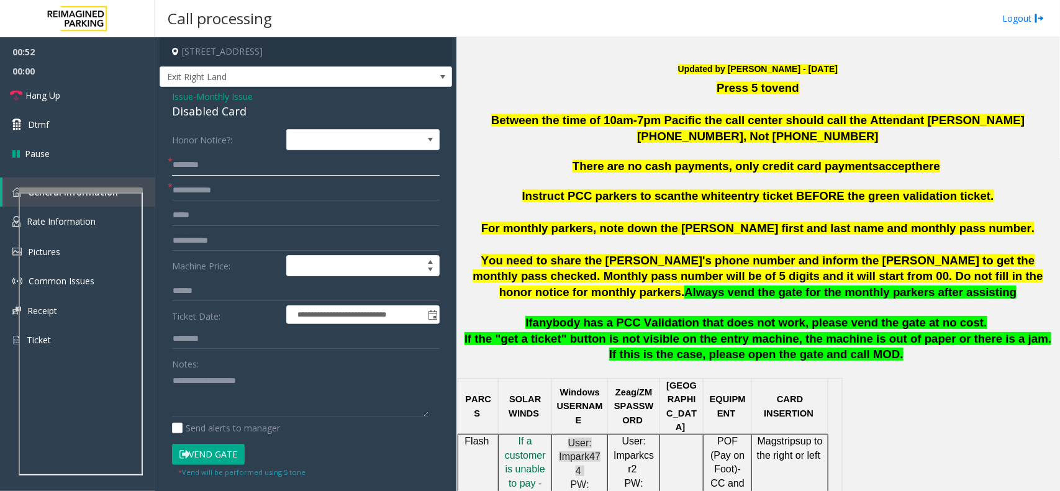
click at [271, 171] on input "text" at bounding box center [306, 165] width 268 height 21
type input "*****"
click at [259, 189] on input "text" at bounding box center [306, 190] width 268 height 21
type input "****"
click at [203, 168] on input "*****" at bounding box center [306, 165] width 268 height 21
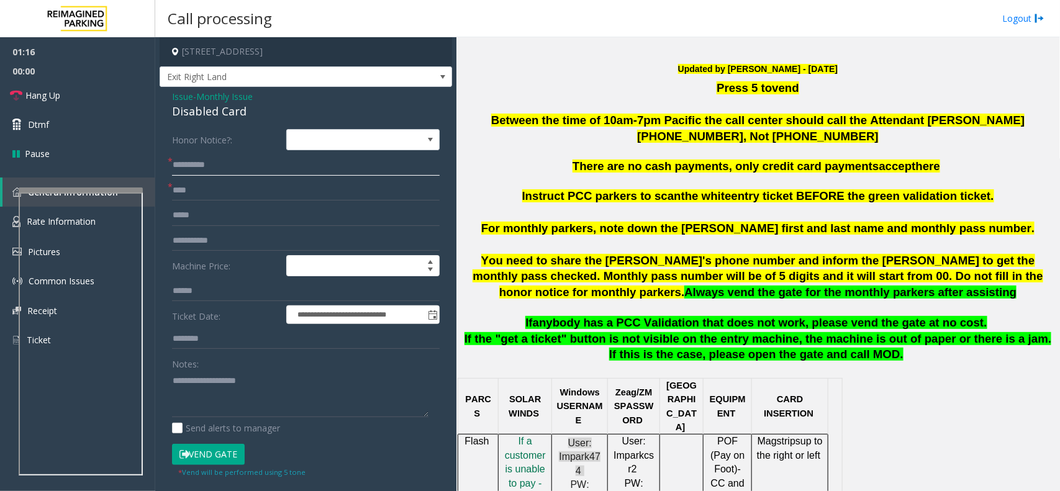
click at [194, 164] on input "**********" at bounding box center [306, 165] width 268 height 21
drag, startPoint x: 200, startPoint y: 160, endPoint x: 399, endPoint y: 177, distance: 199.3
click at [399, 177] on form "**********" at bounding box center [306, 303] width 268 height 348
drag, startPoint x: 202, startPoint y: 166, endPoint x: 416, endPoint y: 165, distance: 214.2
click at [416, 165] on input "**********" at bounding box center [306, 165] width 268 height 21
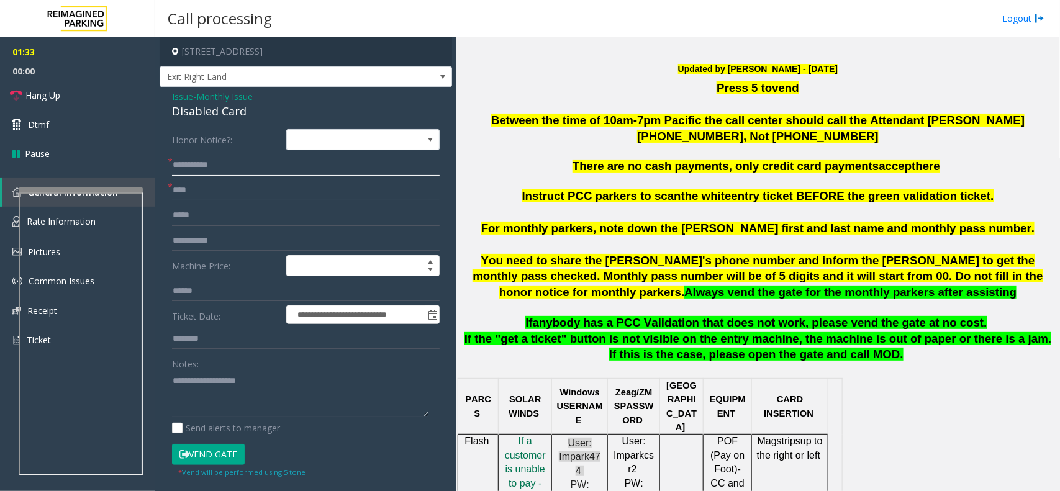
drag, startPoint x: 196, startPoint y: 163, endPoint x: 396, endPoint y: 159, distance: 199.9
click at [396, 159] on input "**********" at bounding box center [306, 165] width 268 height 21
click at [178, 169] on input "**********" at bounding box center [306, 165] width 268 height 21
type input "**********"
click at [224, 199] on input "****" at bounding box center [306, 190] width 268 height 21
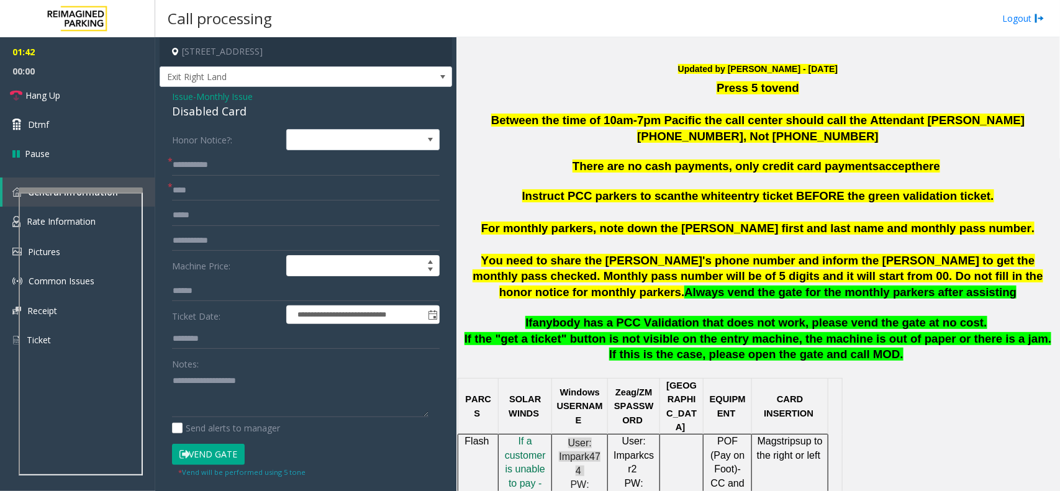
click at [239, 450] on button "Vend Gate" at bounding box center [208, 454] width 73 height 21
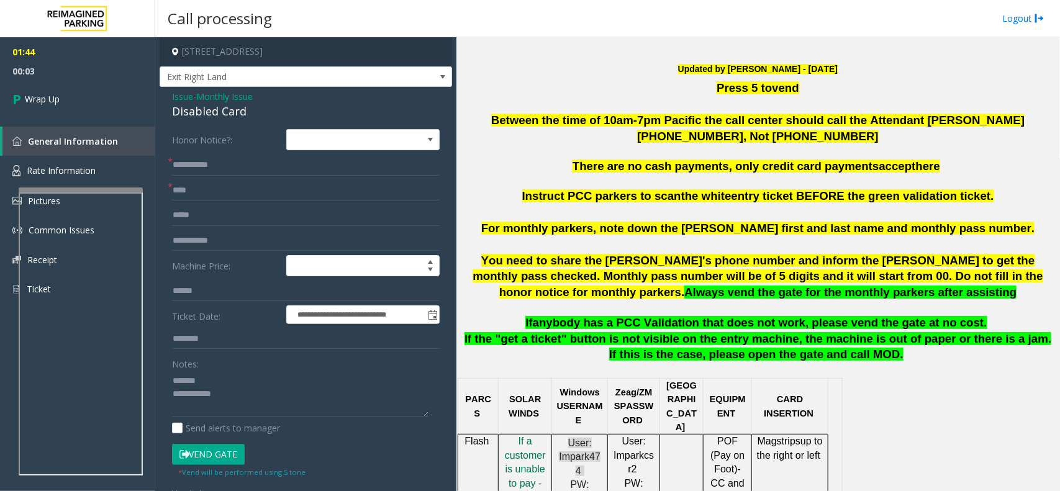
click at [215, 112] on div "Disabled Card" at bounding box center [306, 111] width 268 height 17
click at [240, 408] on textarea at bounding box center [300, 394] width 256 height 47
paste textarea "**********"
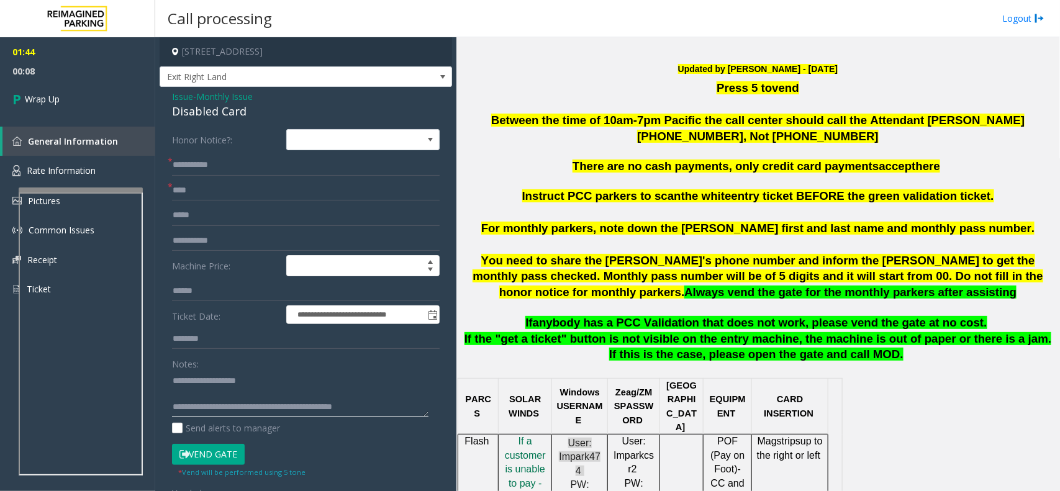
scroll to position [8, 0]
type textarea "**********"
click at [91, 83] on link "Wrap Up" at bounding box center [77, 99] width 155 height 37
